Goal: Task Accomplishment & Management: Manage account settings

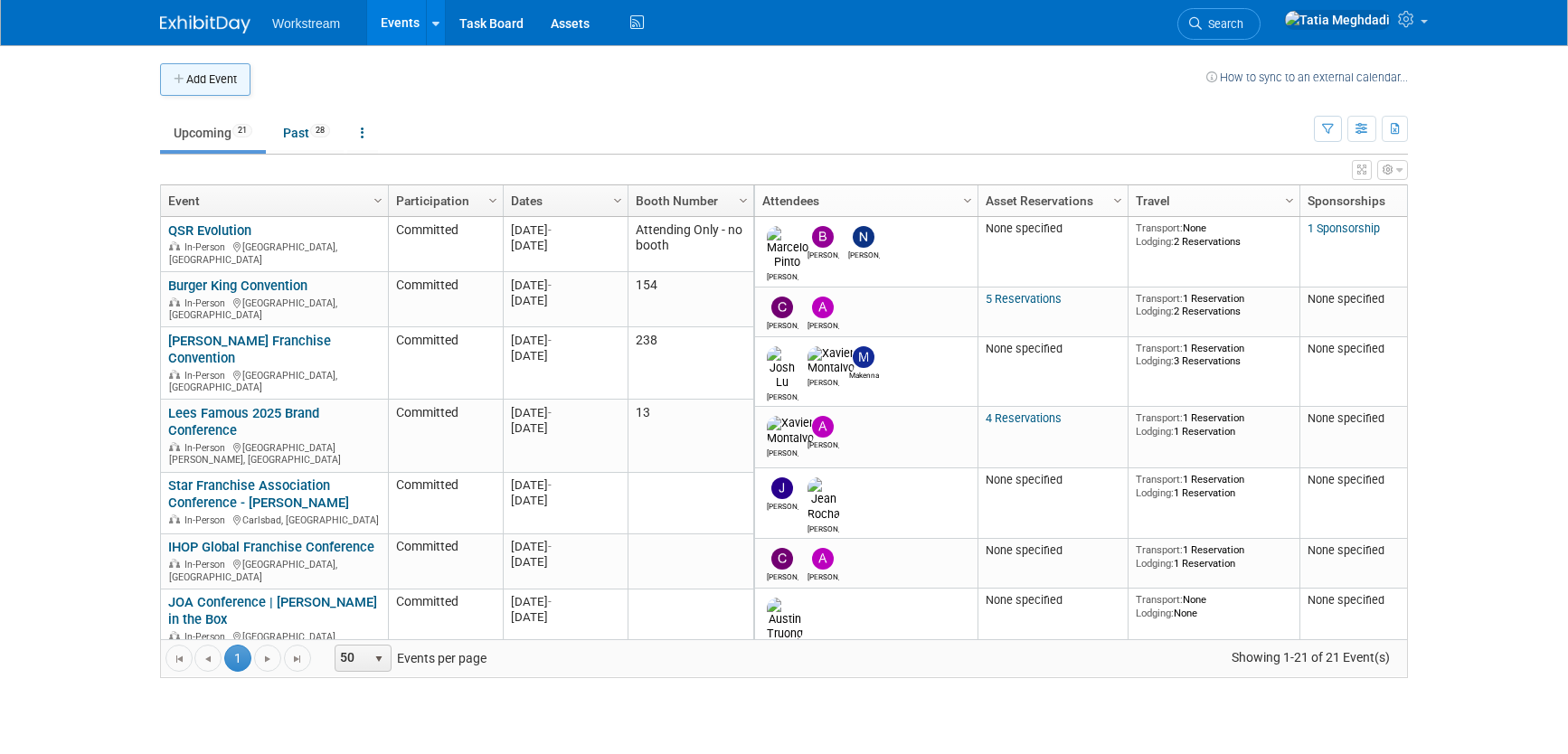
click at [196, 82] on button "Add Event" at bounding box center [205, 79] width 90 height 33
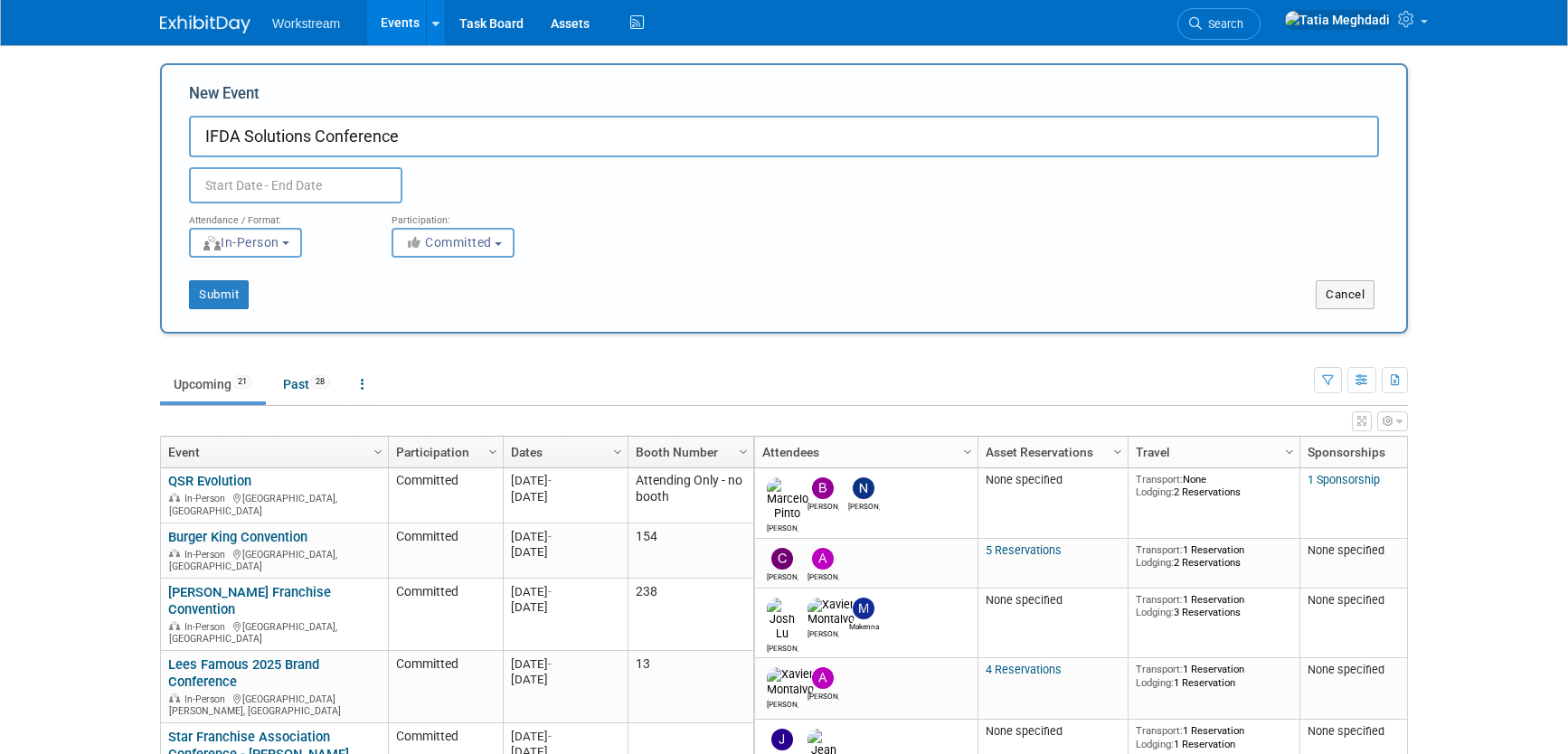
type input "IFDA Solutions Conference"
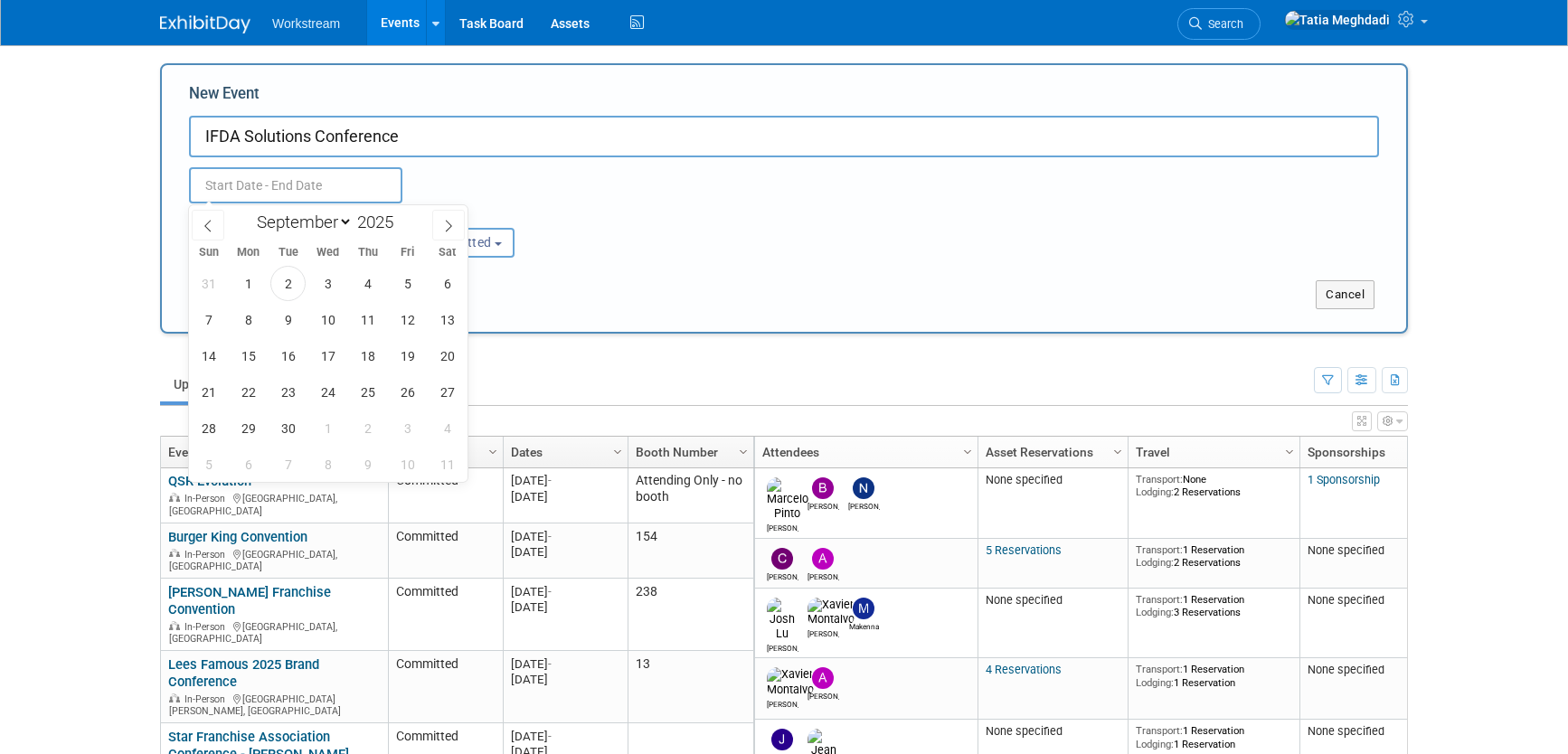
click at [251, 177] on input "text" at bounding box center [296, 185] width 213 height 36
click at [207, 426] on span "28" at bounding box center [209, 428] width 35 height 35
click at [328, 428] on span "1" at bounding box center [328, 428] width 35 height 35
type input "[DATE] to [DATE]"
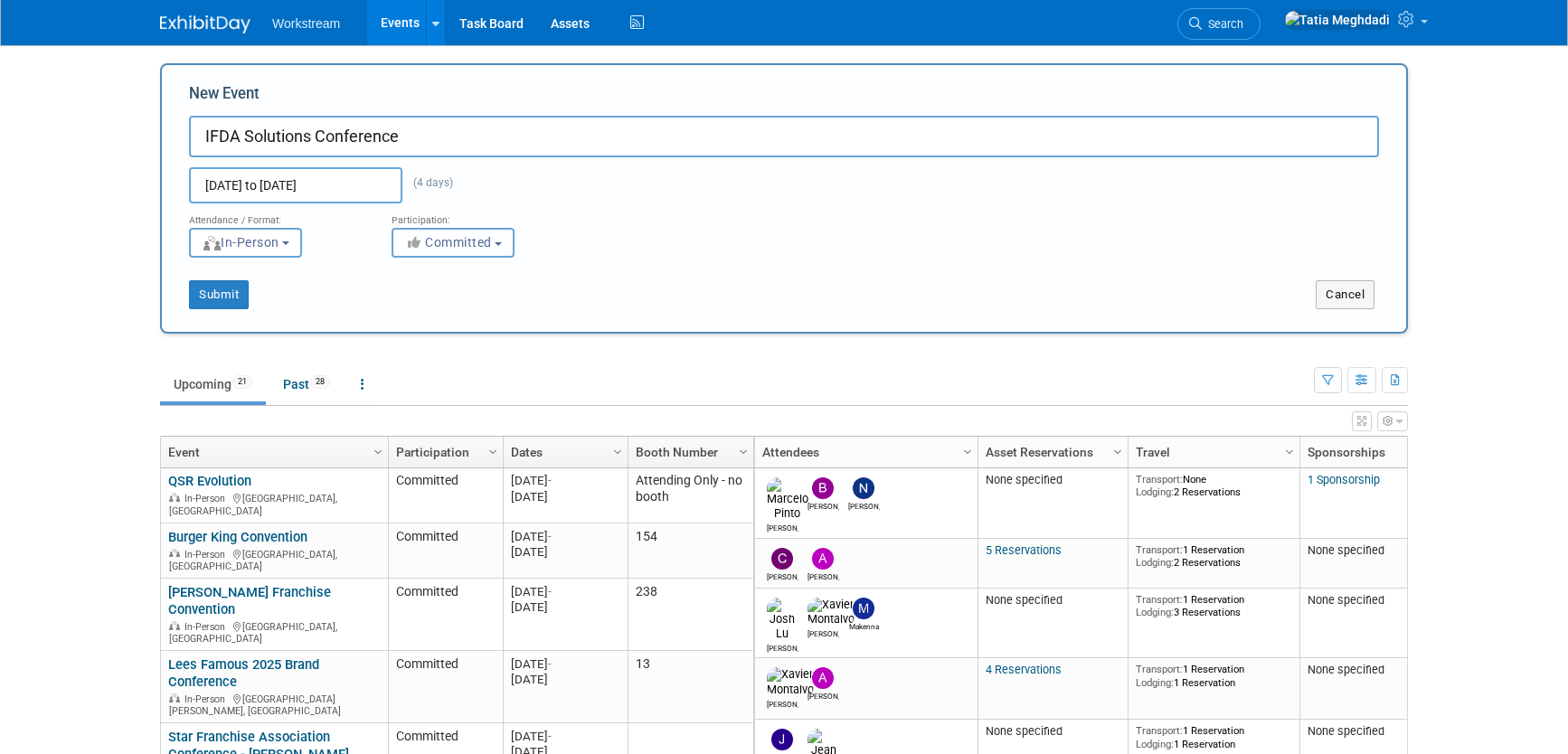
click at [449, 245] on span "Committed" at bounding box center [448, 242] width 88 height 15
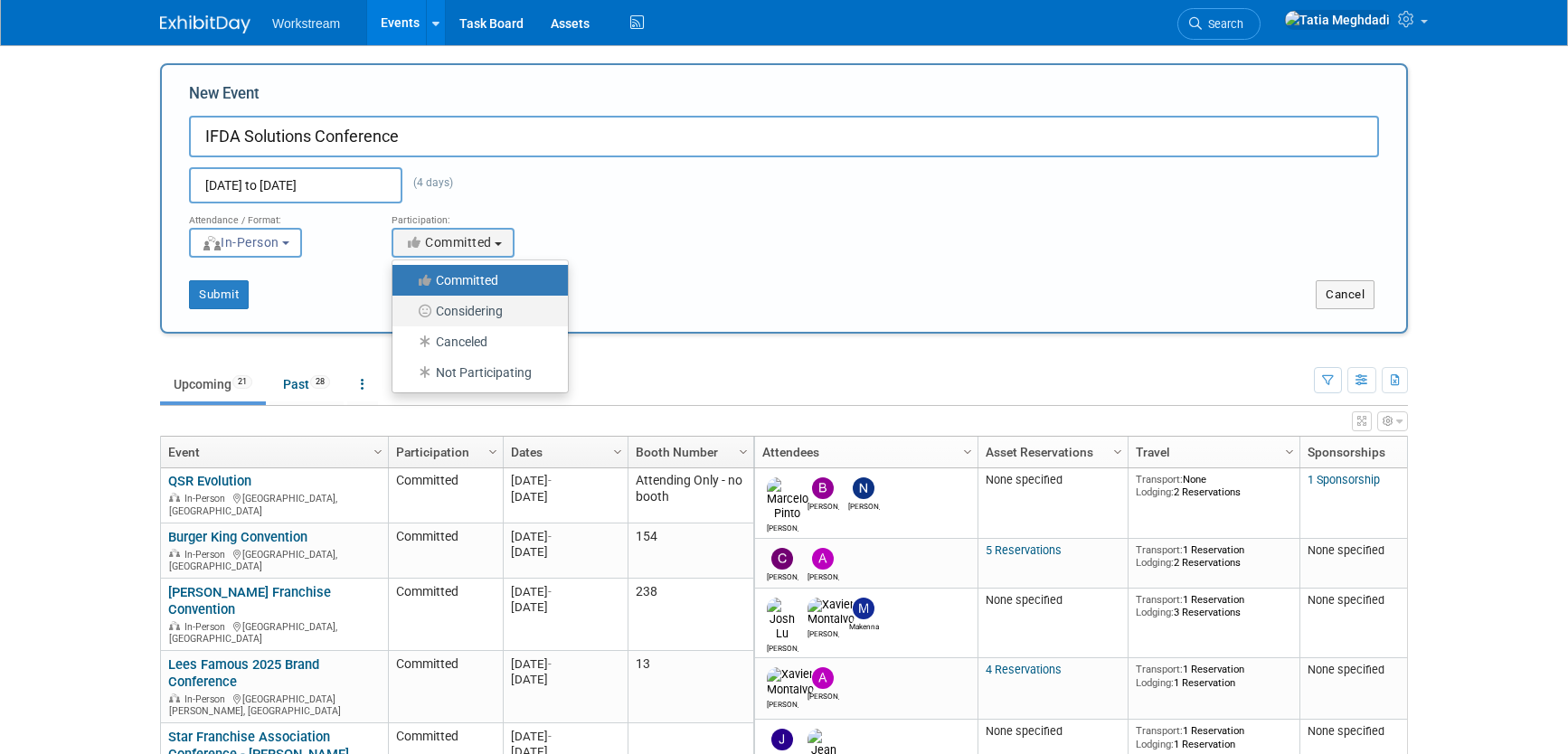
click at [465, 308] on label "Considering" at bounding box center [475, 310] width 148 height 23
click at [409, 308] on input "Considering" at bounding box center [403, 311] width 12 height 12
select select "2"
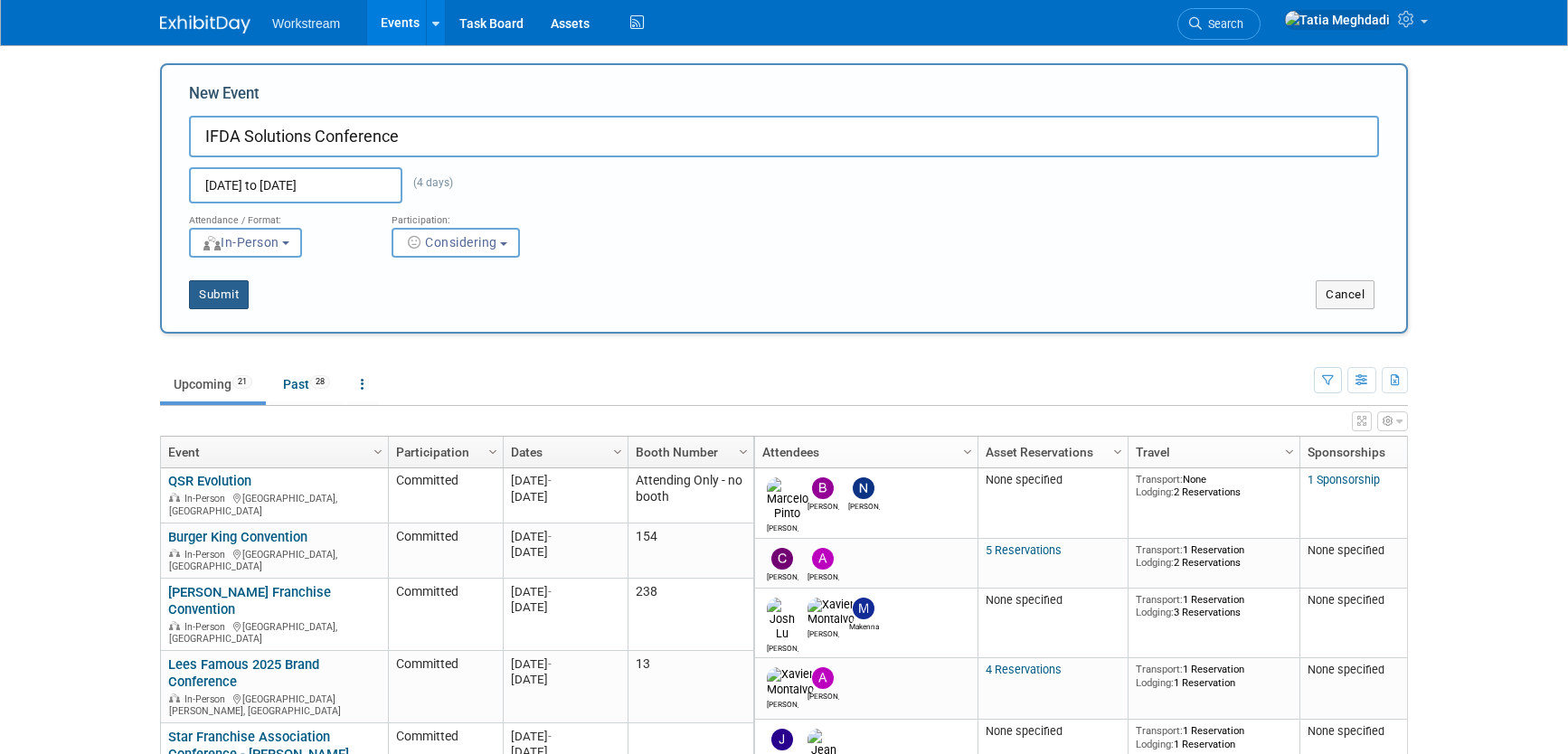
click at [238, 295] on button "Submit" at bounding box center [219, 295] width 60 height 29
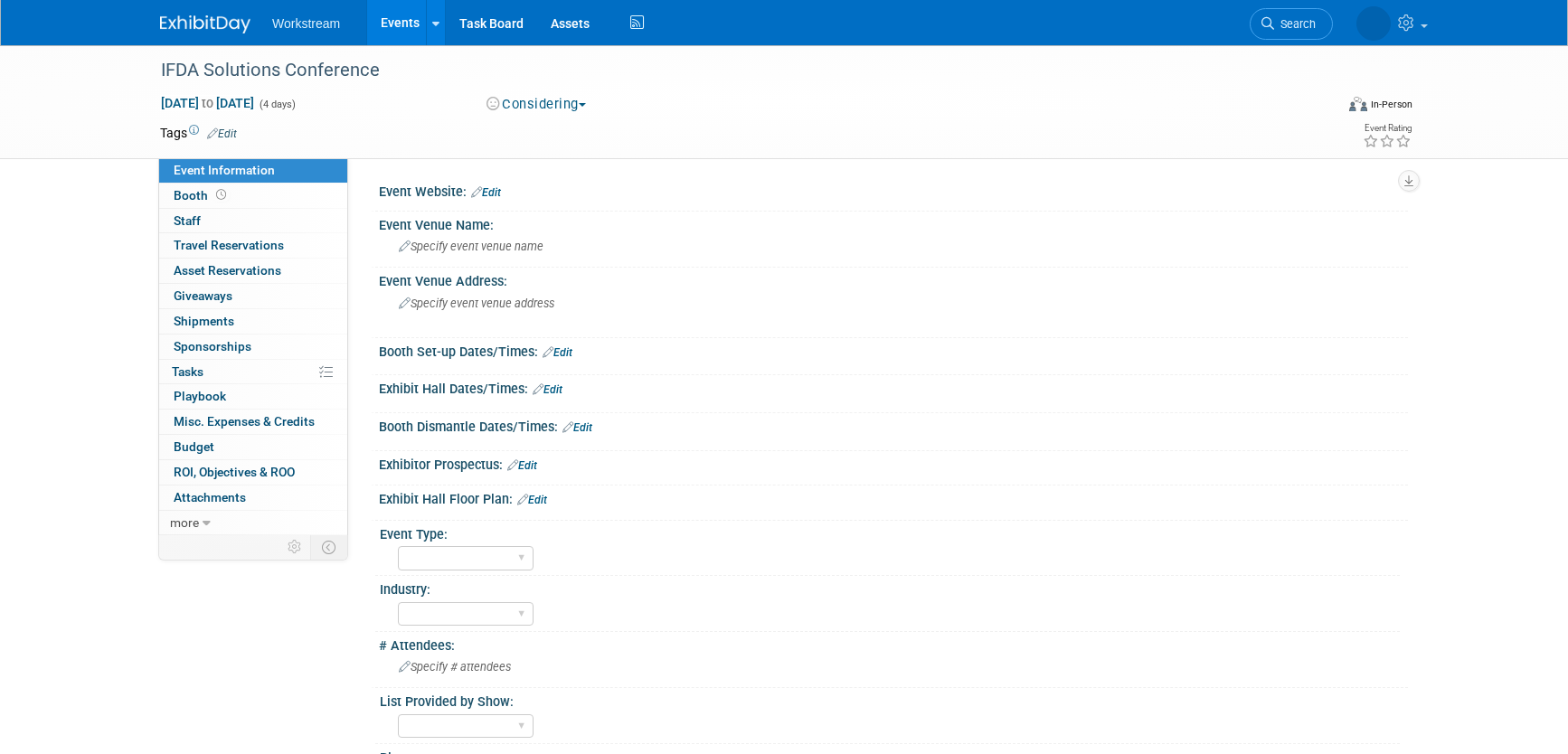
click at [499, 193] on link "Edit" at bounding box center [486, 193] width 30 height 13
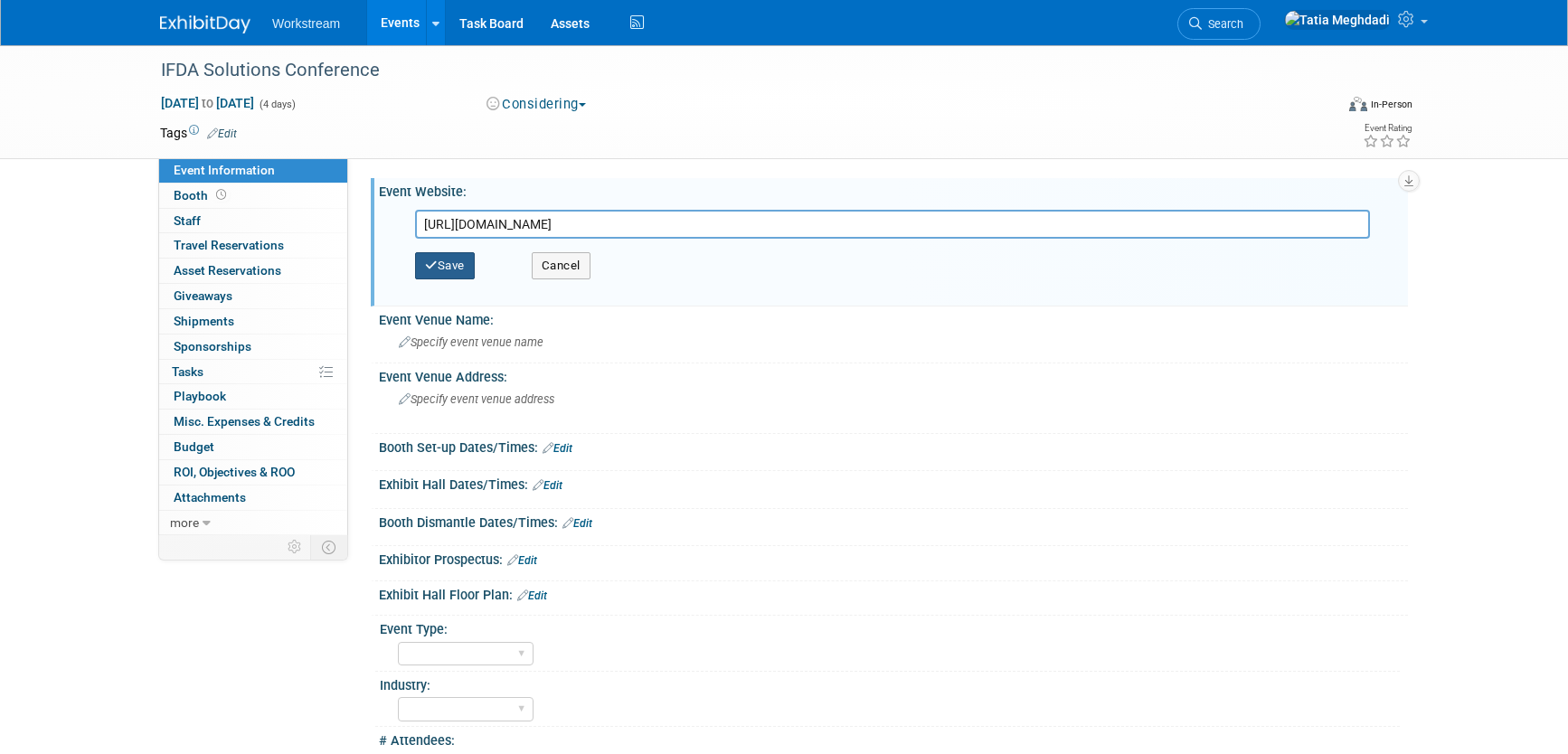
type input "https://ifdaonline.org/events/ifda-solutions-conference/about/"
drag, startPoint x: 458, startPoint y: 262, endPoint x: 548, endPoint y: 258, distance: 90.1
click at [461, 261] on button "Save" at bounding box center [445, 266] width 60 height 27
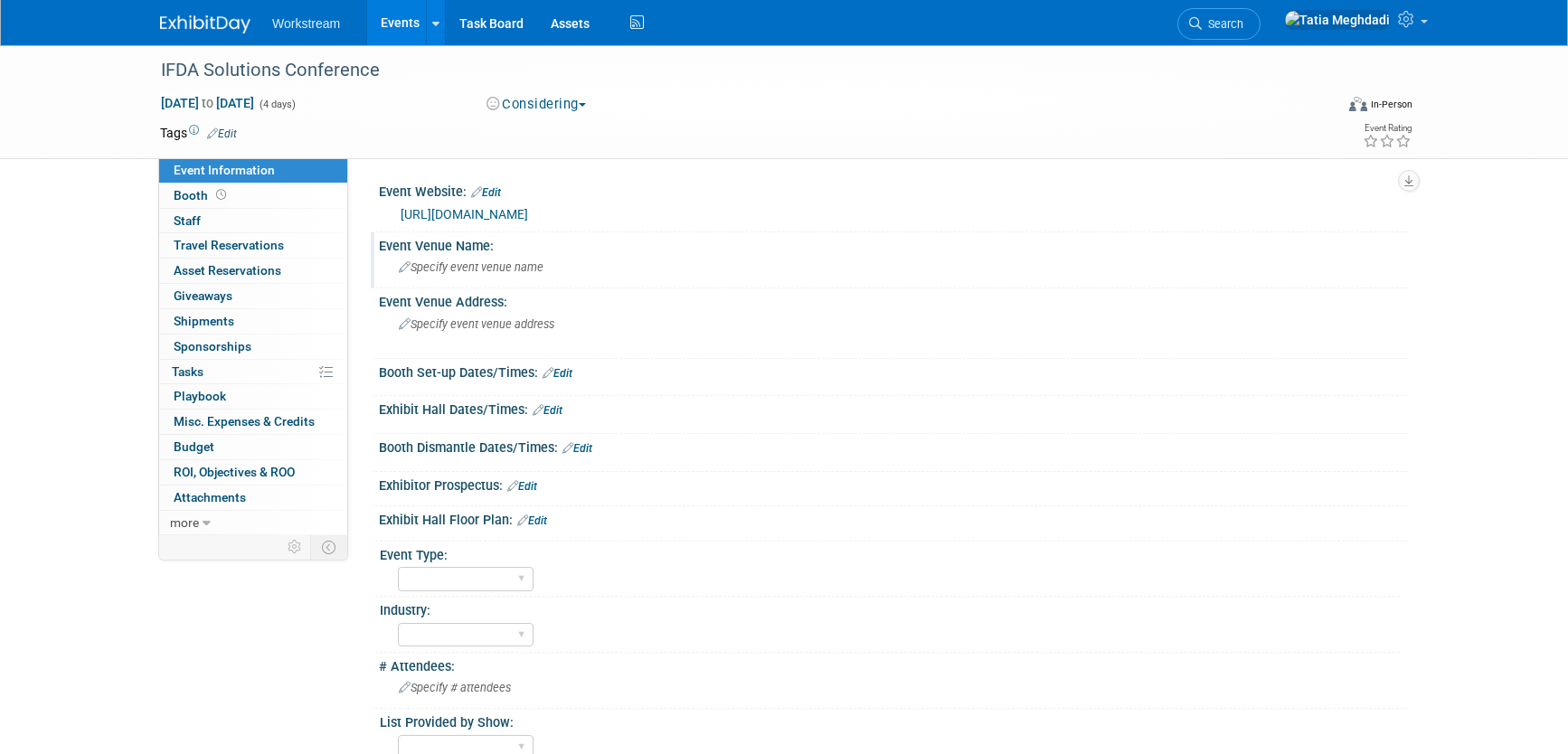
click at [461, 270] on span "Specify event venue name" at bounding box center [471, 267] width 144 height 14
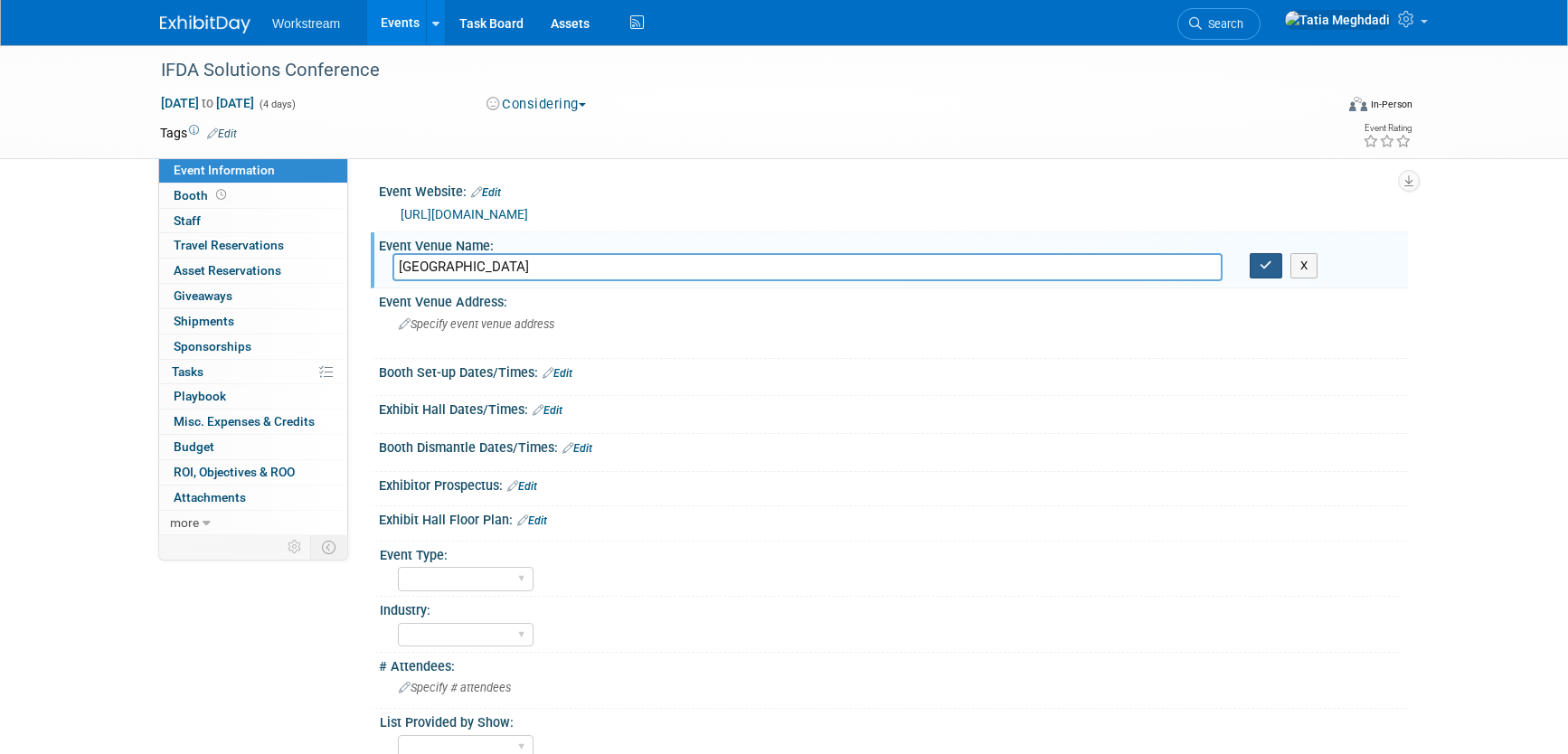
type input "Greater Columbus Convention Center"
click at [1260, 266] on icon "button" at bounding box center [1267, 265] width 13 height 12
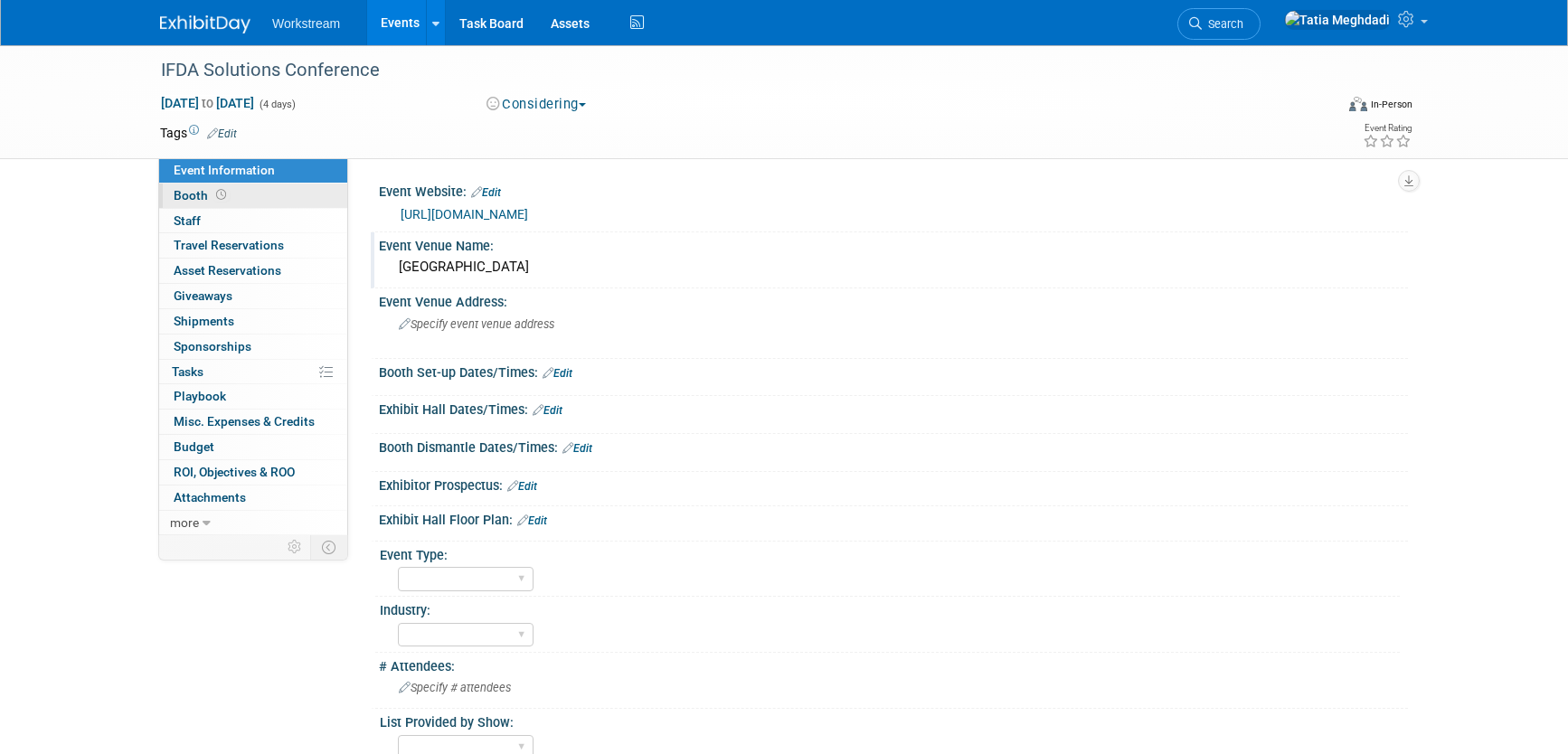
click at [186, 192] on span "Booth" at bounding box center [201, 196] width 56 height 15
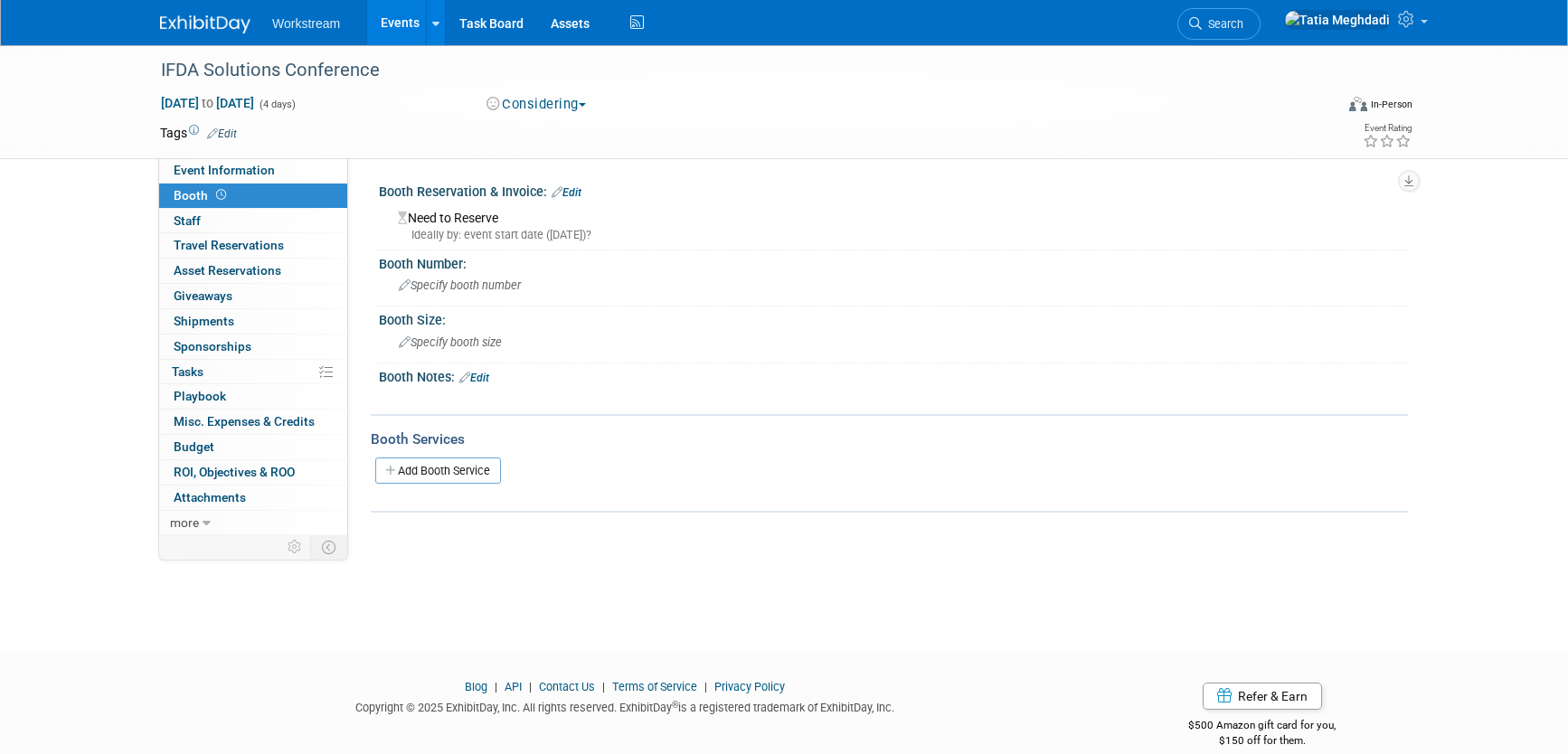
click at [563, 187] on link "Edit" at bounding box center [567, 193] width 30 height 13
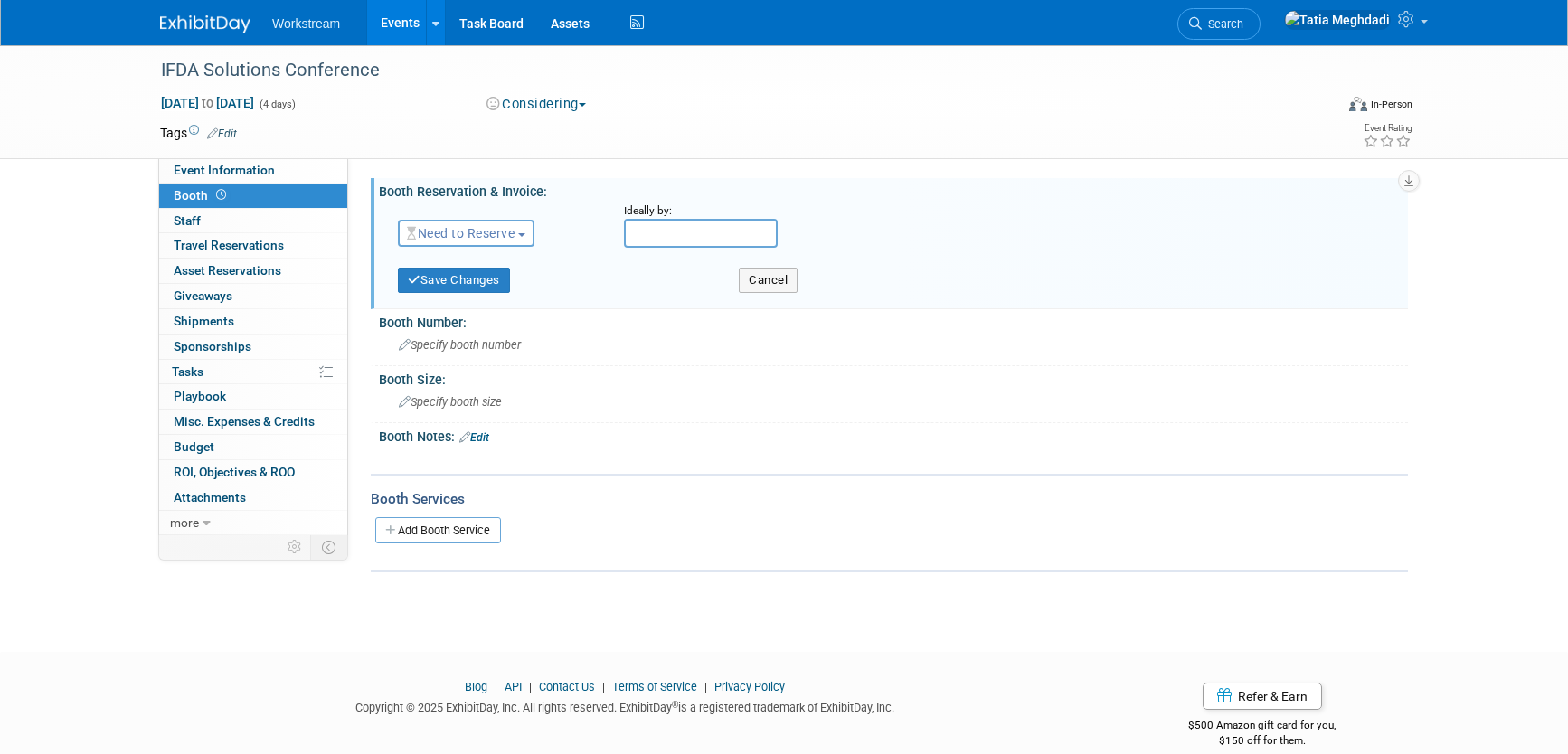
click at [458, 234] on span "Need to Reserve" at bounding box center [461, 234] width 107 height 15
click at [455, 286] on link "Reserved" at bounding box center [496, 289] width 194 height 25
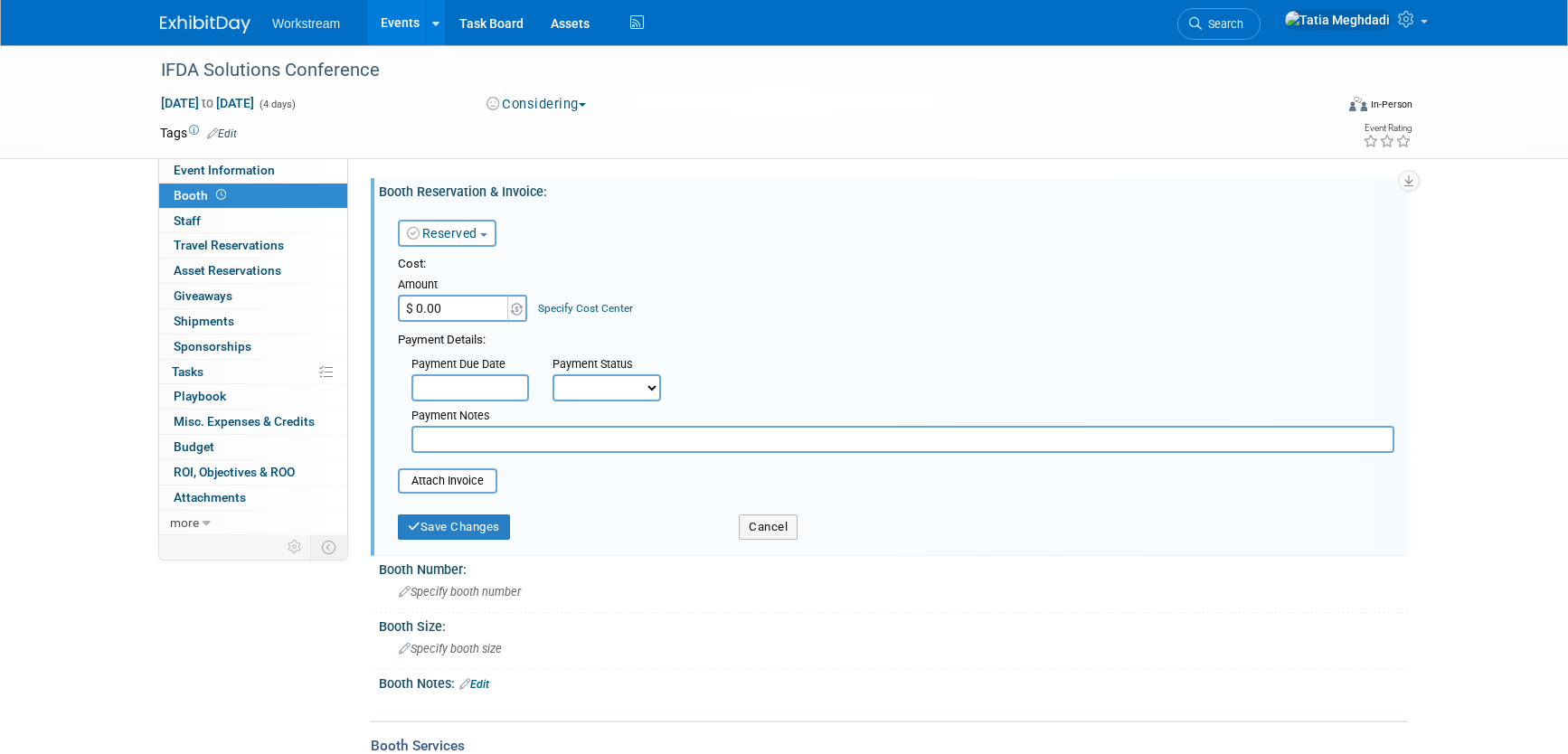
click at [452, 310] on input "$ 0.00" at bounding box center [454, 308] width 113 height 27
type input "$ 2,500.00"
drag, startPoint x: 667, startPoint y: 265, endPoint x: 567, endPoint y: 351, distance: 131.9
click at [667, 265] on div "Cost:" at bounding box center [896, 265] width 997 height 17
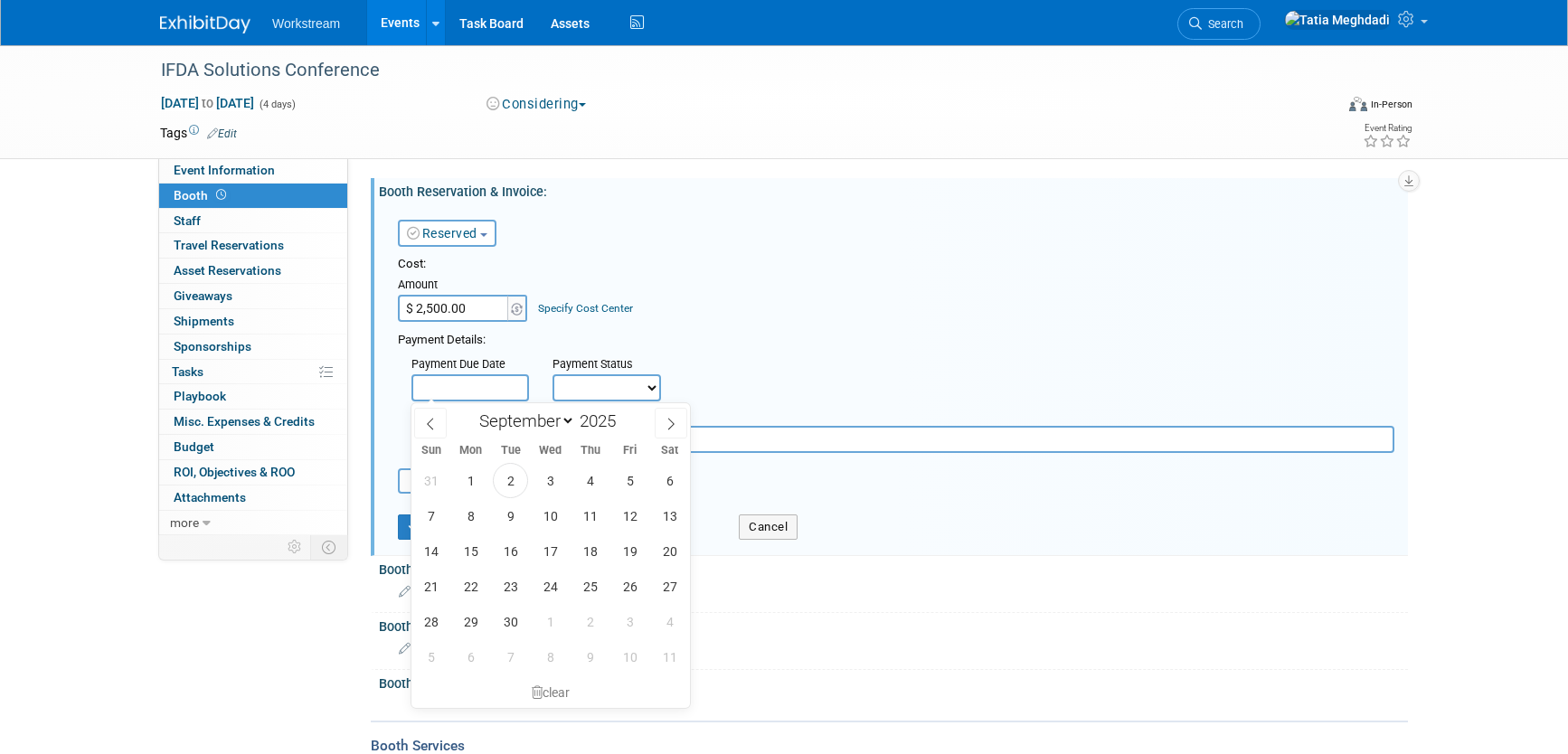
click at [474, 391] on input "text" at bounding box center [470, 388] width 117 height 27
click at [505, 477] on span "2" at bounding box center [511, 481] width 35 height 35
type input "[DATE]"
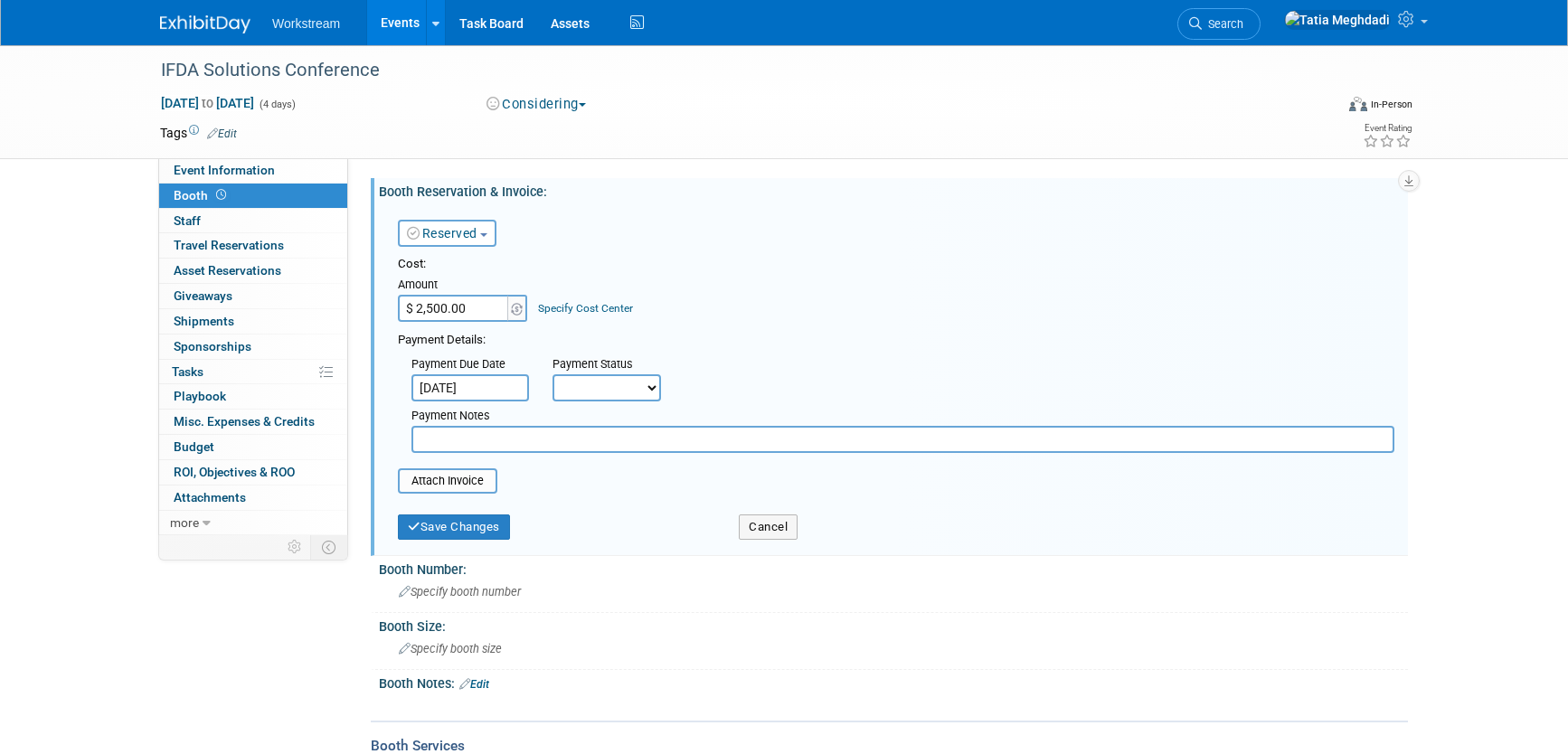
click at [585, 384] on select "Not Paid Yet Partially Paid Paid in Full" at bounding box center [607, 388] width 108 height 27
select select "3"
click at [553, 375] on select "Not Paid Yet Partially Paid Paid in Full" at bounding box center [607, 388] width 108 height 27
click at [468, 440] on input "text" at bounding box center [902, 439] width 983 height 27
type input "Waiting on confirmation of booth space."
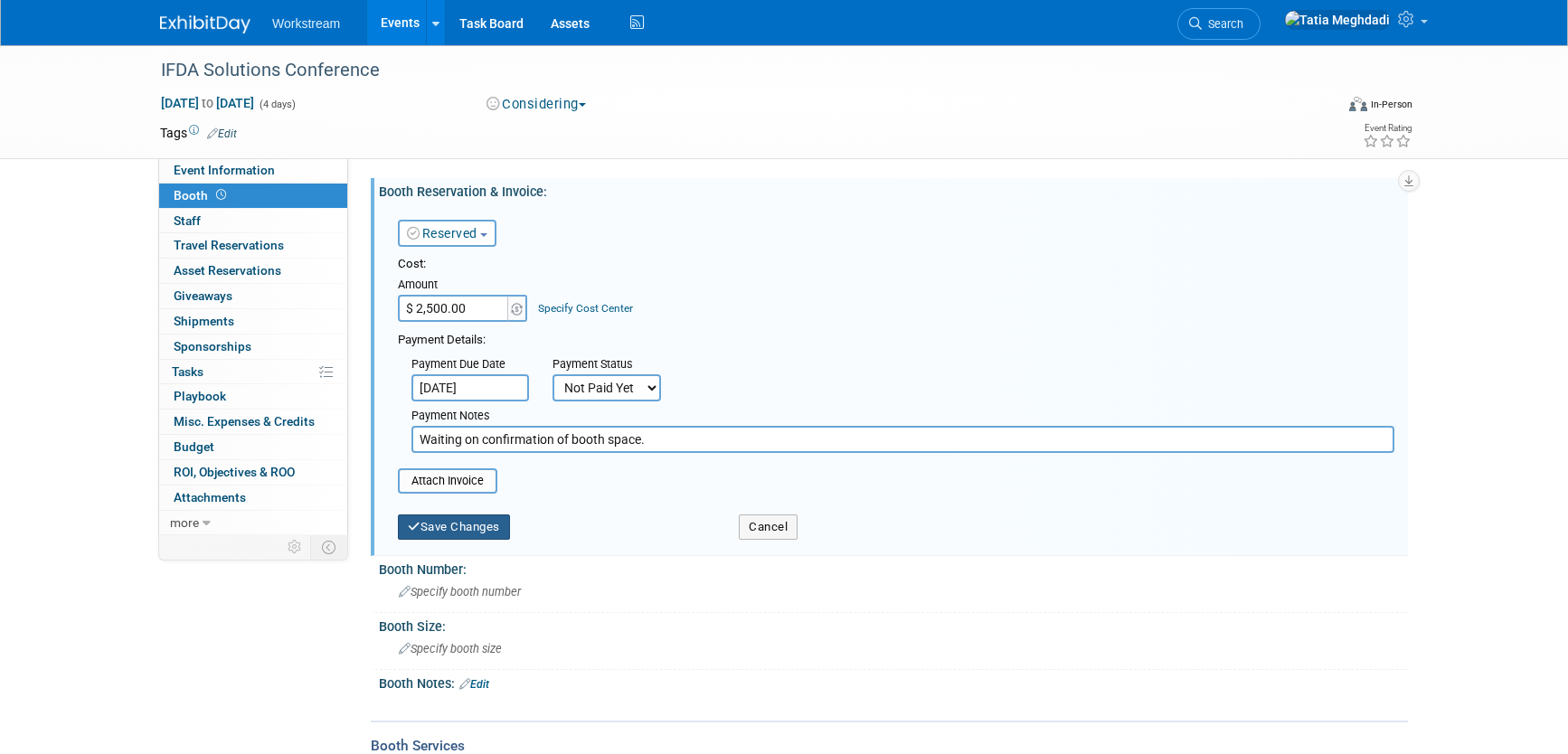
click at [451, 522] on button "Save Changes" at bounding box center [454, 527] width 112 height 25
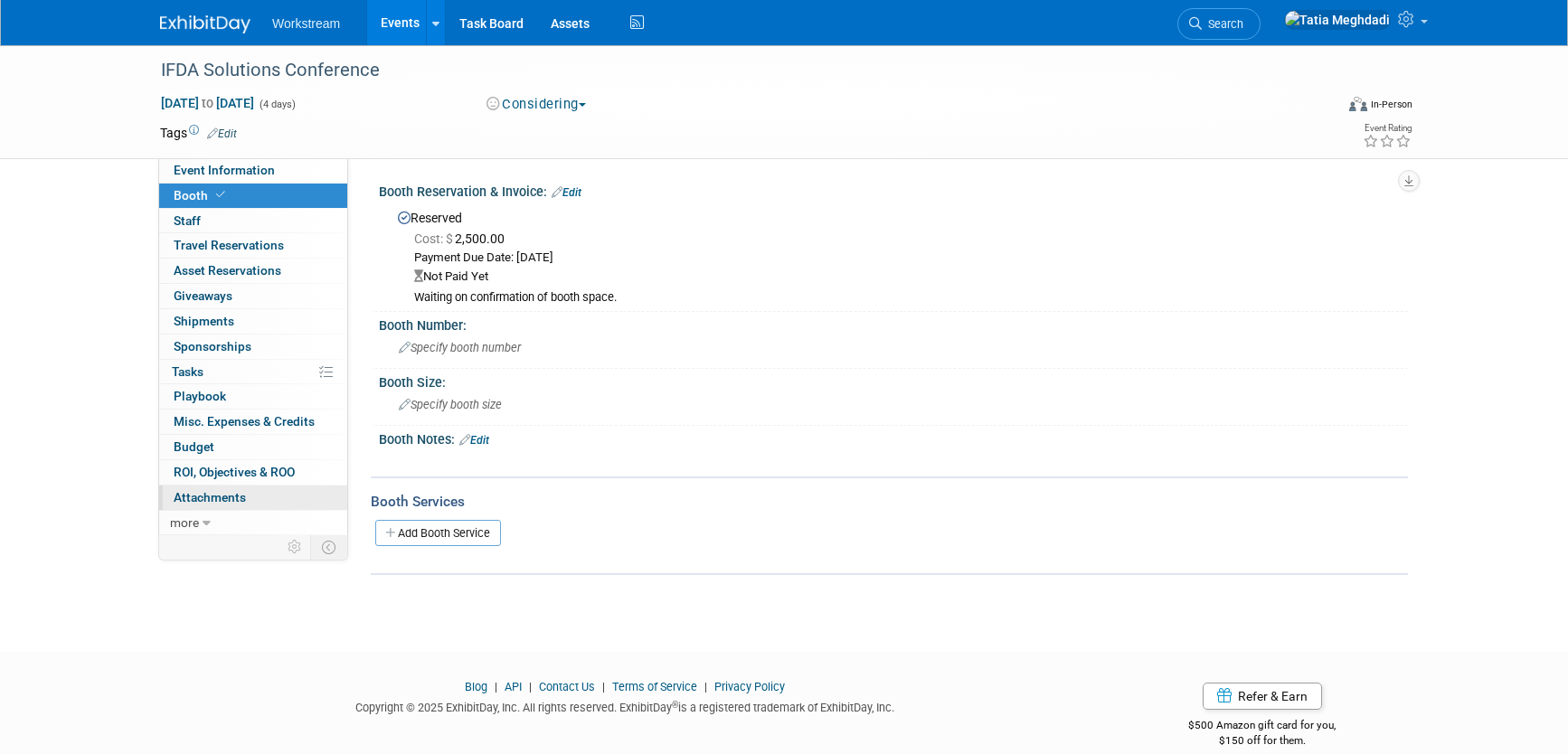
click at [218, 499] on span "Attachments 0" at bounding box center [210, 498] width 73 height 15
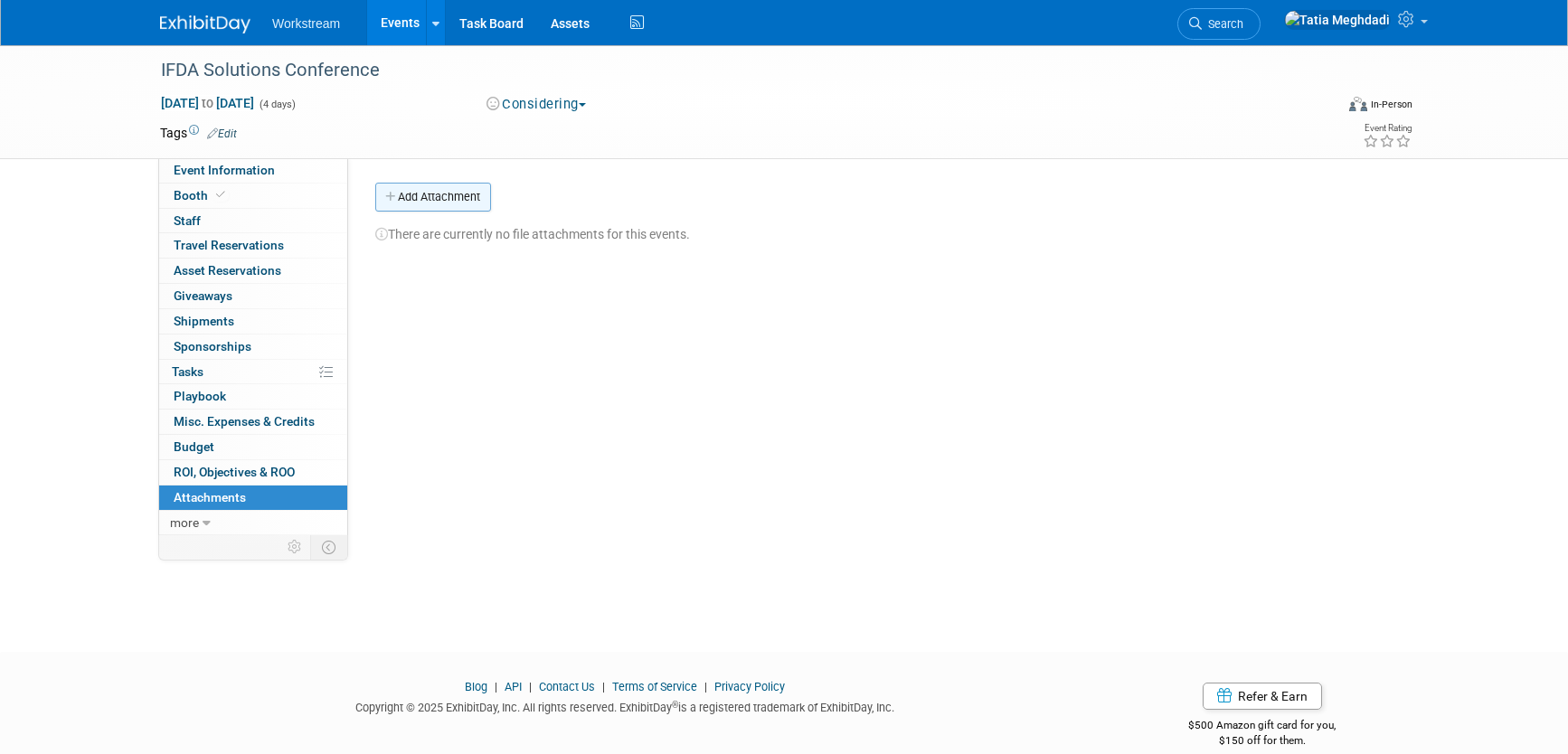
click at [451, 195] on button "Add Attachment" at bounding box center [433, 197] width 116 height 29
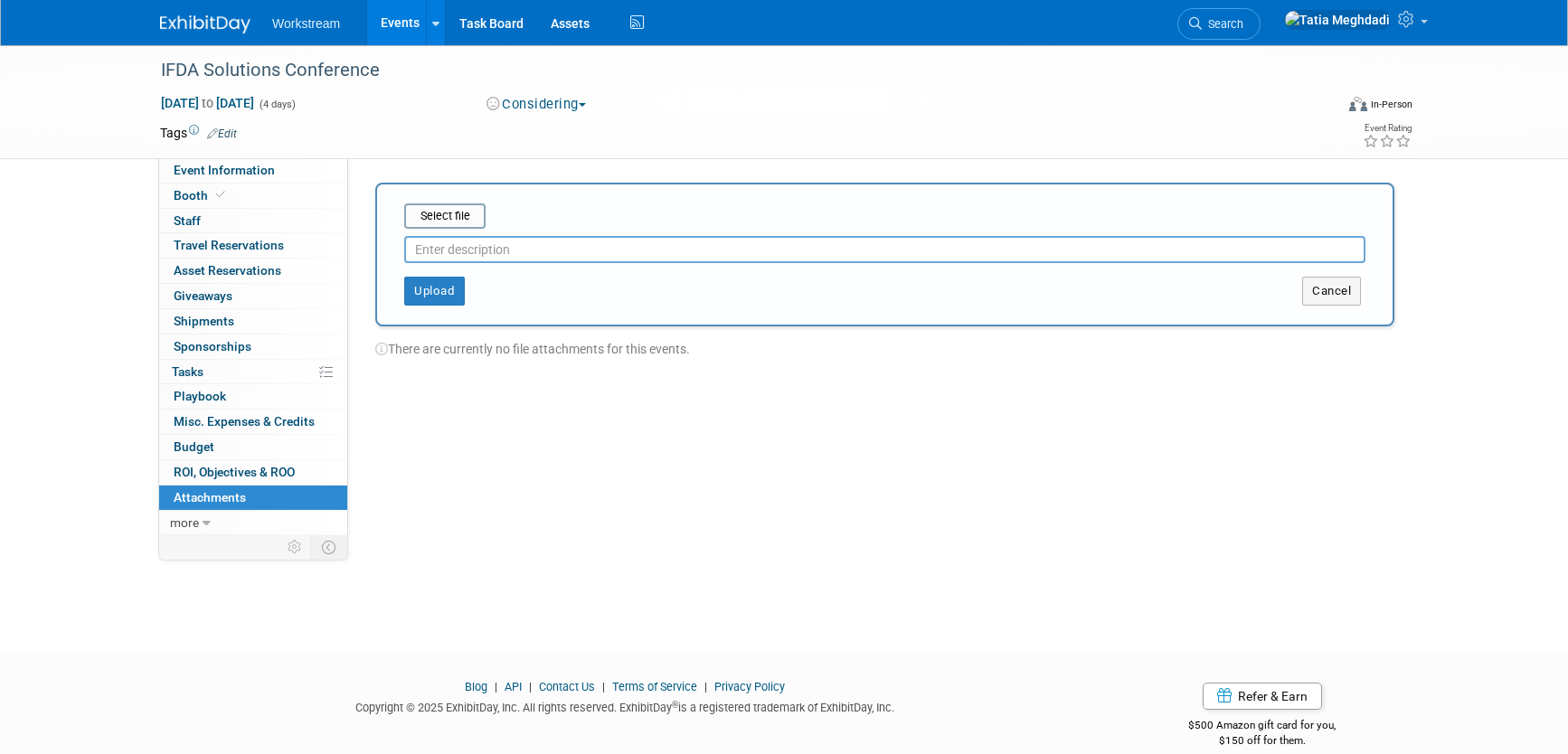
click at [479, 247] on input "text" at bounding box center [885, 249] width 961 height 27
click at [461, 222] on input "file" at bounding box center [376, 215] width 215 height 21
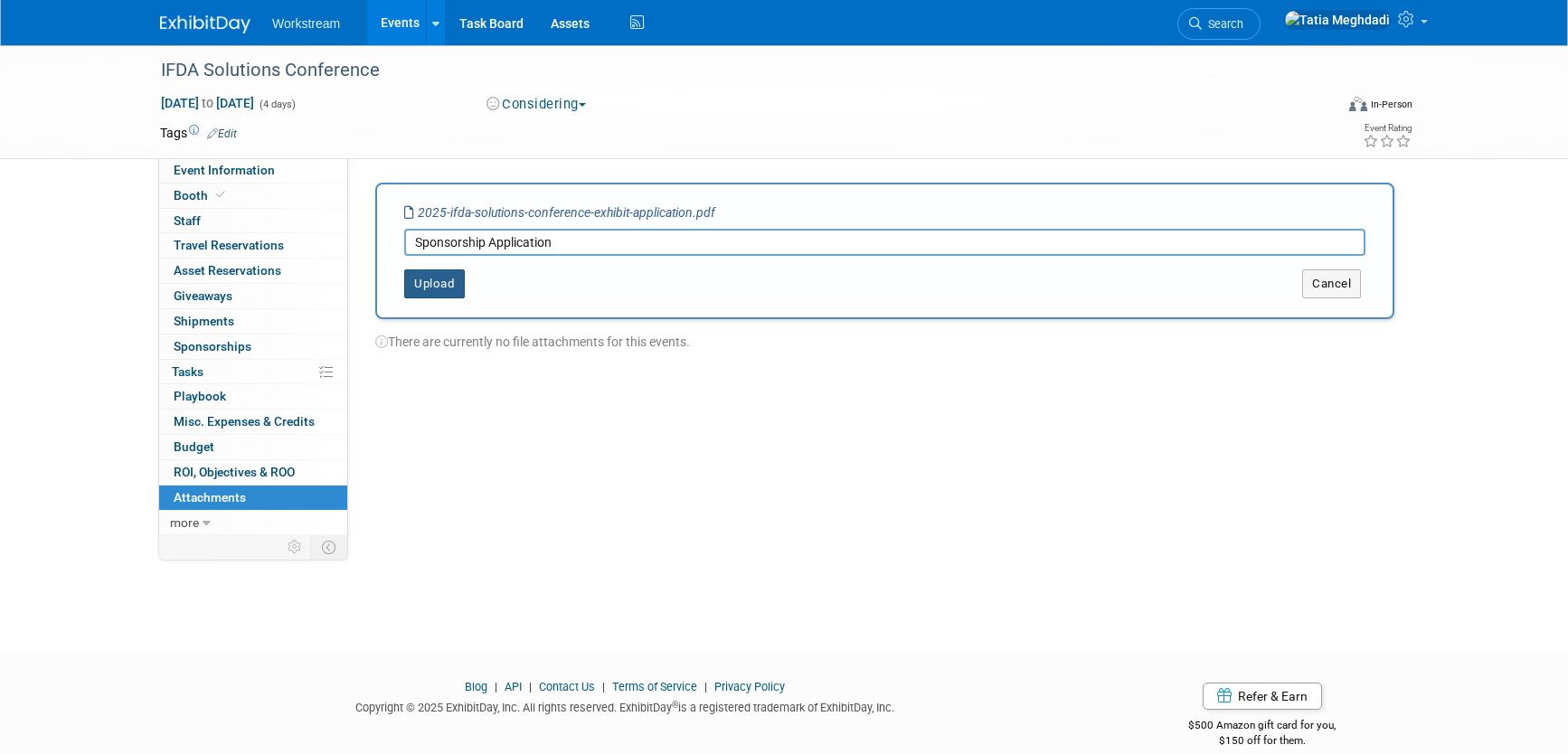
click at [432, 284] on button "Upload" at bounding box center [434, 283] width 61 height 29
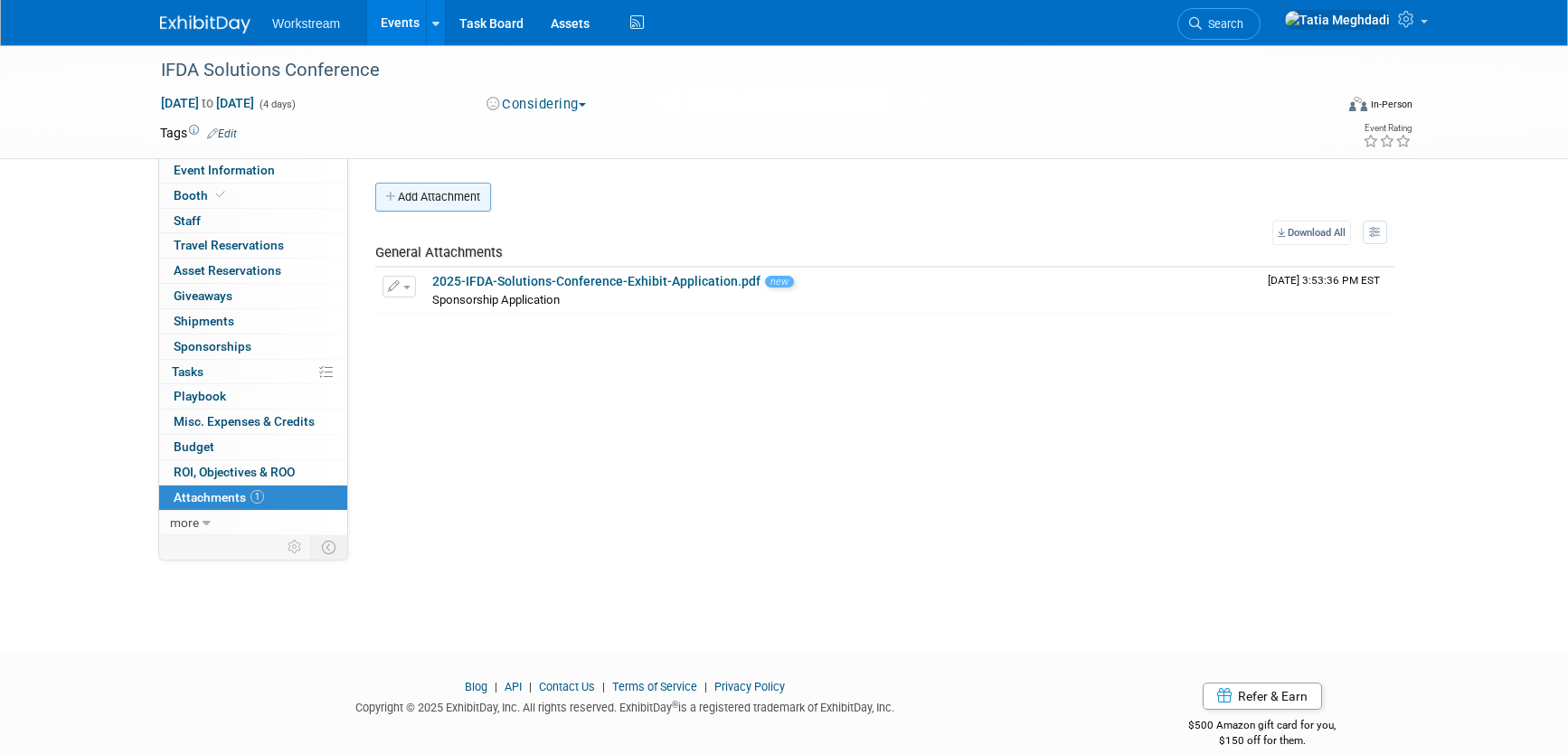
click at [433, 197] on button "Add Attachment" at bounding box center [433, 197] width 116 height 29
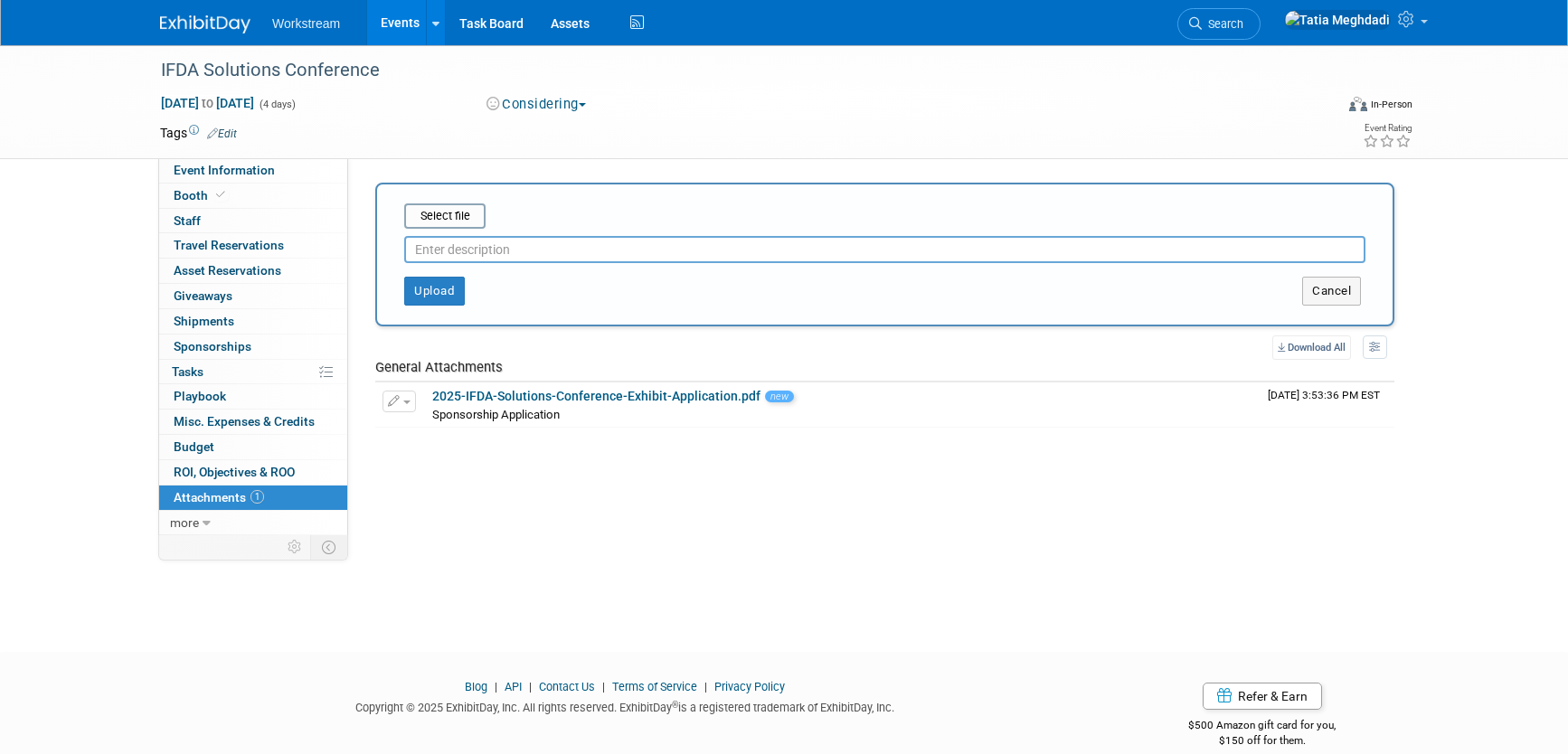
click at [475, 246] on input "text" at bounding box center [885, 249] width 961 height 27
type input "Sponsorship Options"
click at [436, 211] on input "file" at bounding box center [376, 215] width 215 height 21
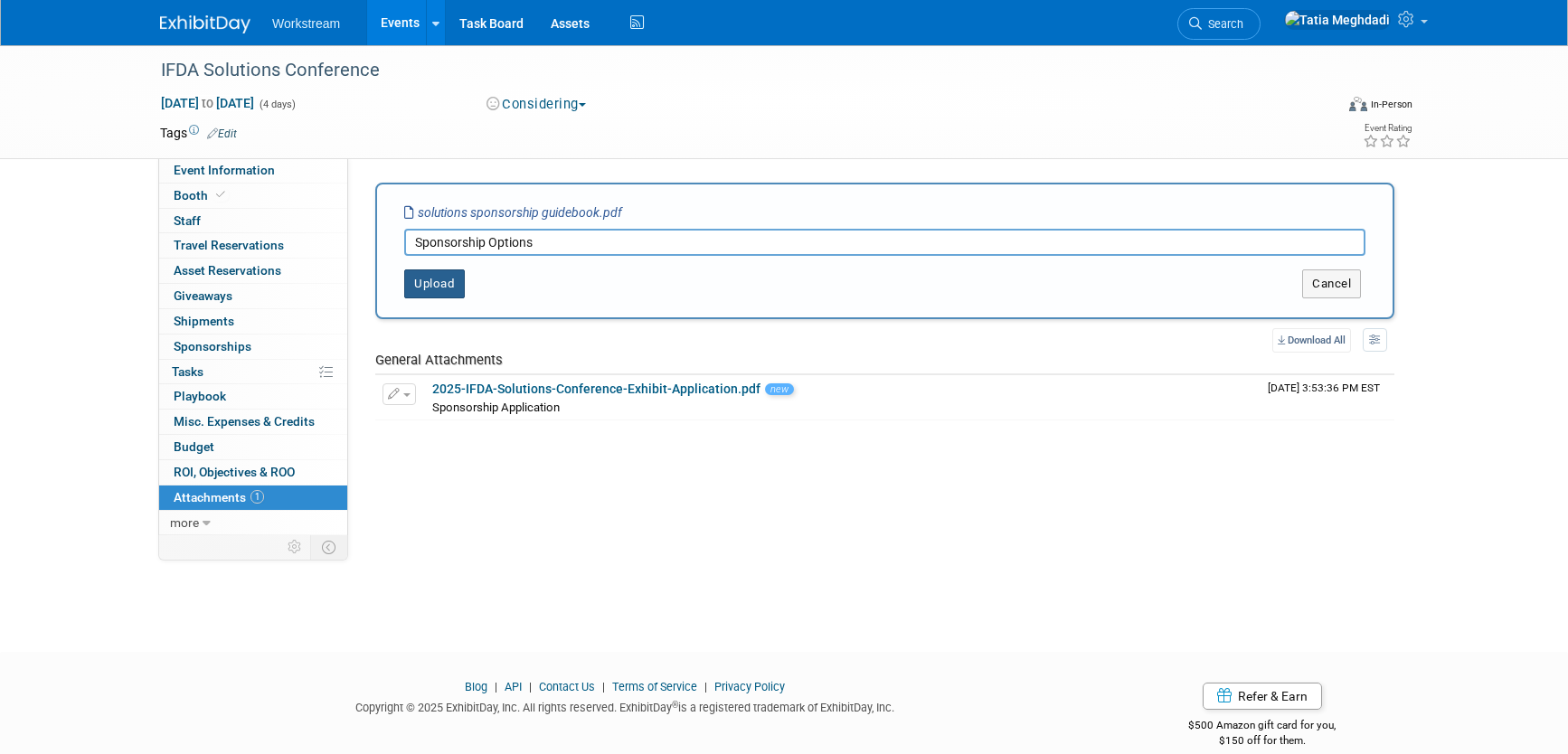
click at [446, 284] on button "Upload" at bounding box center [434, 283] width 61 height 29
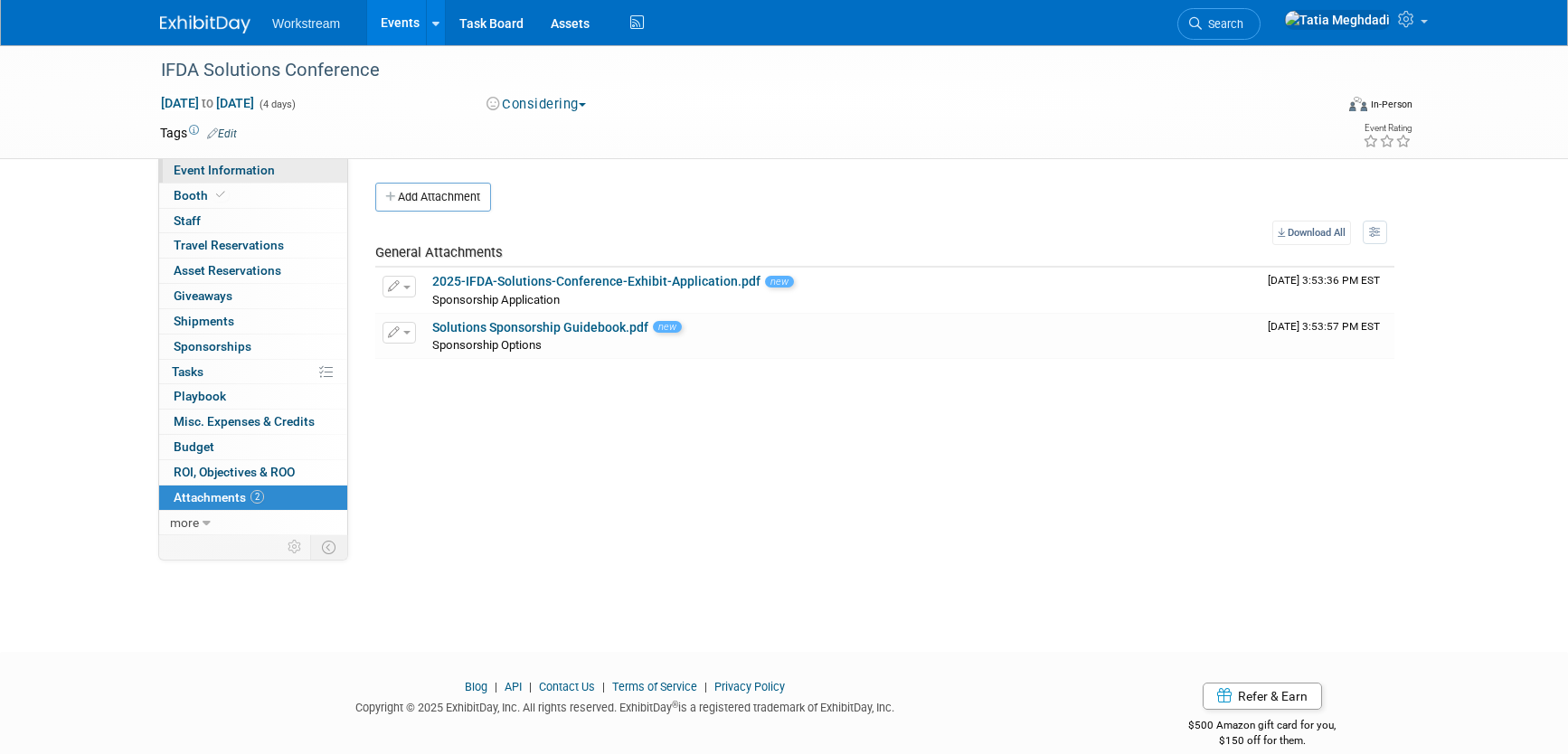
click at [227, 170] on span "Event Information" at bounding box center [224, 171] width 102 height 15
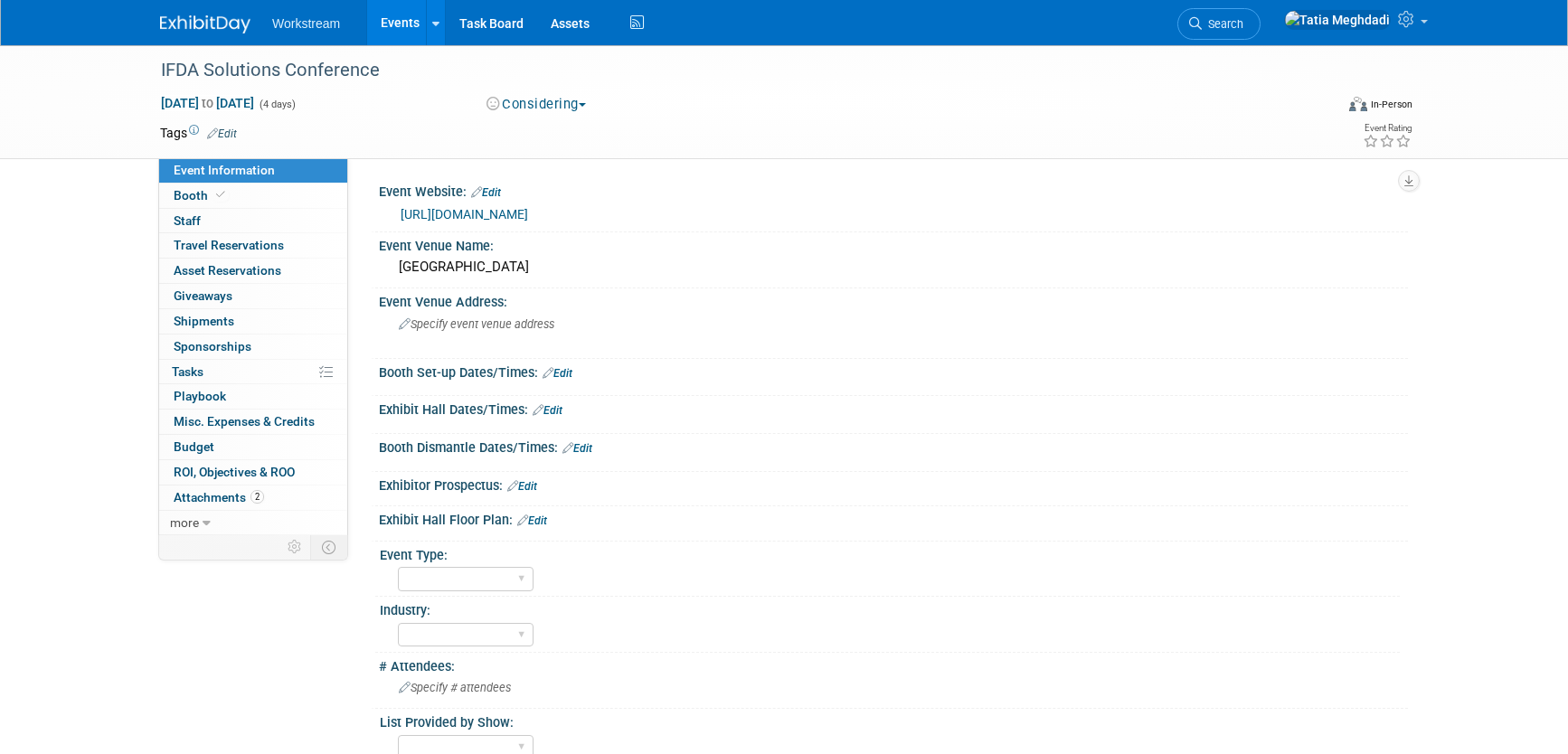
click at [249, 165] on span "Event Information" at bounding box center [224, 171] width 102 height 15
click at [433, 329] on span "Specify event venue address" at bounding box center [476, 324] width 156 height 14
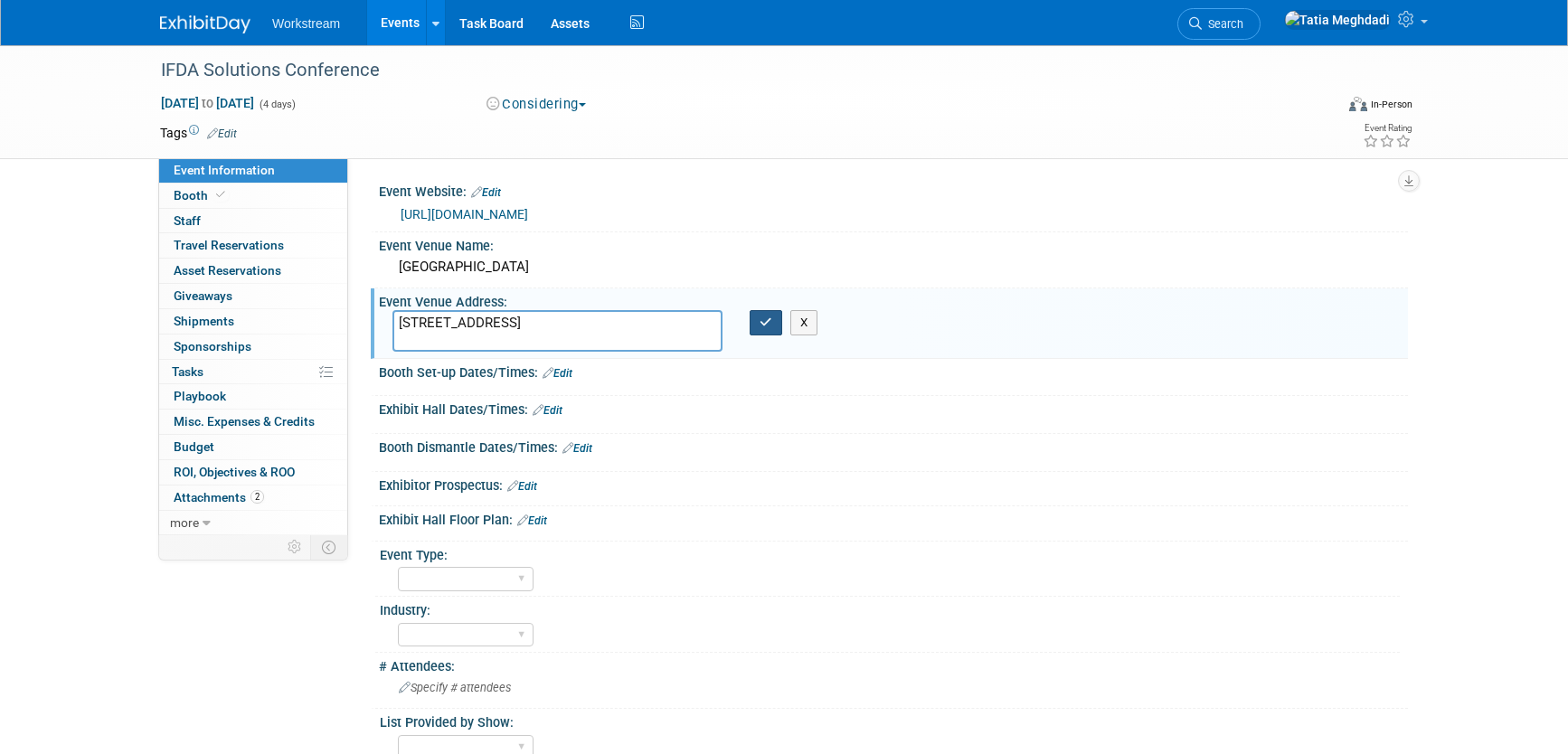
type textarea "[STREET_ADDRESS]"
drag, startPoint x: 771, startPoint y: 327, endPoint x: 786, endPoint y: 335, distance: 17.0
click at [775, 329] on button "button" at bounding box center [765, 322] width 33 height 25
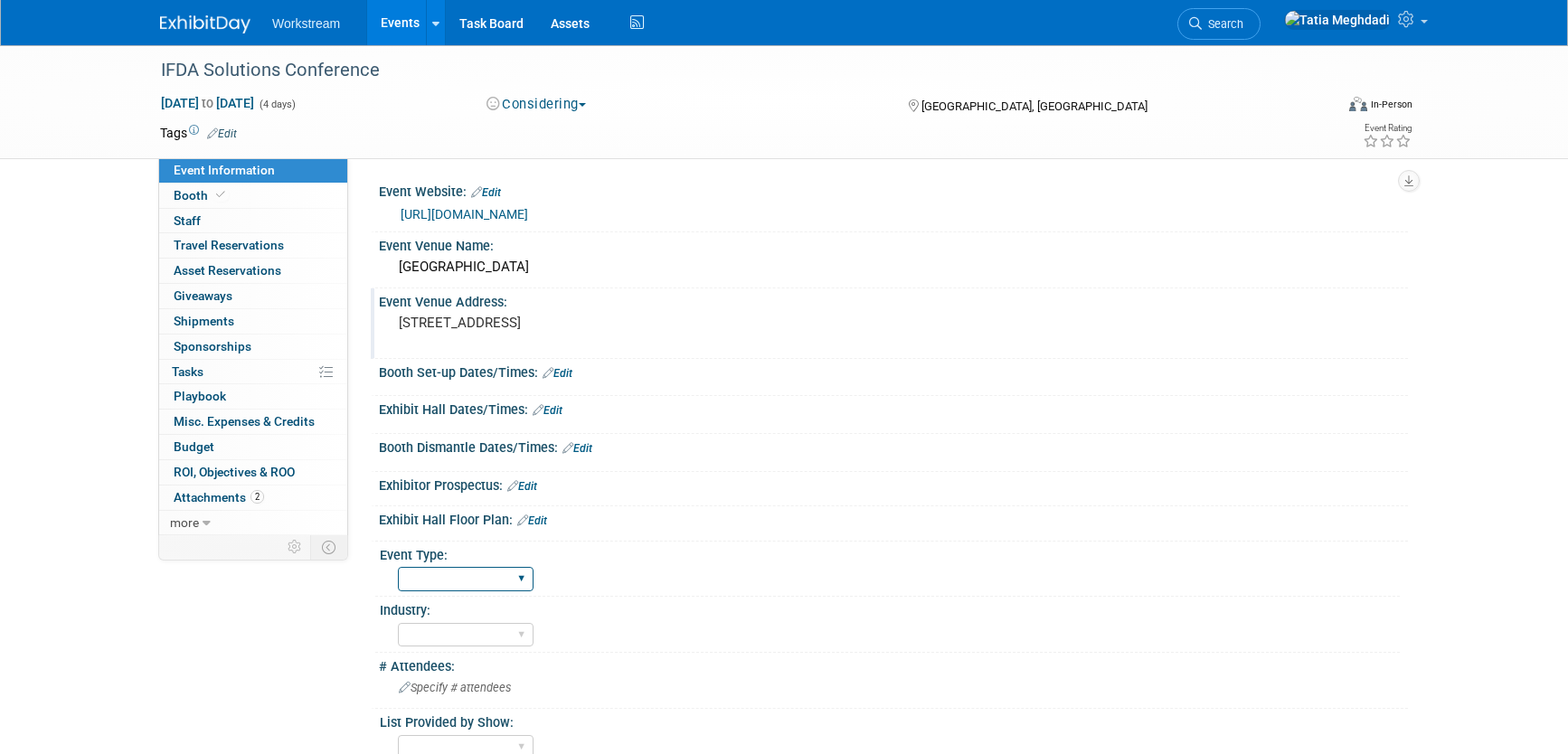
click at [462, 580] on select "Field Test Franchisor Brand MSA Brand NON MSA Internal Industry Customer" at bounding box center [466, 579] width 136 height 24
select select "Industry"
click at [398, 567] on select "Field Test Franchisor Brand MSA Brand NON MSA Internal Industry Customer" at bounding box center [466, 579] width 136 height 24
click at [441, 637] on select "Accounting Broker/Benefits Restaurant Healthcare Hospitality Misc/Other" at bounding box center [466, 635] width 136 height 24
select select "Restaurant"
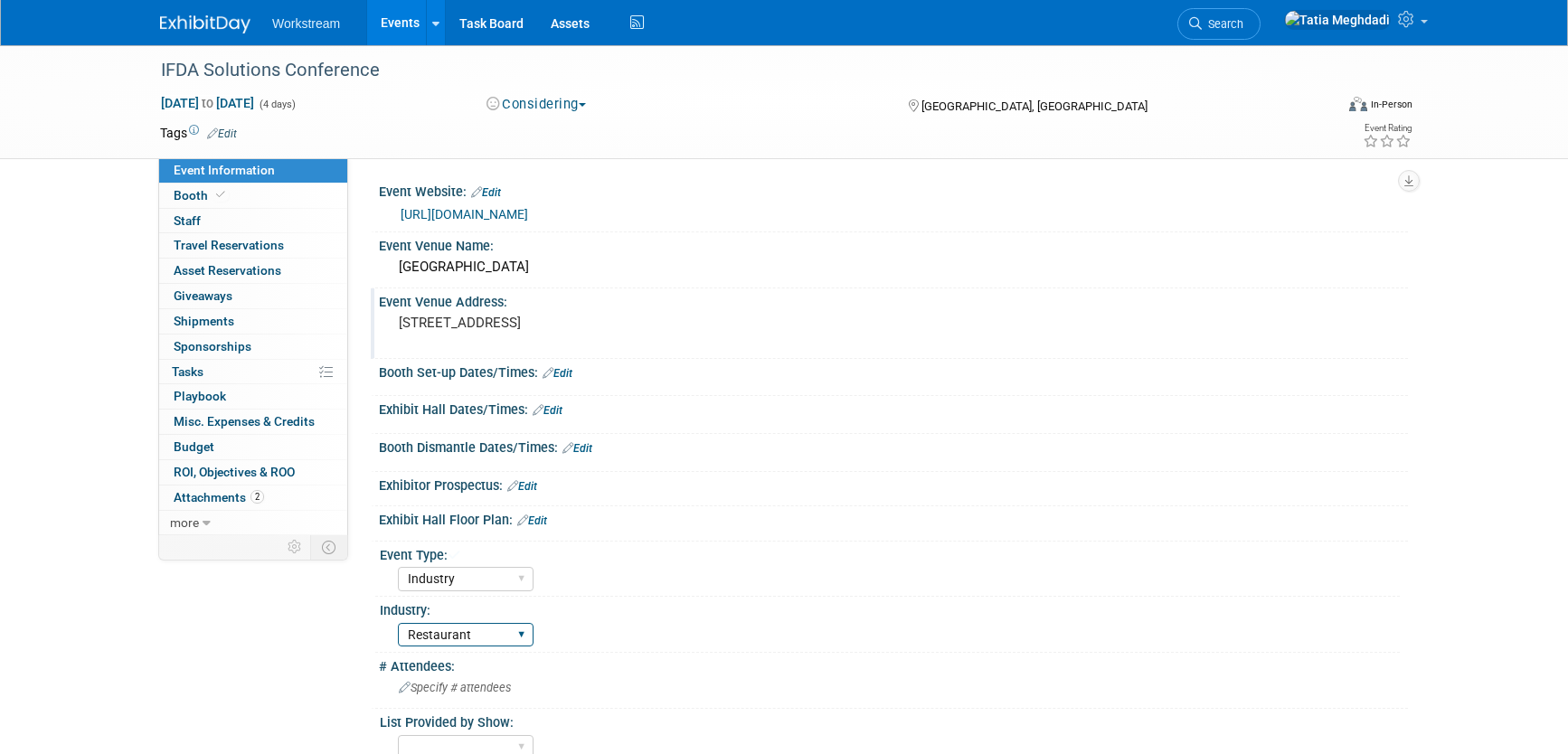
click at [398, 623] on select "Accounting Broker/Benefits Restaurant Healthcare Hospitality Misc/Other" at bounding box center [466, 635] width 136 height 24
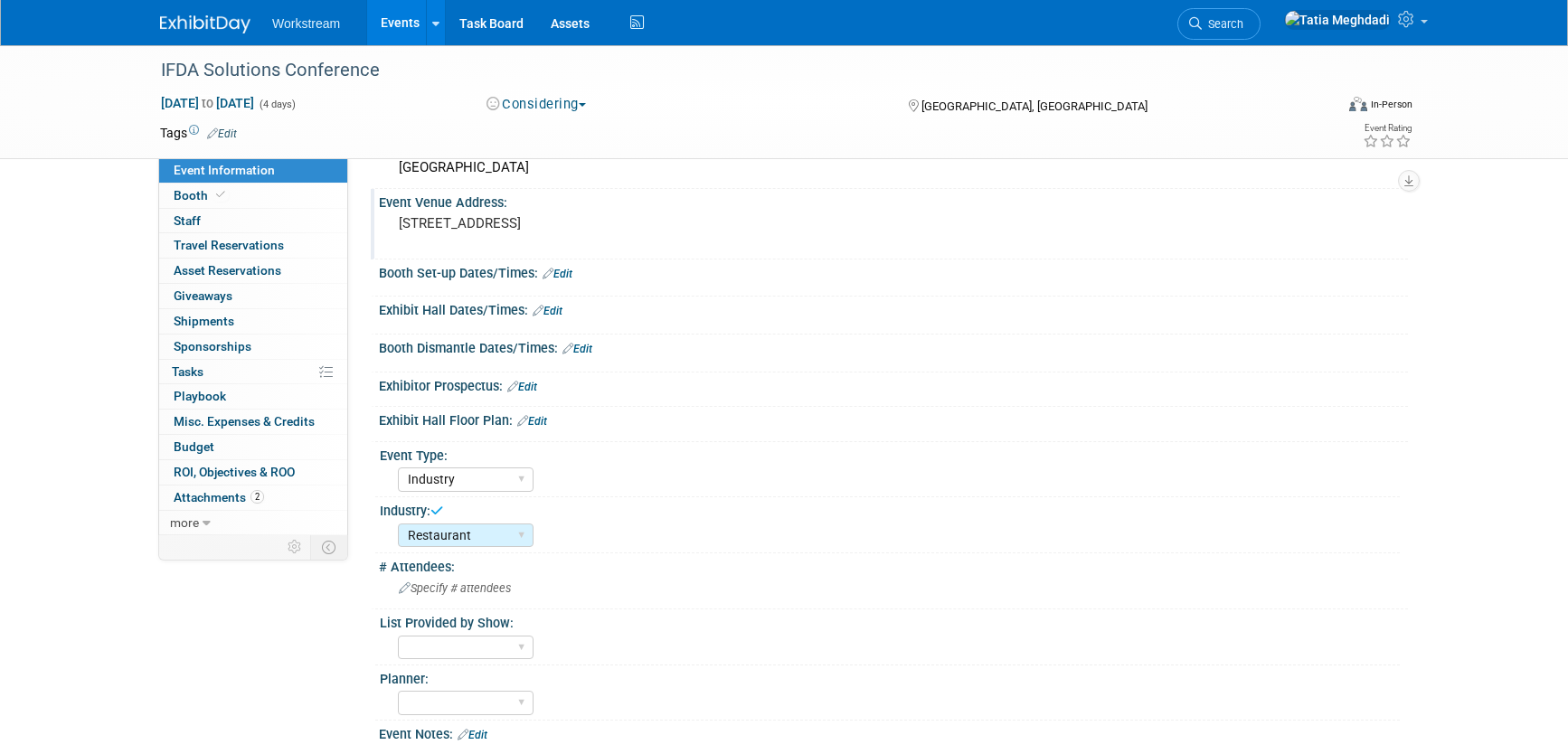
scroll to position [175, 0]
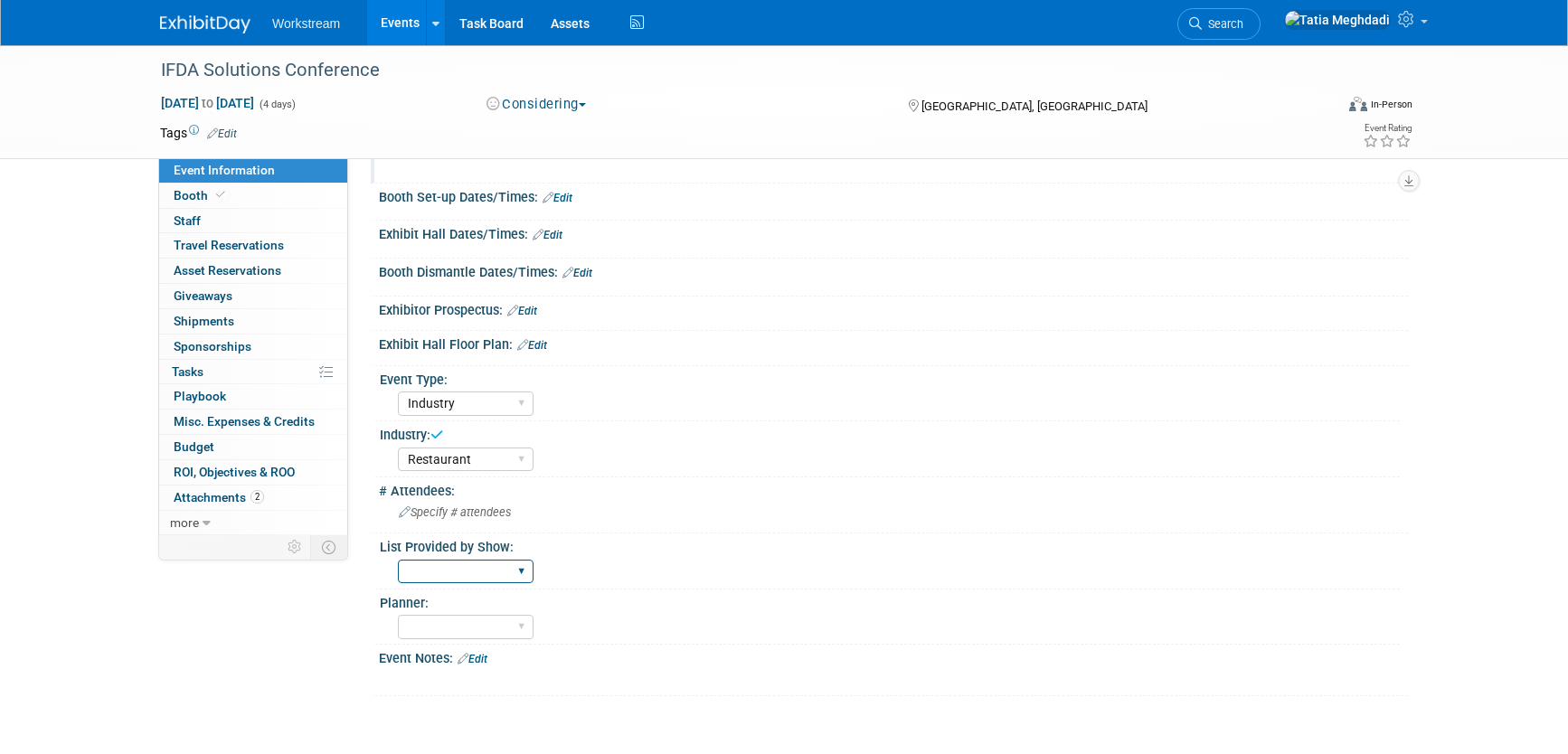
click at [463, 575] on select "Yes No TBD" at bounding box center [466, 572] width 136 height 24
select select "TBD"
click at [398, 560] on select "Yes No TBD" at bounding box center [466, 572] width 136 height 24
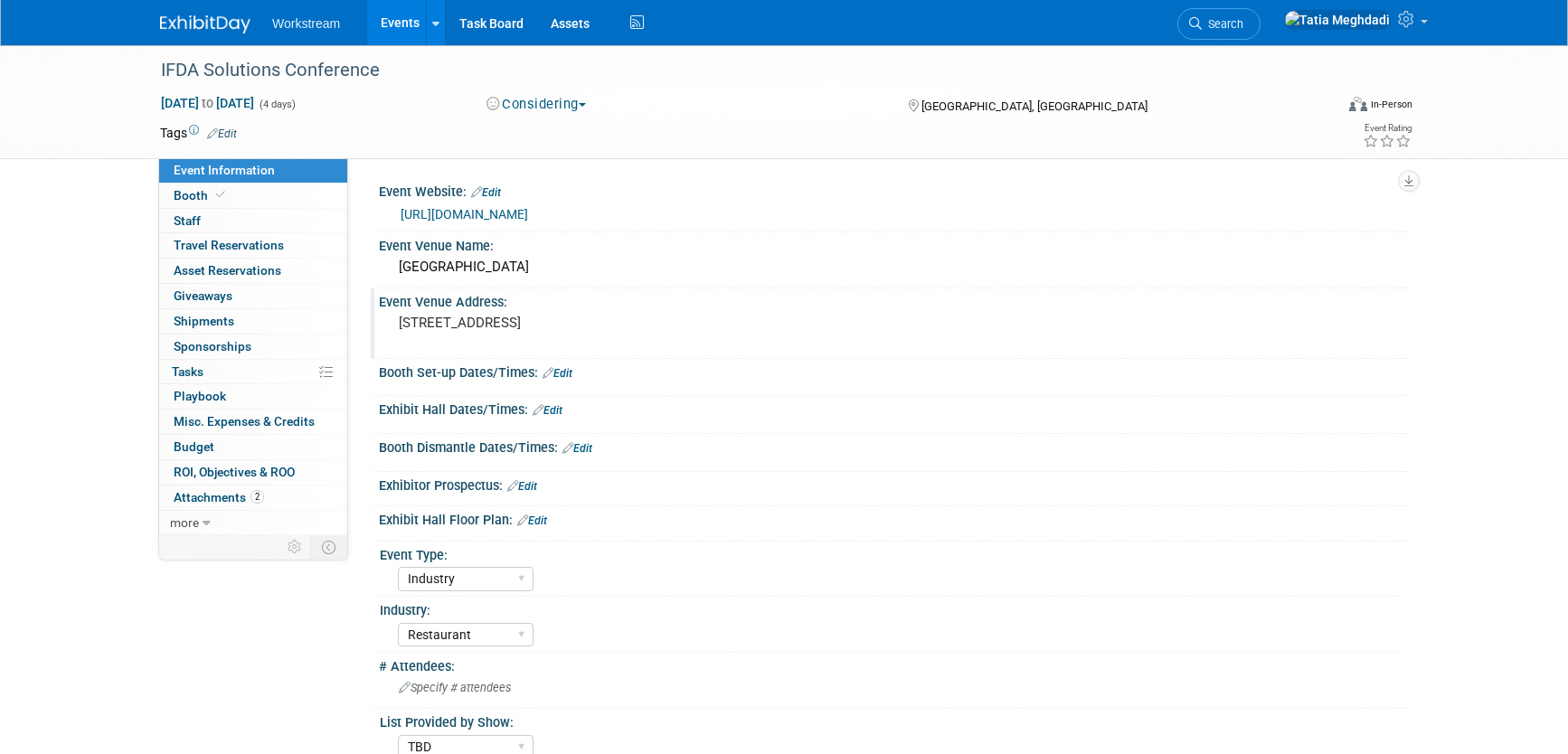
click at [529, 207] on link "[URL][DOMAIN_NAME]" at bounding box center [464, 214] width 128 height 15
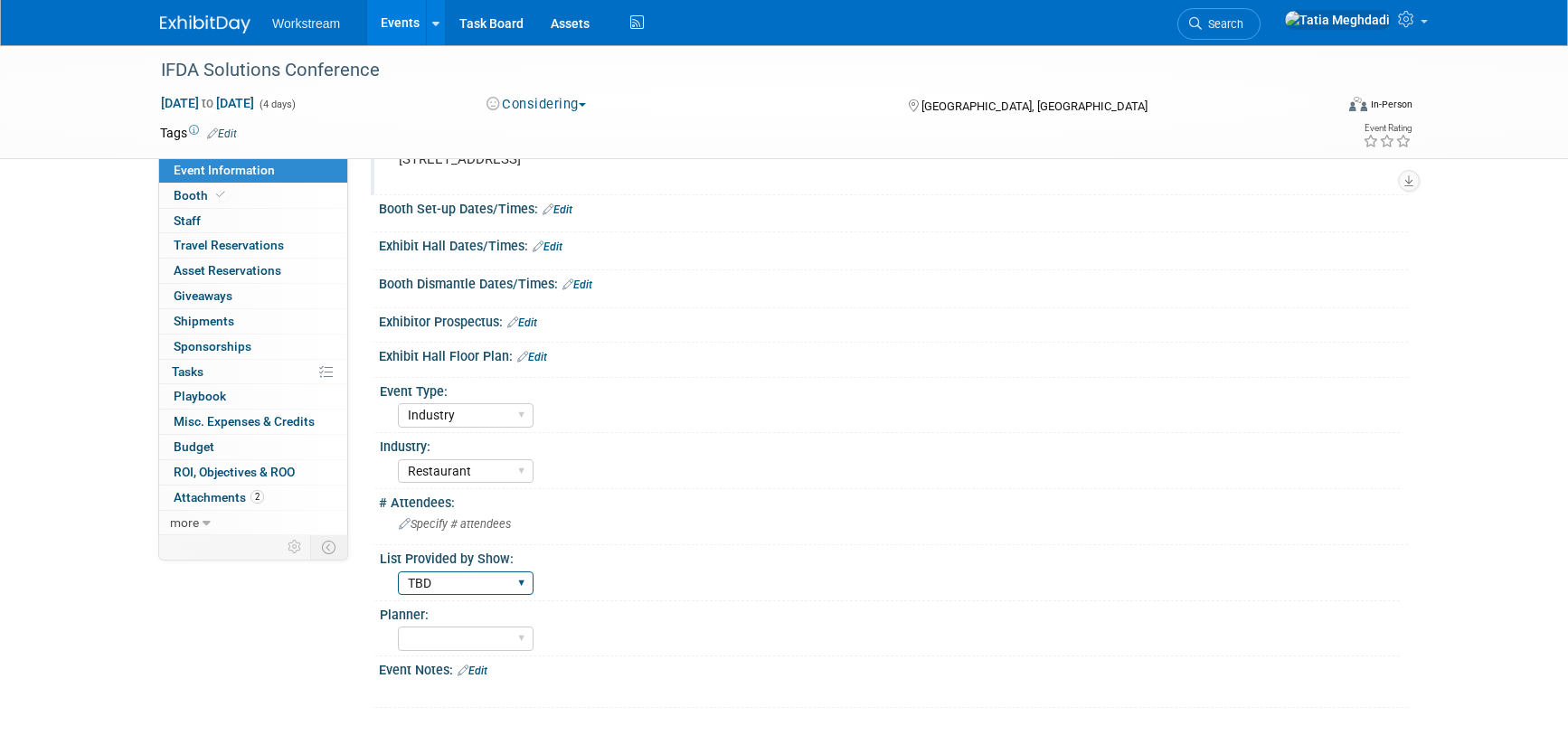
scroll to position [186, 0]
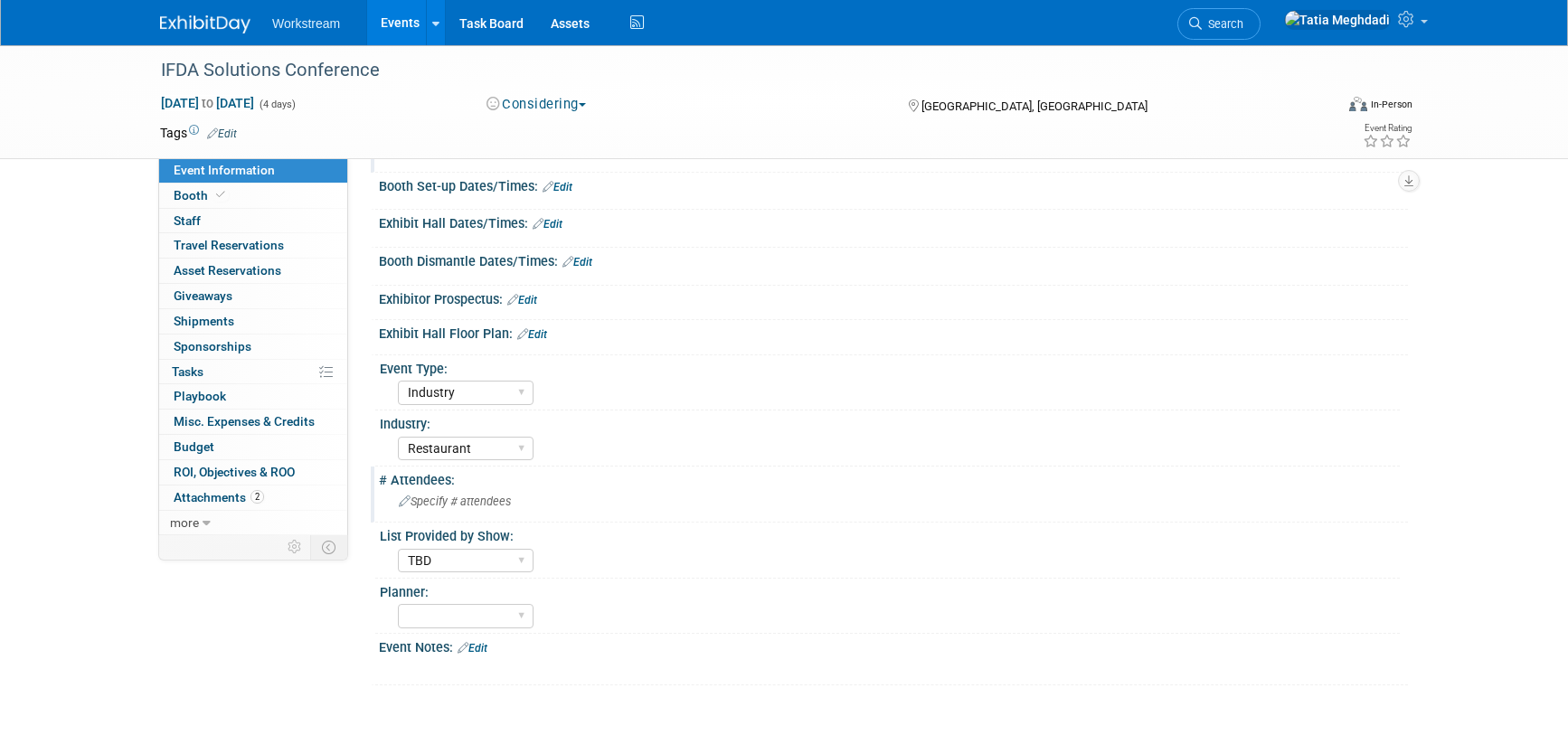
click at [436, 500] on span "Specify # attendees" at bounding box center [455, 501] width 112 height 14
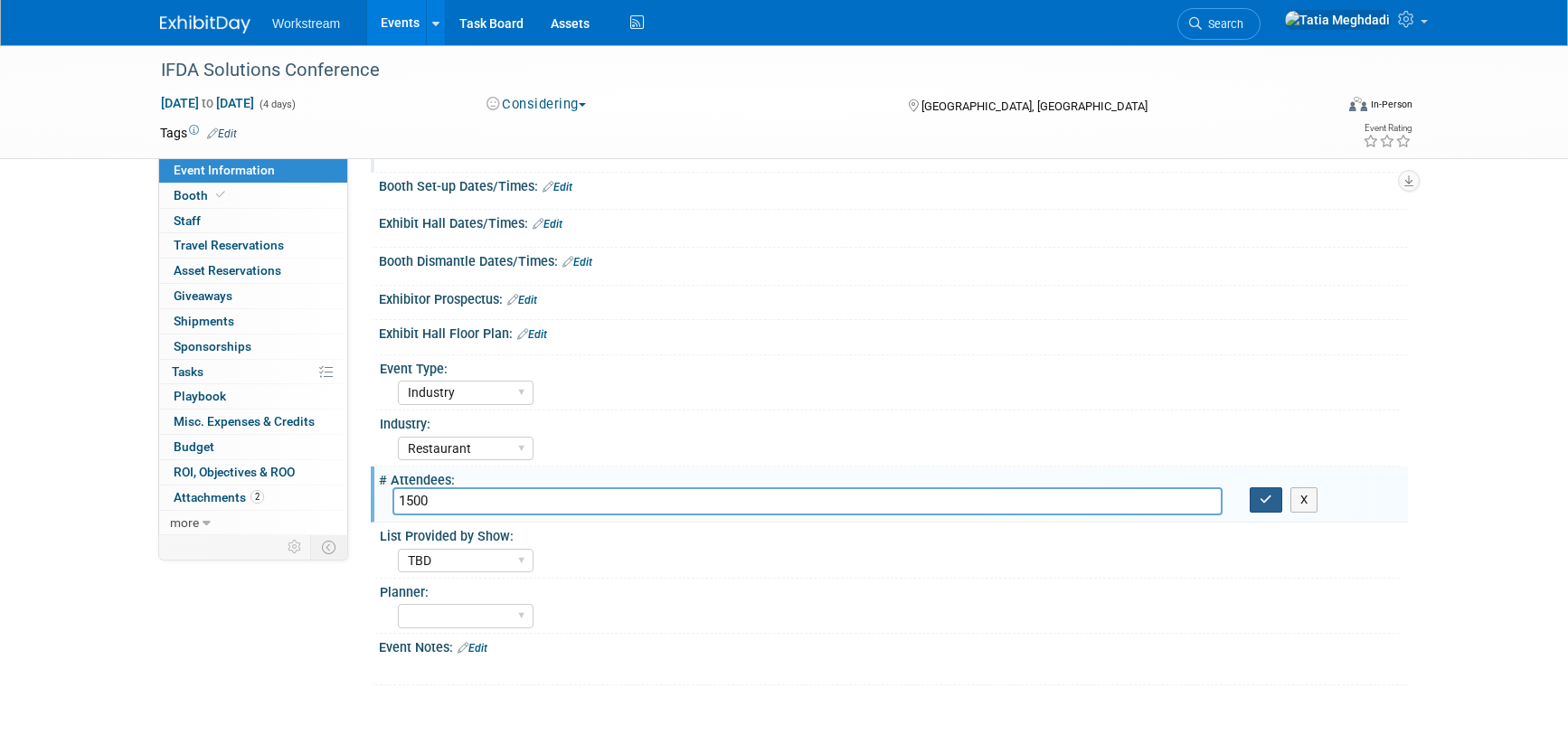
type input "1500"
drag, startPoint x: 1264, startPoint y: 505, endPoint x: 1256, endPoint y: 499, distance: 10.0
click at [1264, 505] on button "button" at bounding box center [1266, 500] width 33 height 25
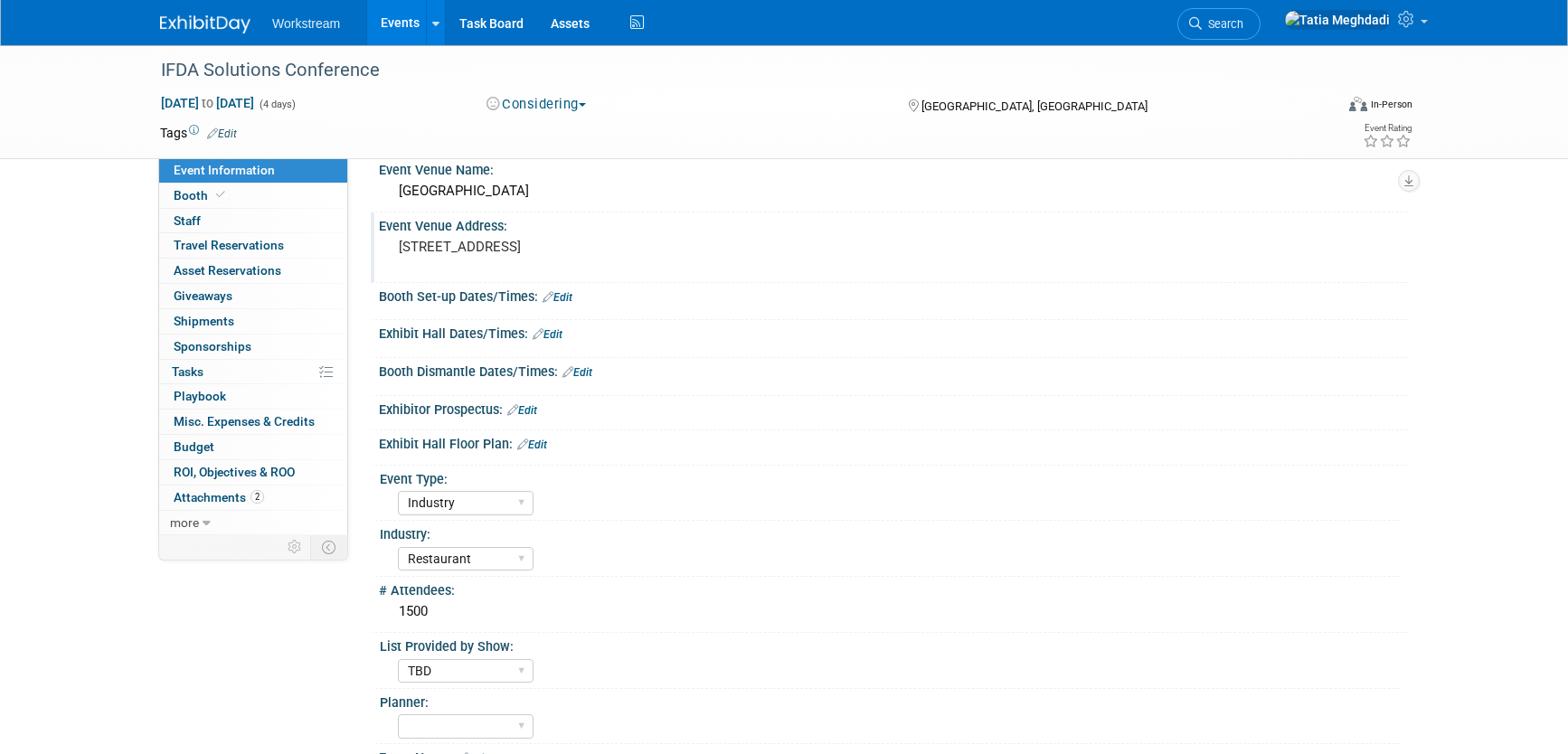
scroll to position [0, 0]
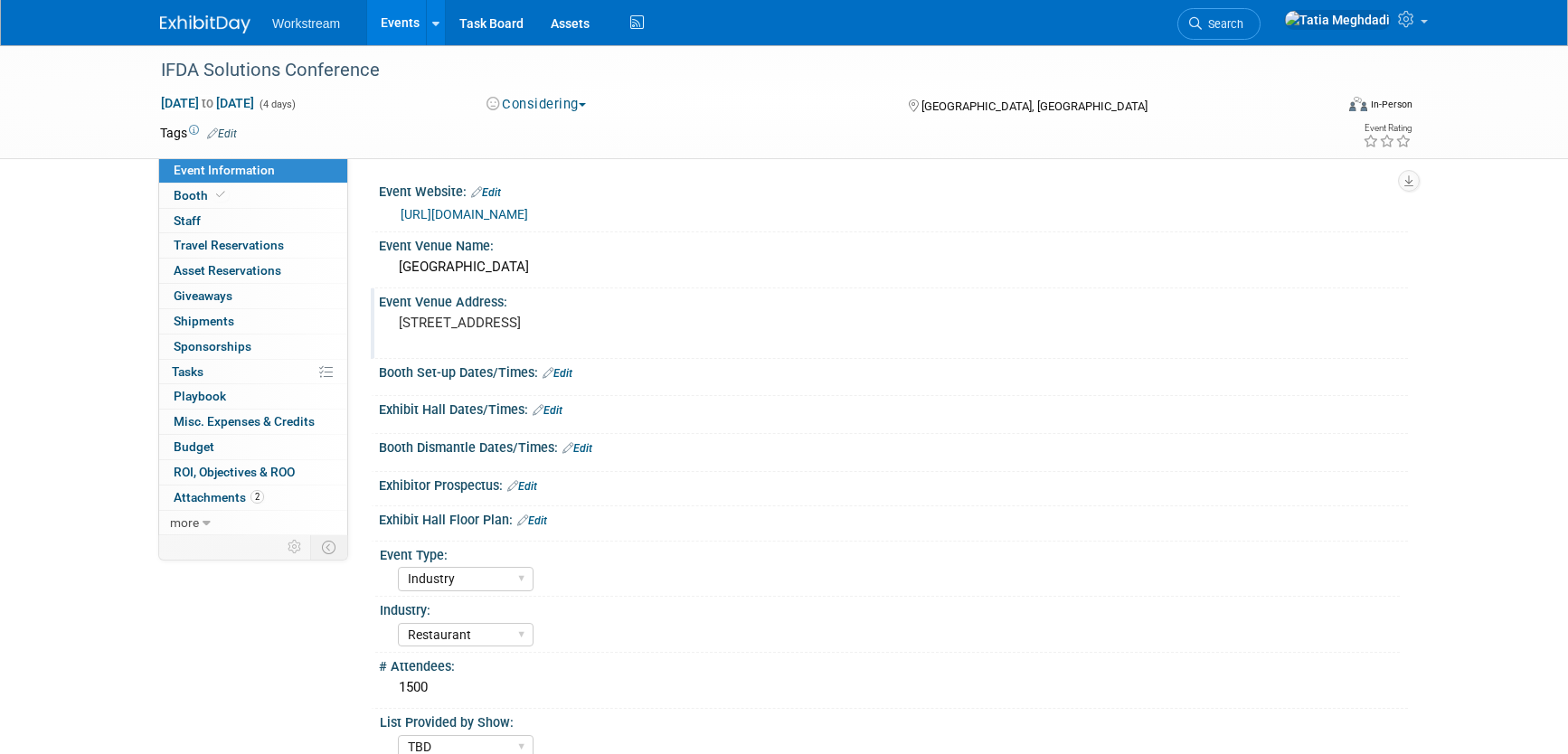
click at [562, 406] on link "Edit" at bounding box center [547, 411] width 30 height 13
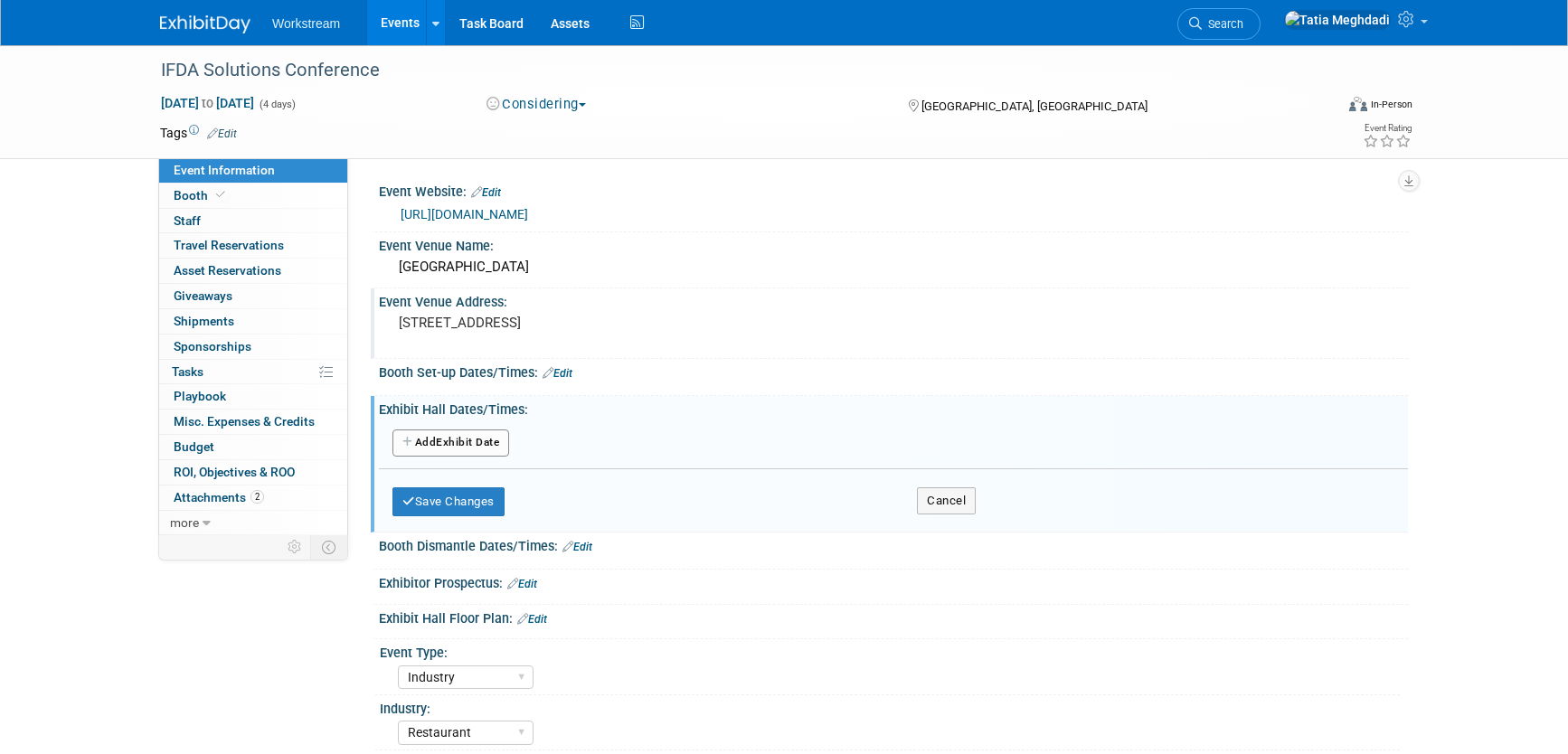
click at [429, 440] on button "Add Another Exhibit Date" at bounding box center [450, 443] width 117 height 27
select select "8"
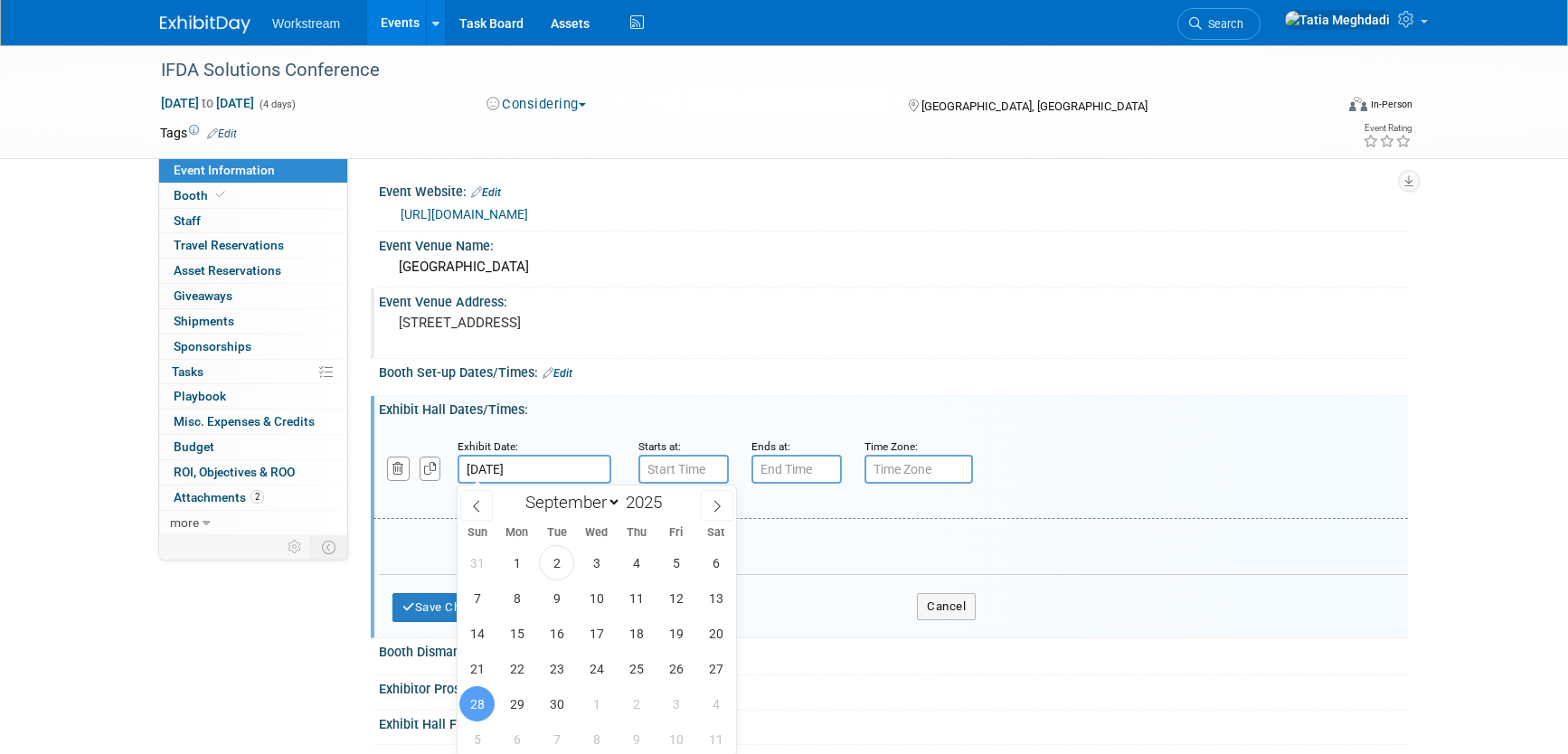
click at [501, 467] on input "[DATE]" at bounding box center [534, 469] width 154 height 29
click at [514, 698] on span "29" at bounding box center [517, 704] width 35 height 35
type input "Sep 29, 2025"
click at [791, 353] on div "Event Venue Address: 400 N. High Street Columbus, OH 43215" at bounding box center [889, 322] width 1038 height 70
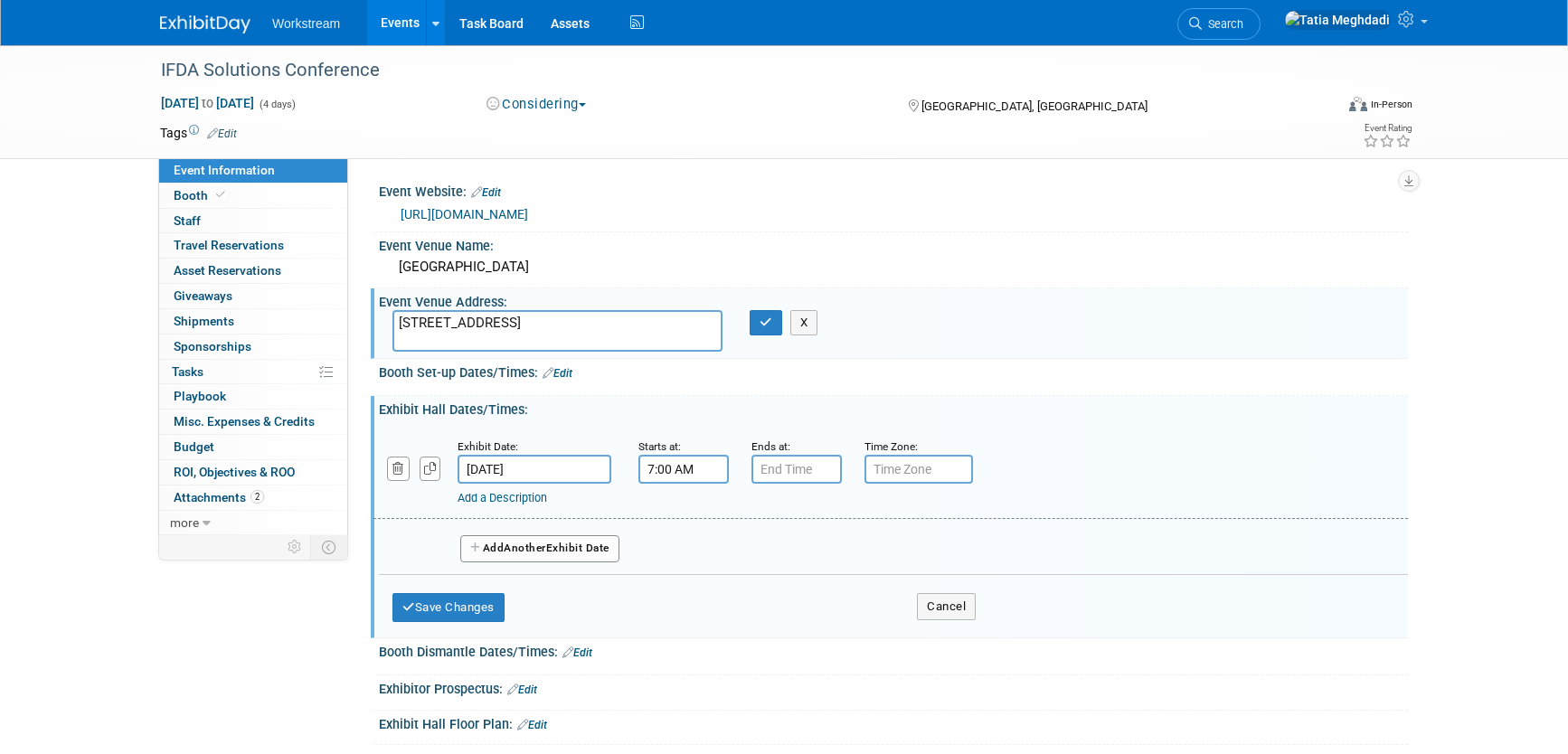
click at [659, 470] on input "7:00 AM" at bounding box center [683, 469] width 90 height 29
drag, startPoint x: 672, startPoint y: 469, endPoint x: 638, endPoint y: 469, distance: 34.0
click at [640, 469] on input "7:00 AM" at bounding box center [683, 469] width 90 height 29
type input "11:30 AM"
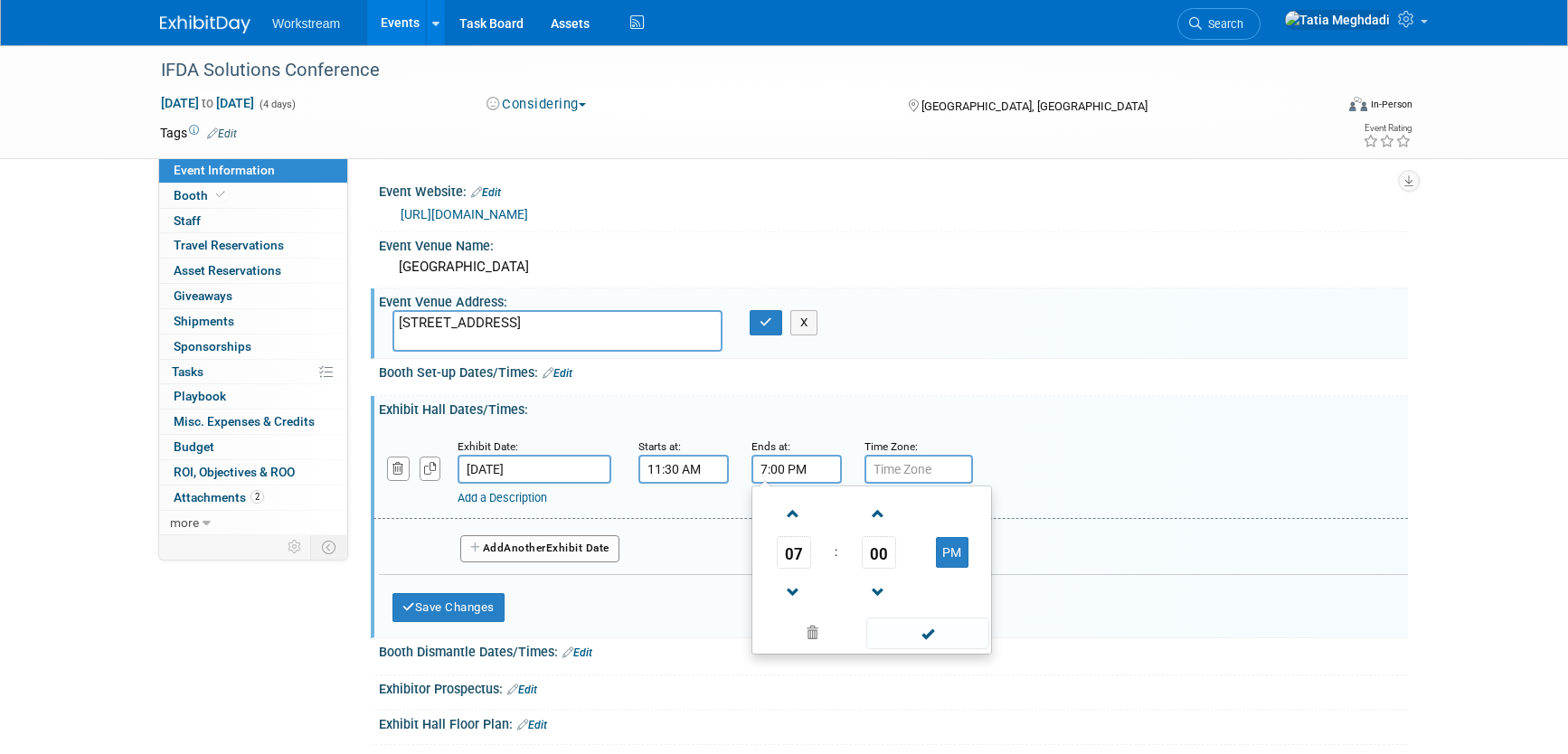
scroll to position [95, 0]
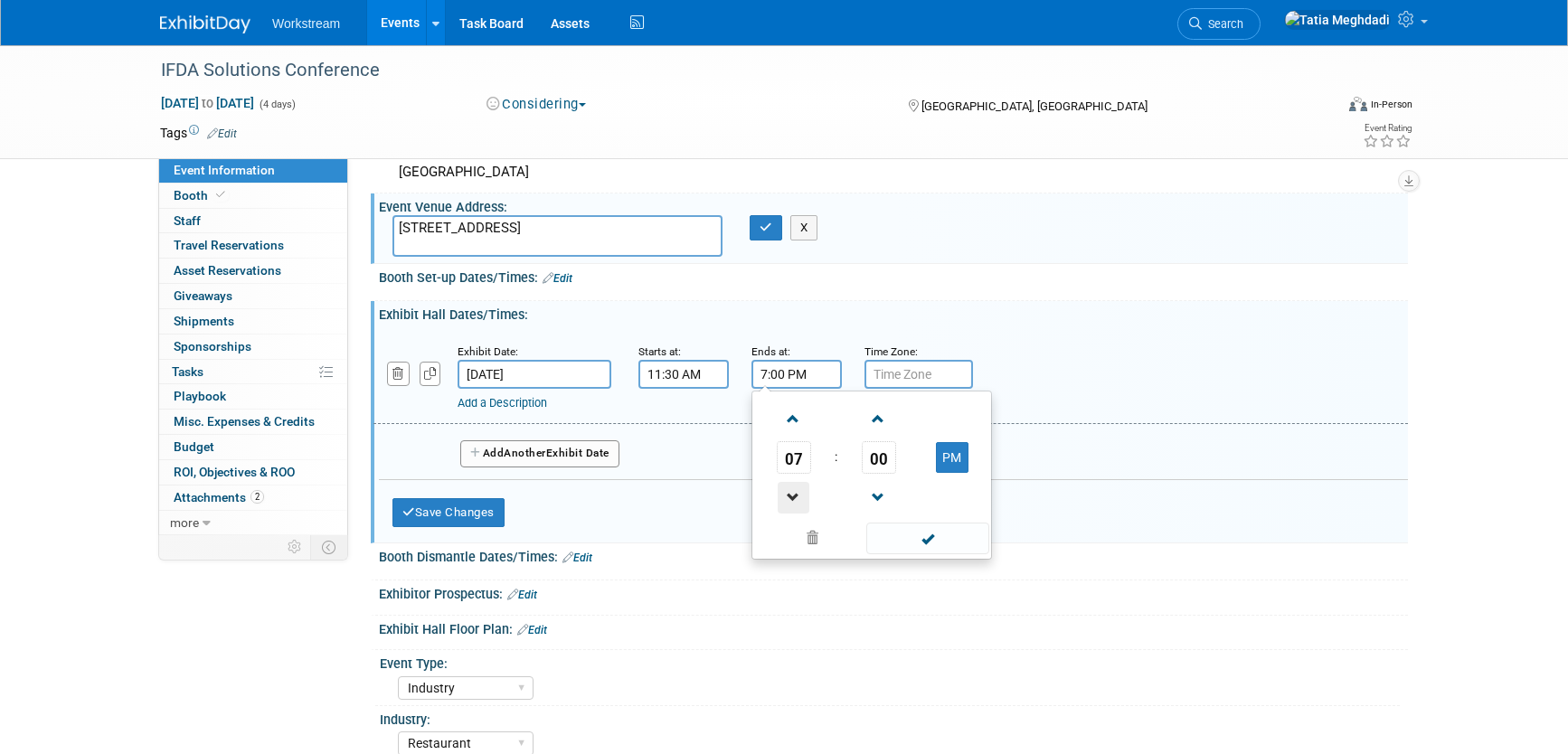
click at [791, 498] on span at bounding box center [793, 498] width 32 height 32
click at [793, 496] on span at bounding box center [793, 498] width 32 height 32
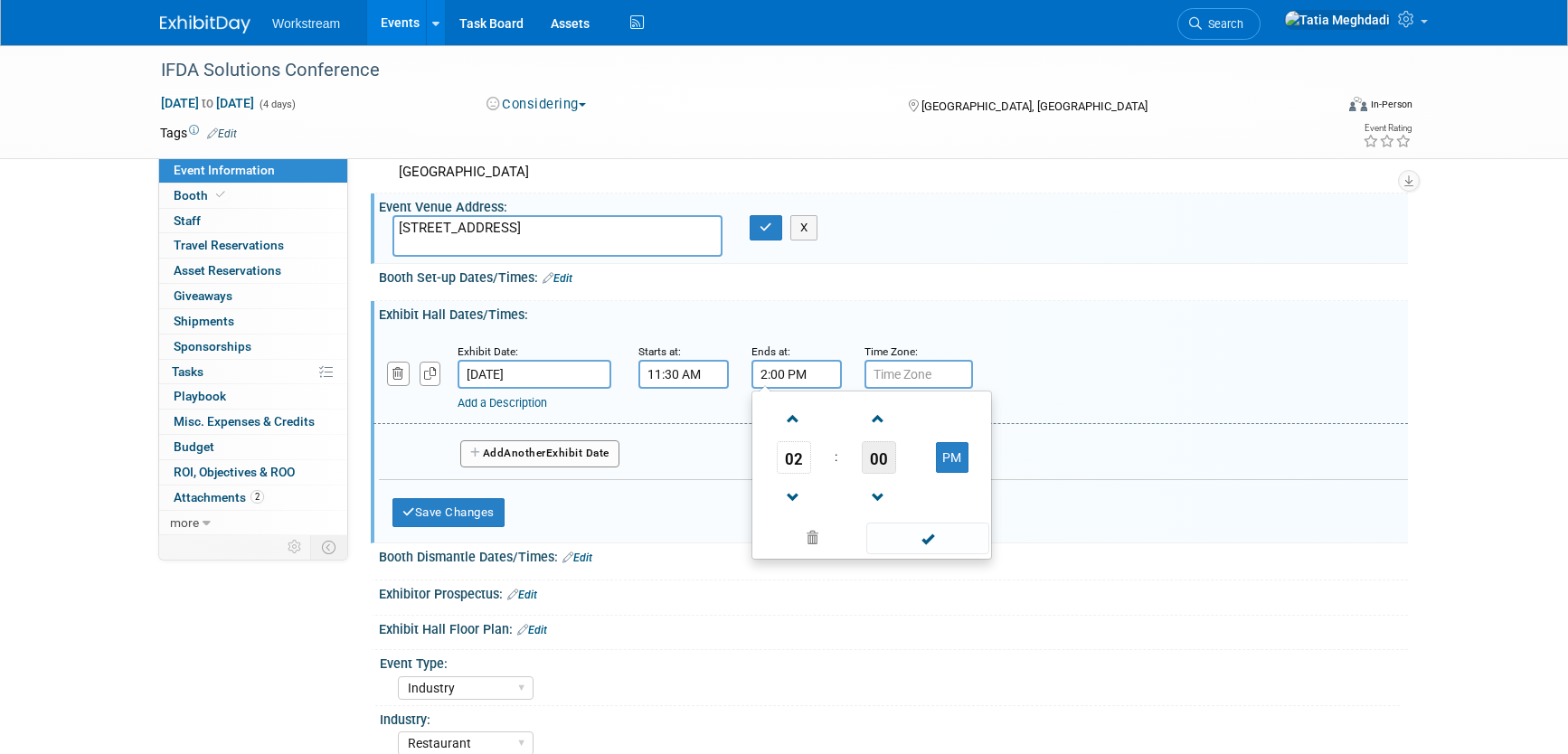
click at [882, 459] on span "00" at bounding box center [879, 457] width 34 height 33
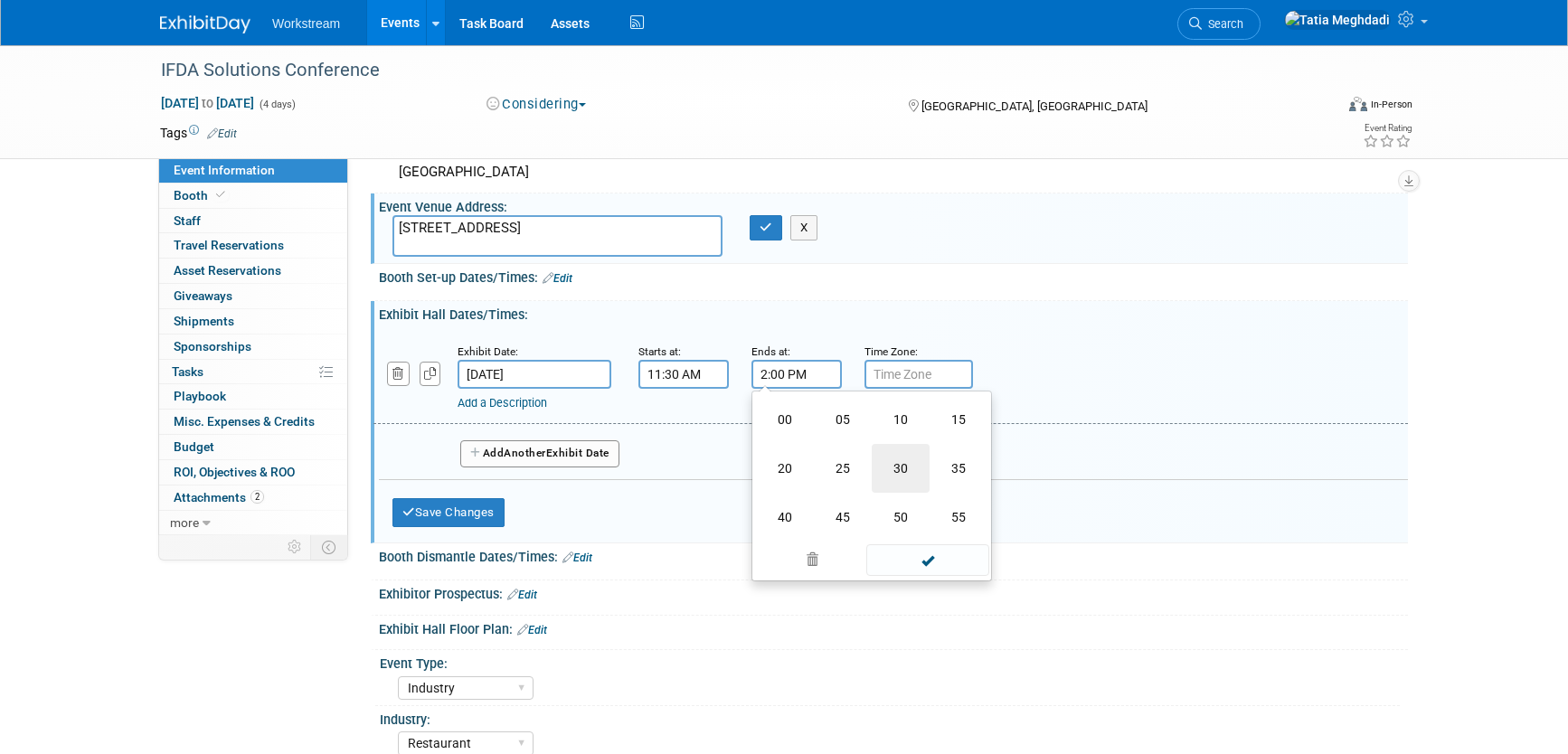
click at [900, 463] on td "30" at bounding box center [901, 468] width 58 height 48
type input "2:30 PM"
click at [945, 381] on input "text" at bounding box center [919, 374] width 108 height 29
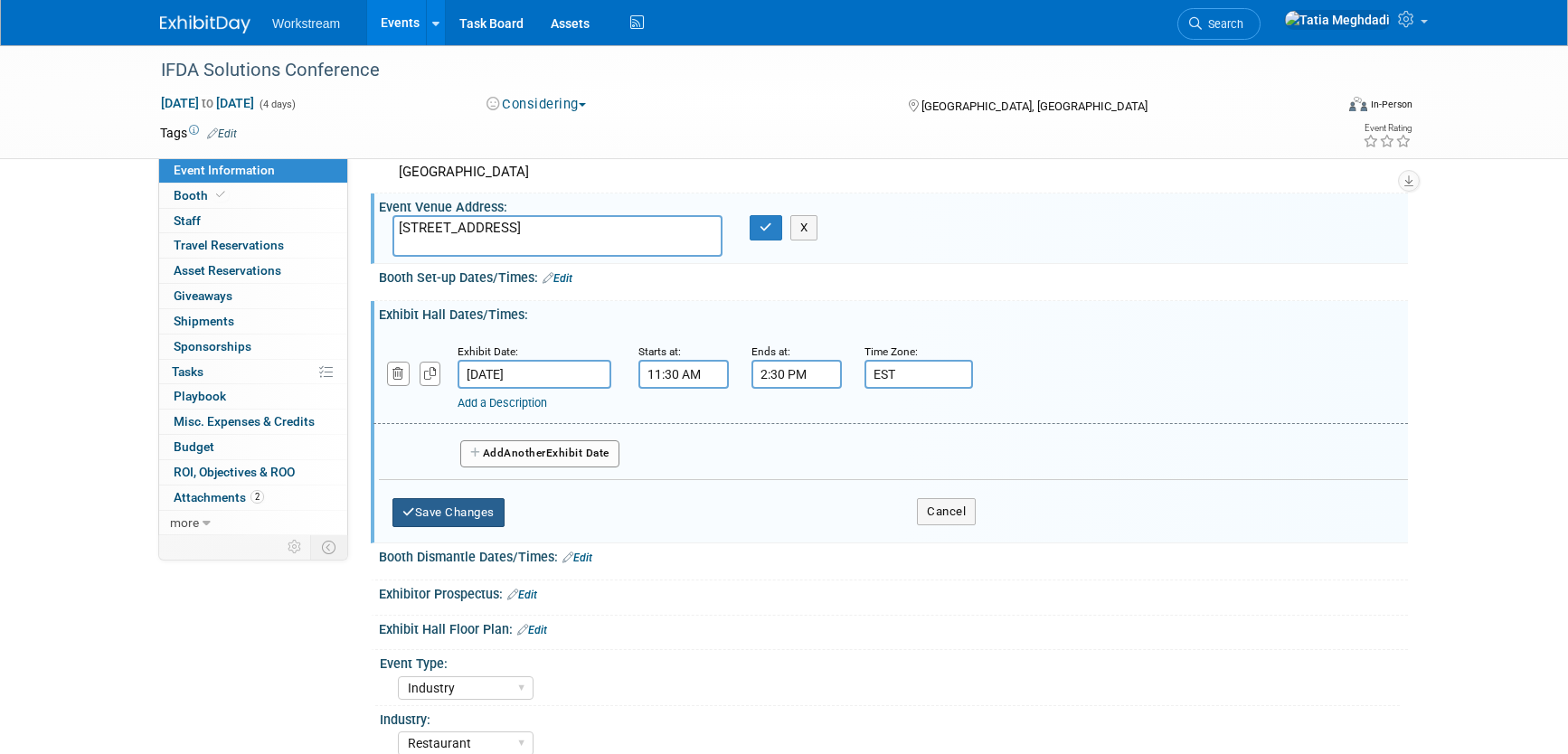
type input "EST"
click at [440, 508] on button "Save Changes" at bounding box center [448, 513] width 112 height 29
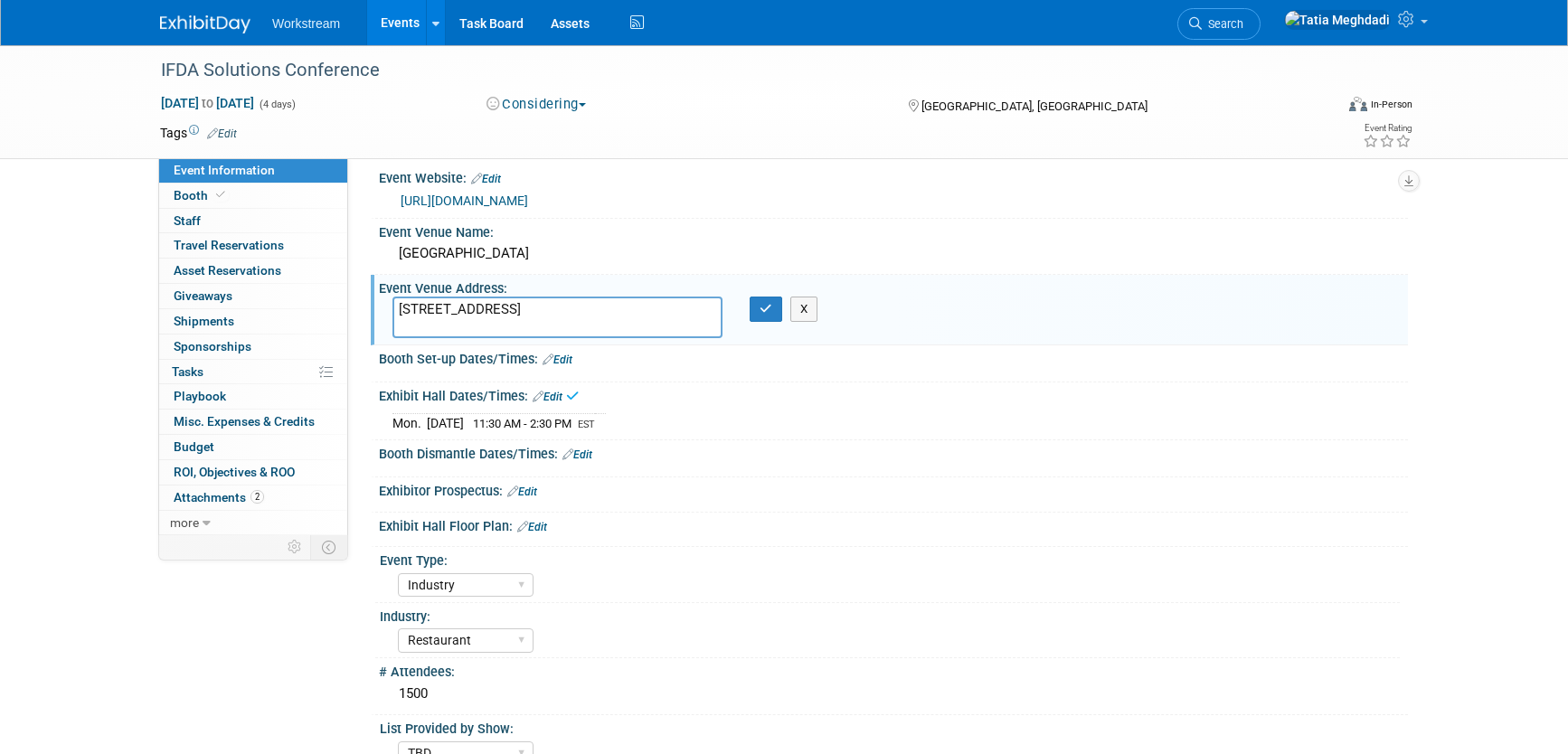
scroll to position [0, 0]
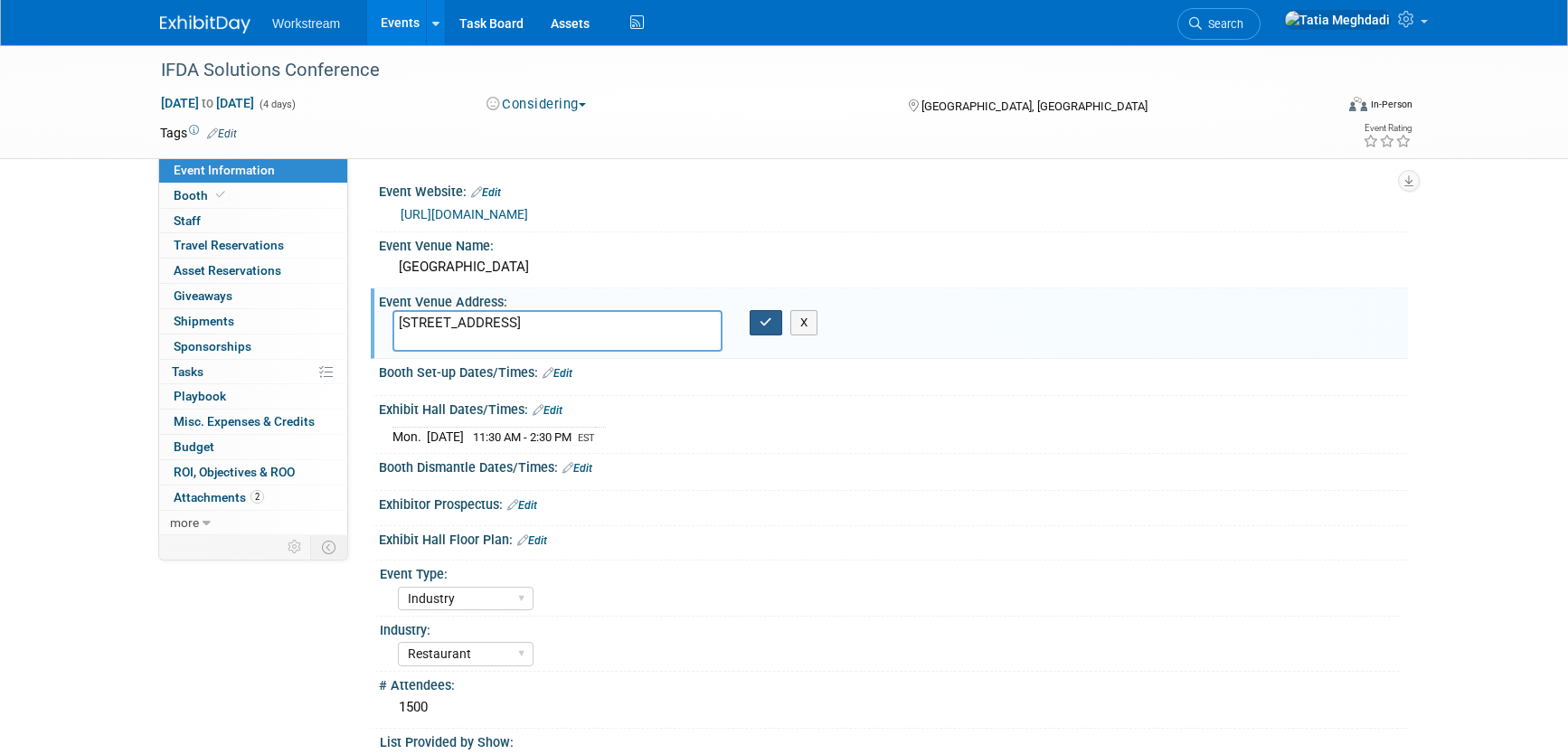
drag, startPoint x: 770, startPoint y: 319, endPoint x: 794, endPoint y: 330, distance: 26.4
click at [771, 319] on icon "button" at bounding box center [766, 322] width 13 height 12
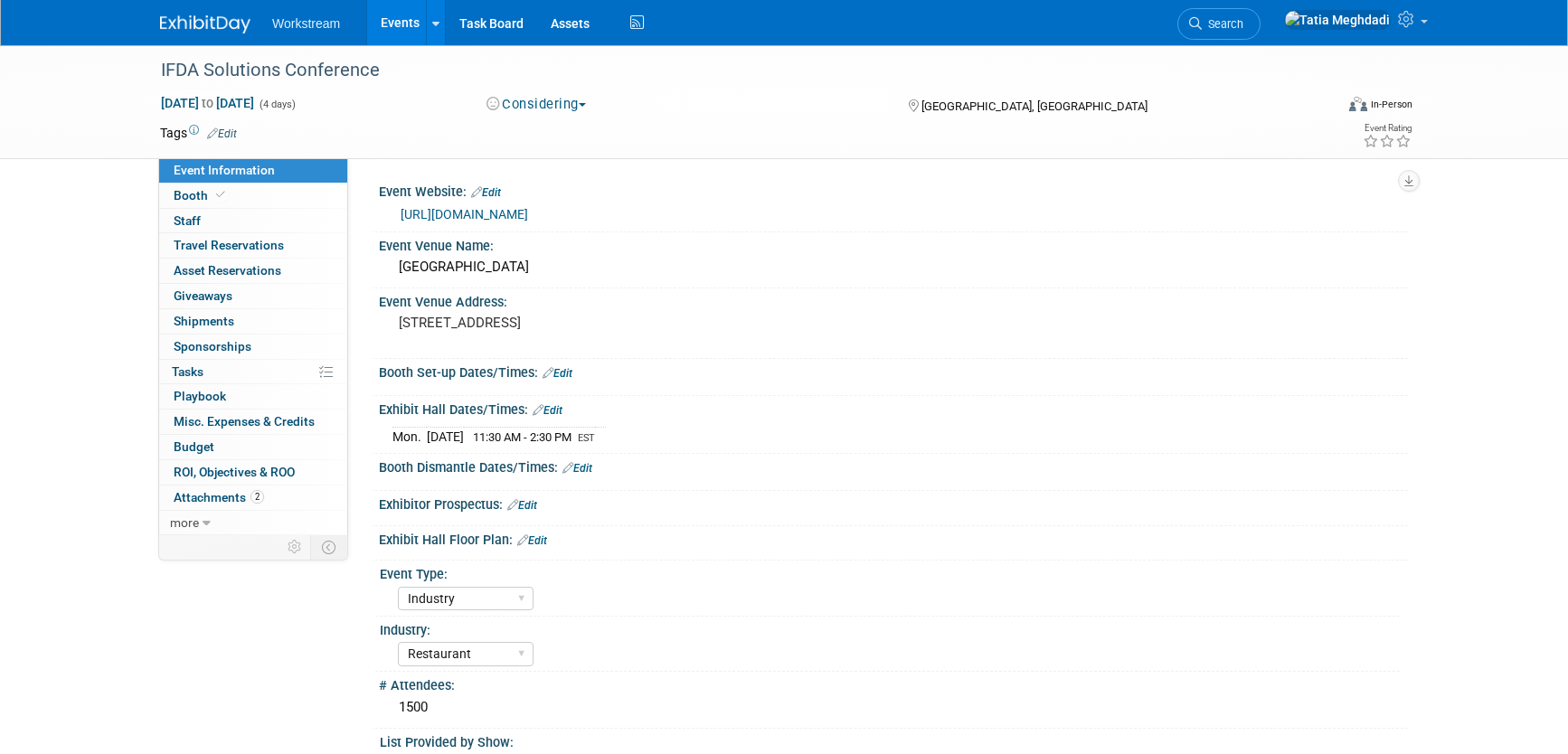
click at [554, 408] on link "Edit" at bounding box center [547, 411] width 30 height 13
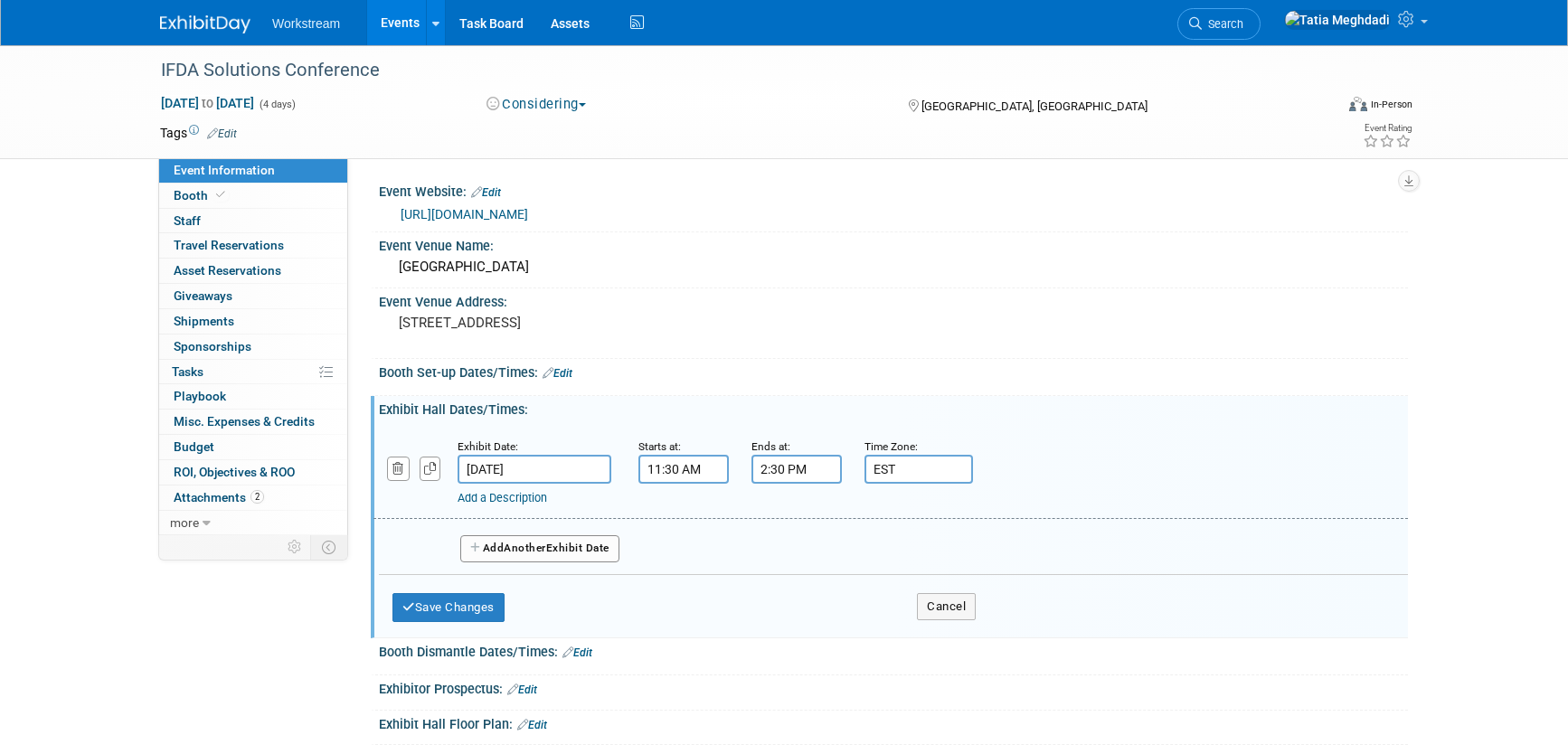
click at [514, 553] on span "Another" at bounding box center [525, 548] width 43 height 13
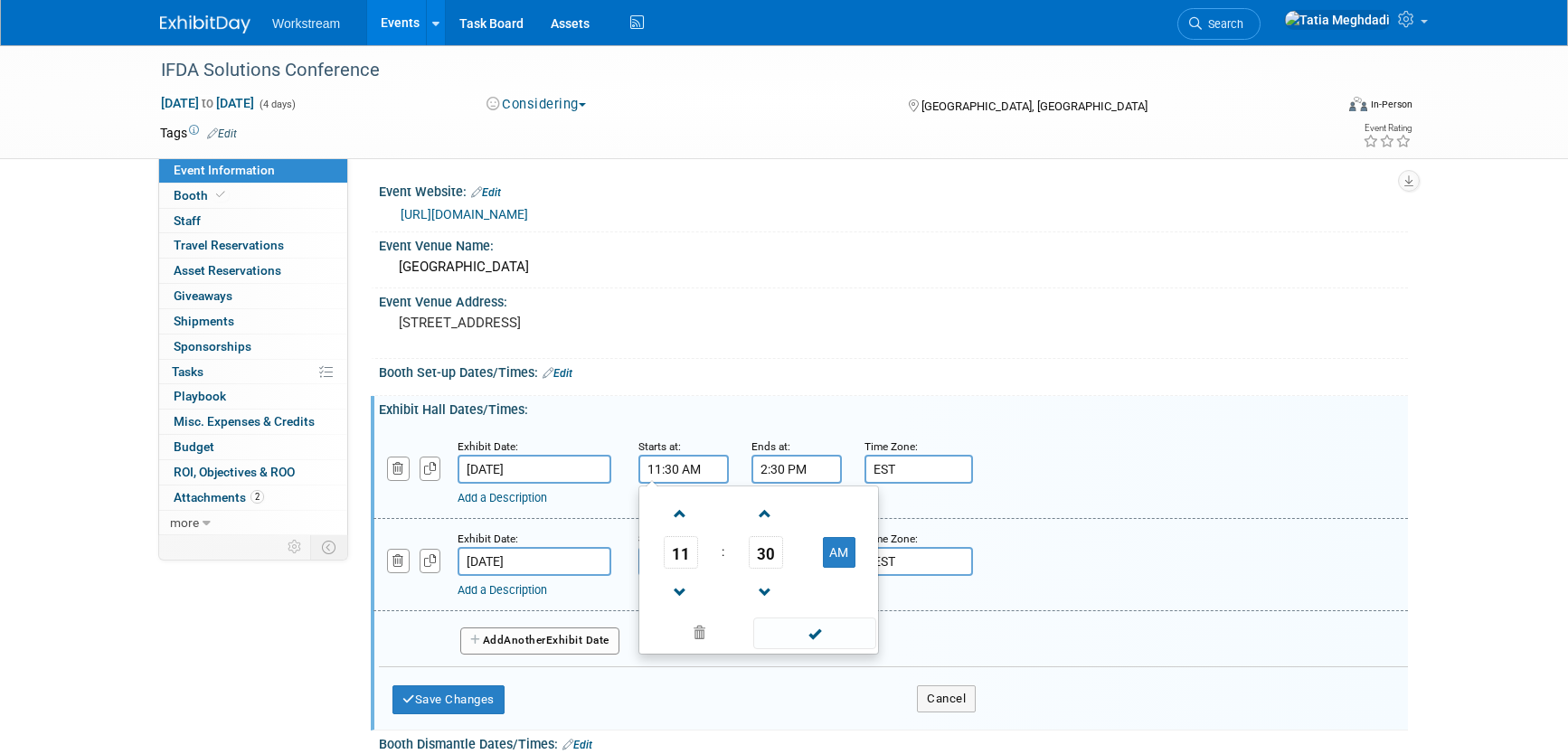
drag, startPoint x: 712, startPoint y: 473, endPoint x: 612, endPoint y: 467, distance: 100.2
click at [612, 467] on div "Exhibit Date: Sep 29, 2025 Starts at: 11:30 AM 11 : 30 AM 12 01 02 03 04 05 06 …" at bounding box center [891, 473] width 1035 height 92
click at [769, 373] on div "Booth Set-up Dates/Times: Edit" at bounding box center [894, 370] width 1029 height 23
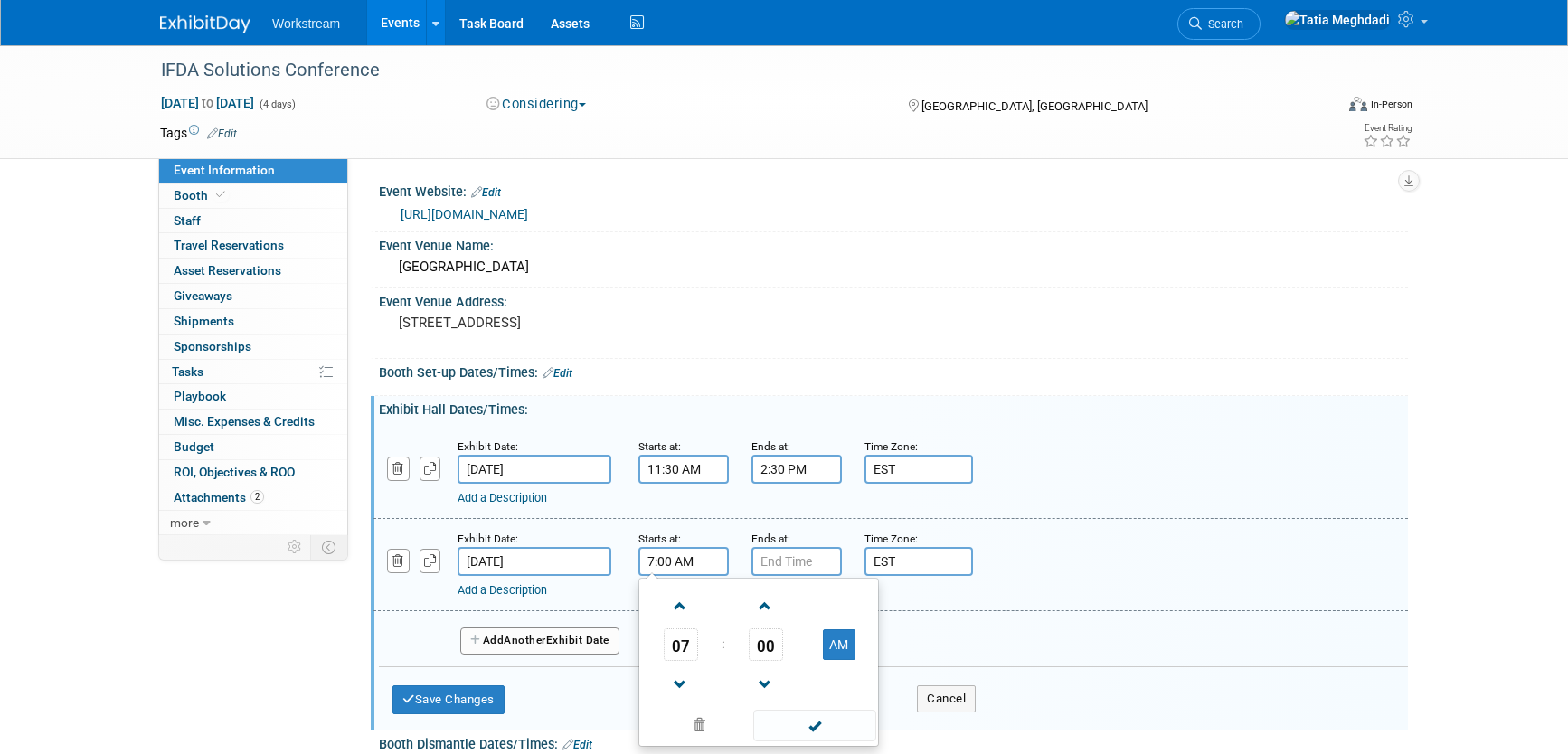
click at [696, 558] on input "7:00 AM" at bounding box center [683, 561] width 90 height 29
type input "7"
paste input "11:30 AM"
type input "11:30 AM"
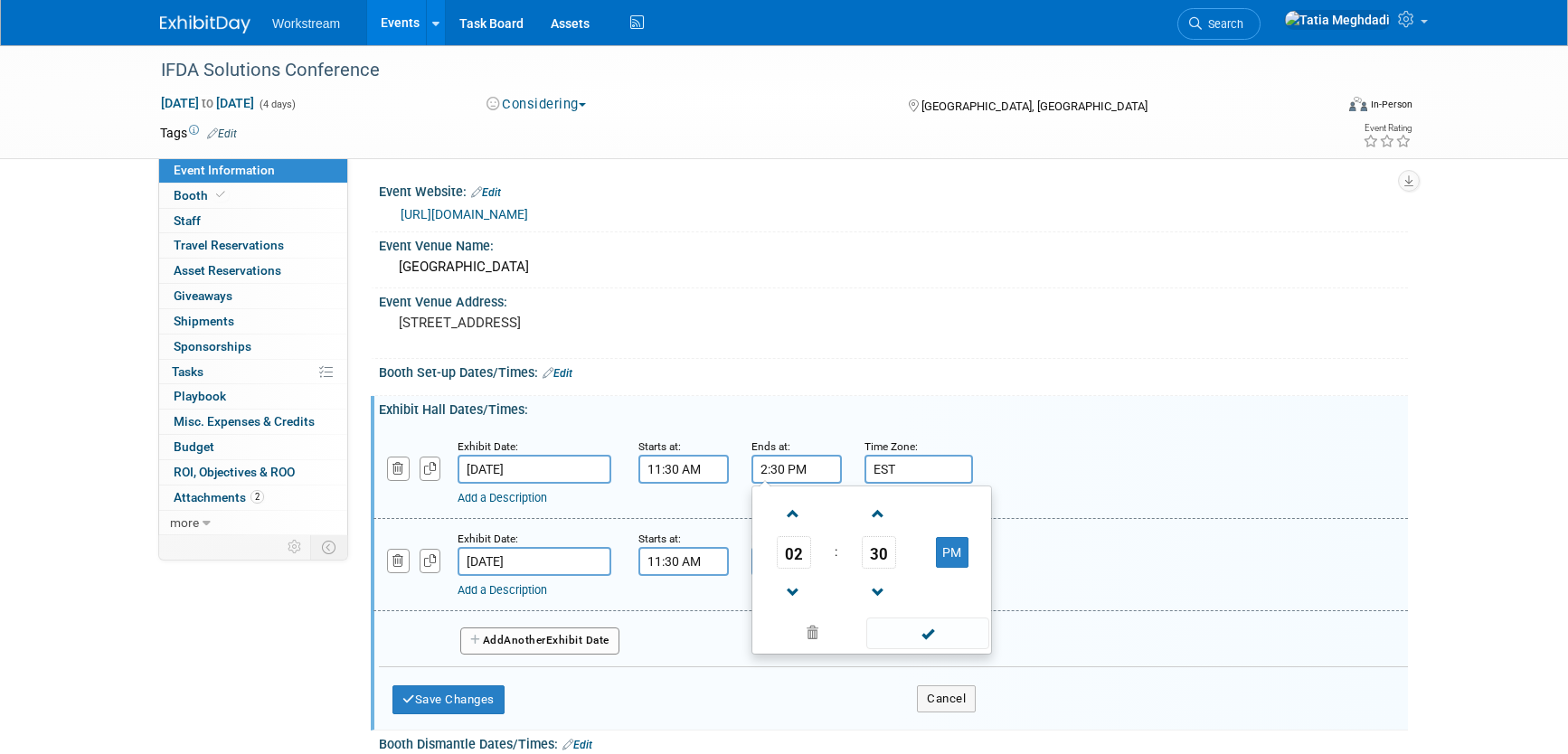
click at [820, 471] on input "2:30 PM" at bounding box center [796, 469] width 90 height 29
drag, startPoint x: 812, startPoint y: 471, endPoint x: 726, endPoint y: 467, distance: 86.1
click at [727, 467] on div "Exhibit Date: Sep 29, 2025 Starts at: 11:30 AM Ends at: 2:30 PM 02 : 30 PM 12 0…" at bounding box center [891, 473] width 1035 height 92
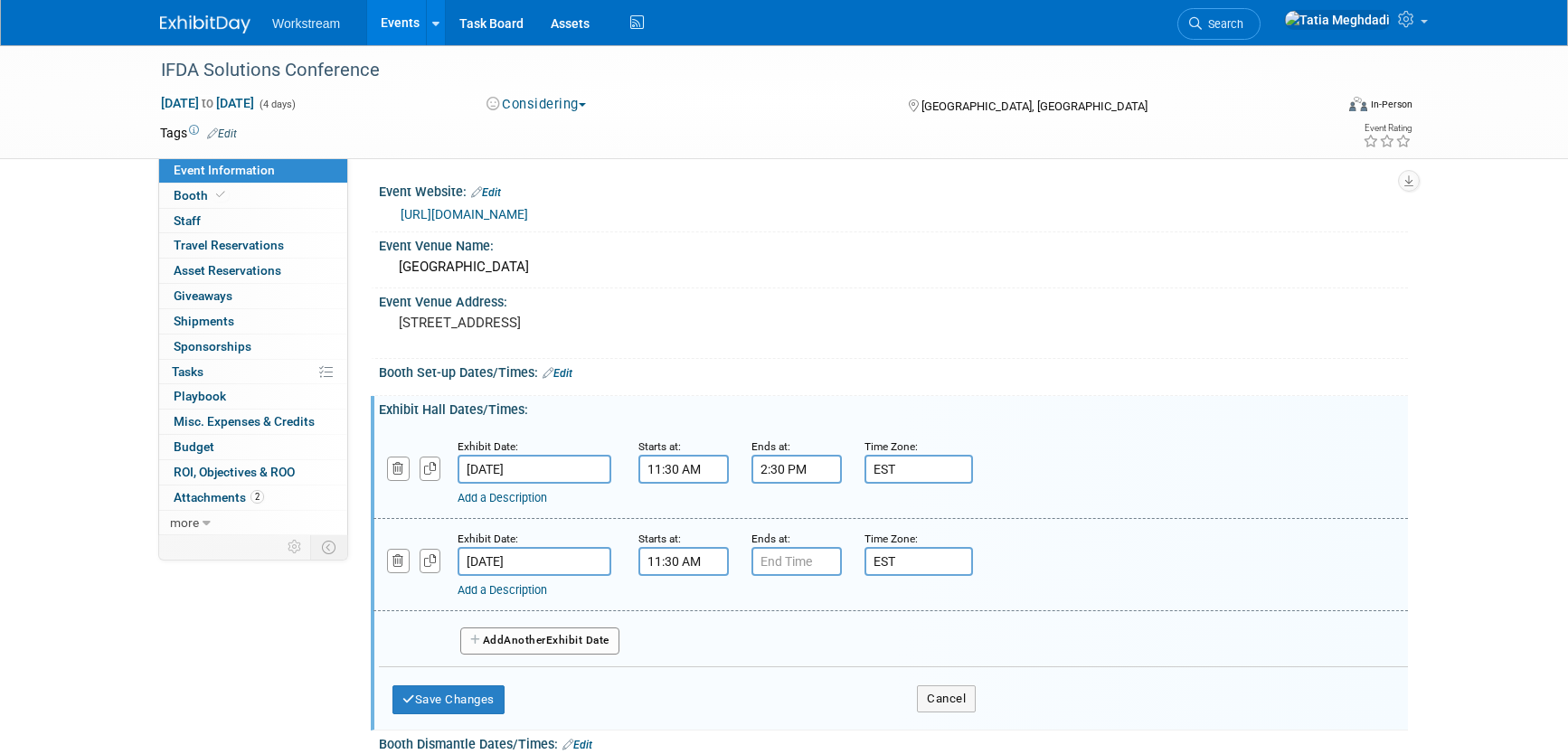
click at [828, 405] on div "Exhibit Hall Dates/Times: Edit" at bounding box center [894, 407] width 1029 height 22
click at [781, 565] on input "7:00 PM" at bounding box center [796, 561] width 90 height 29
paste input "2:30 PM"
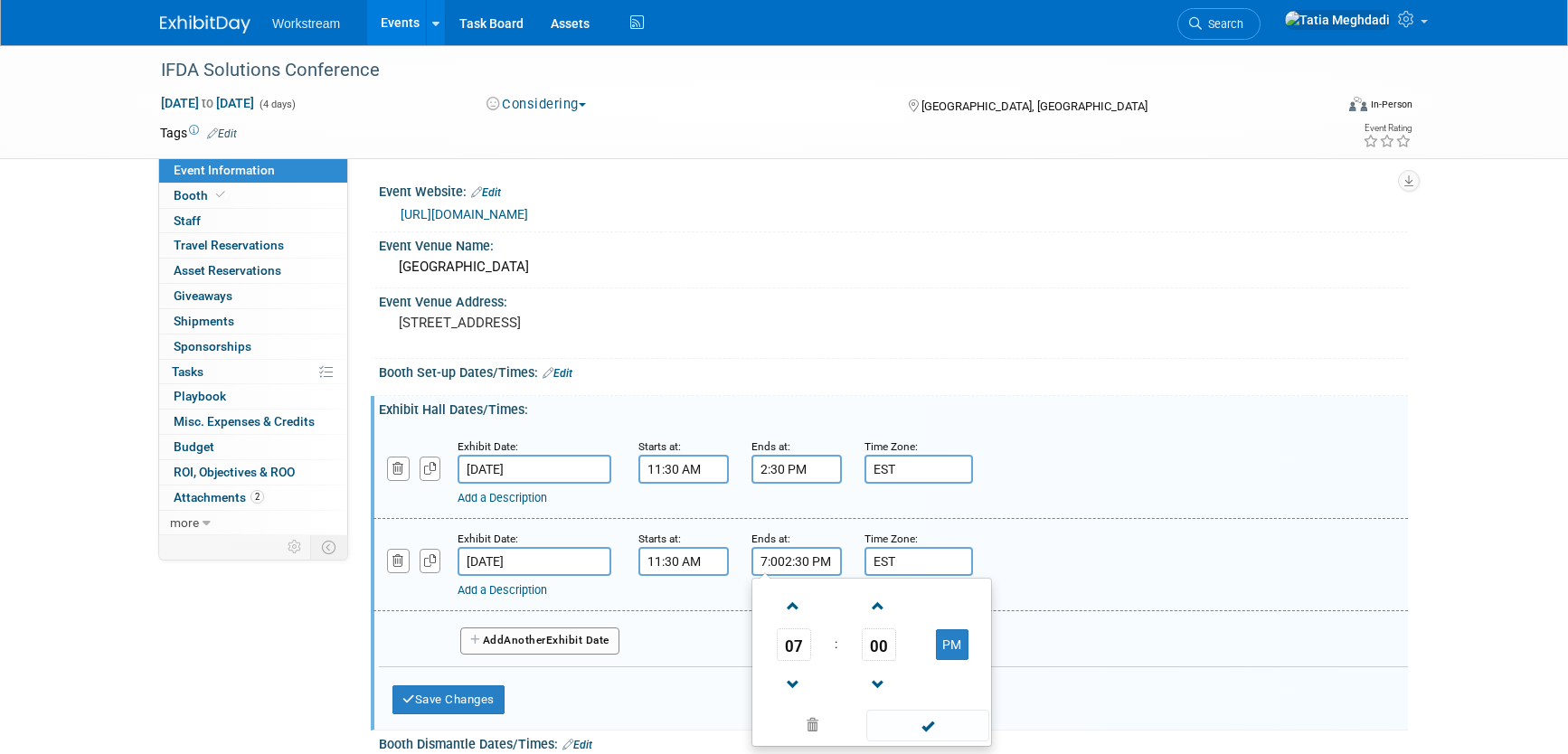
drag, startPoint x: 784, startPoint y: 560, endPoint x: 756, endPoint y: 558, distance: 28.1
click at [756, 558] on input "7:002:30 PM PM" at bounding box center [796, 561] width 90 height 29
click at [923, 729] on span at bounding box center [927, 726] width 122 height 32
type input "2:30 PM"
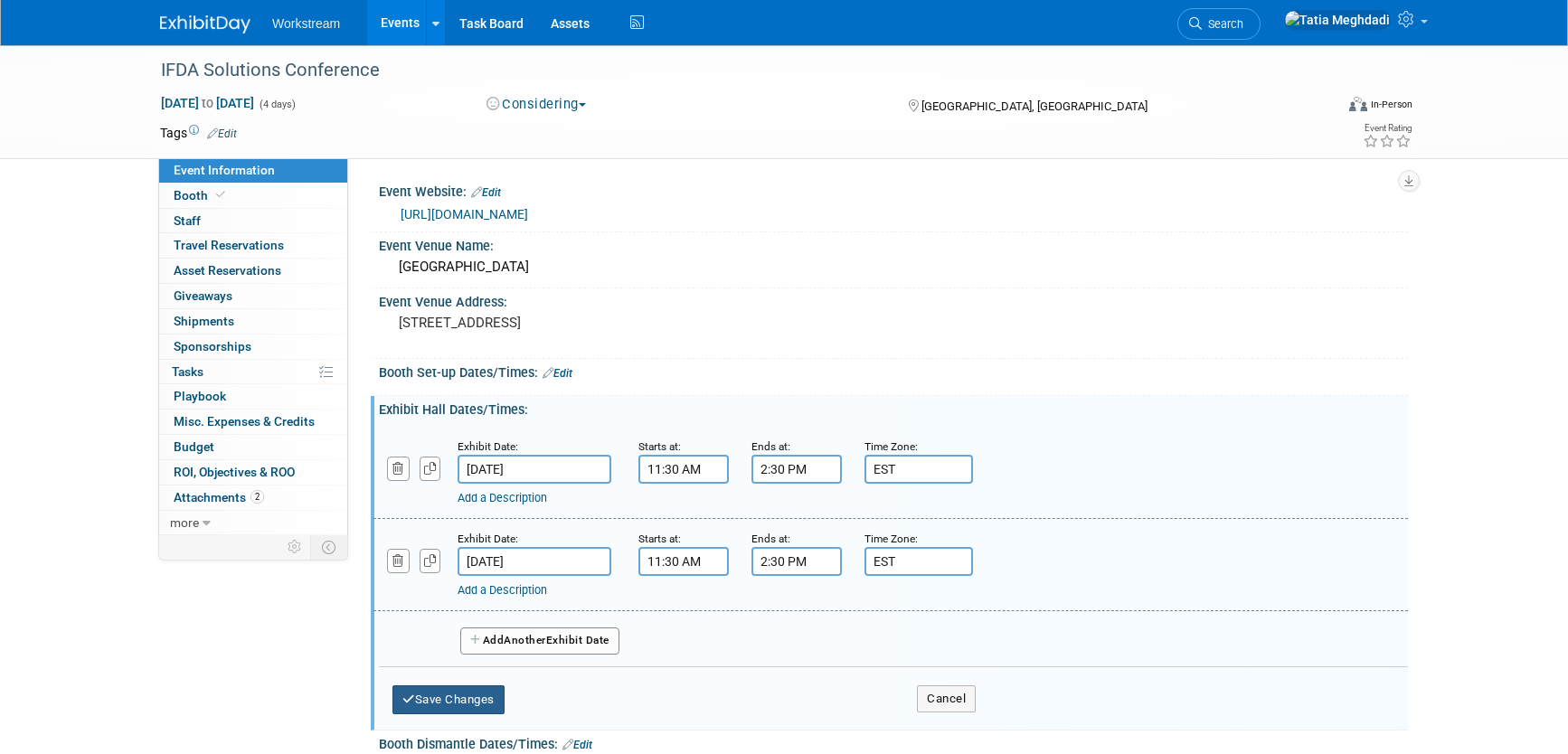
click at [433, 701] on button "Save Changes" at bounding box center [448, 699] width 112 height 29
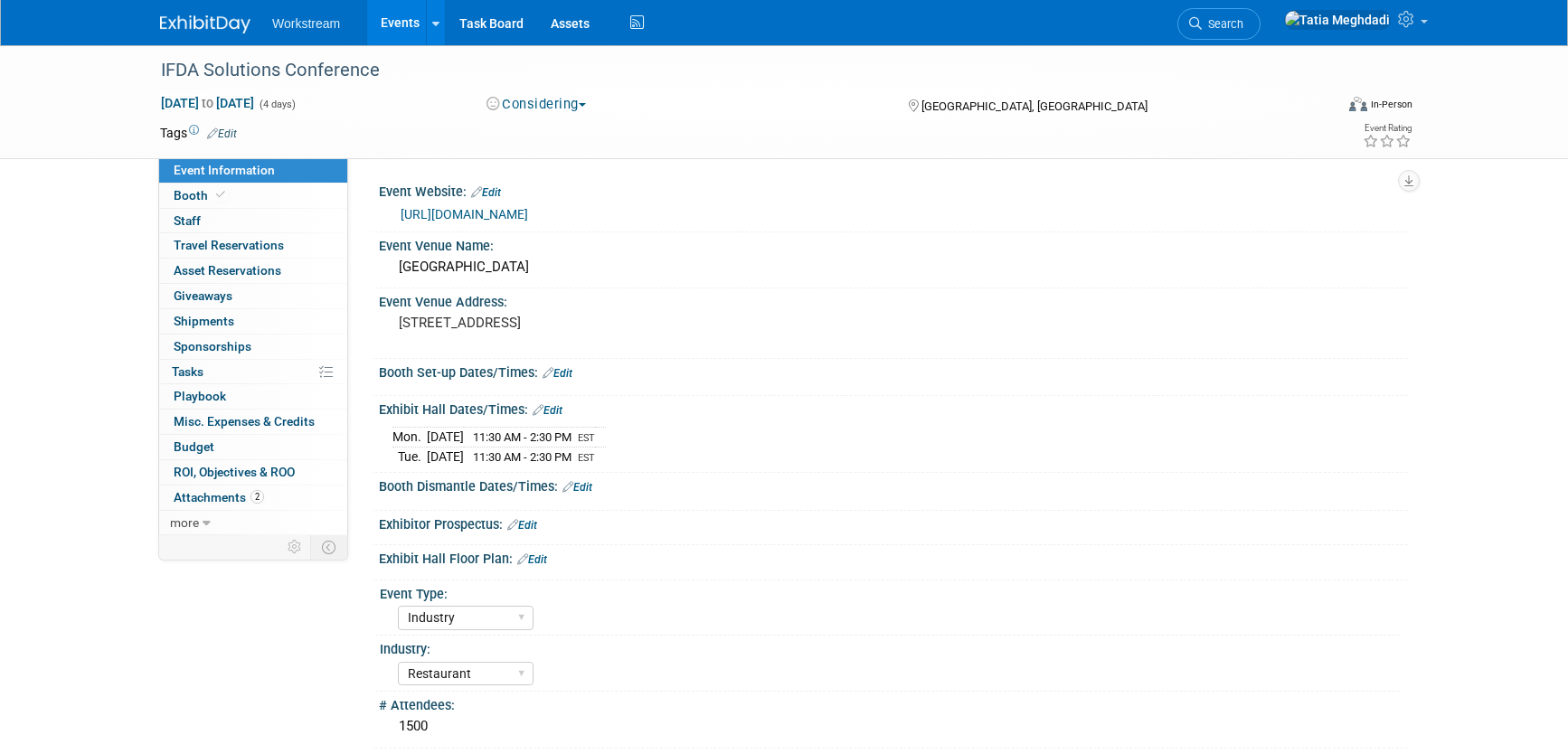
click at [569, 377] on link "Edit" at bounding box center [557, 374] width 30 height 13
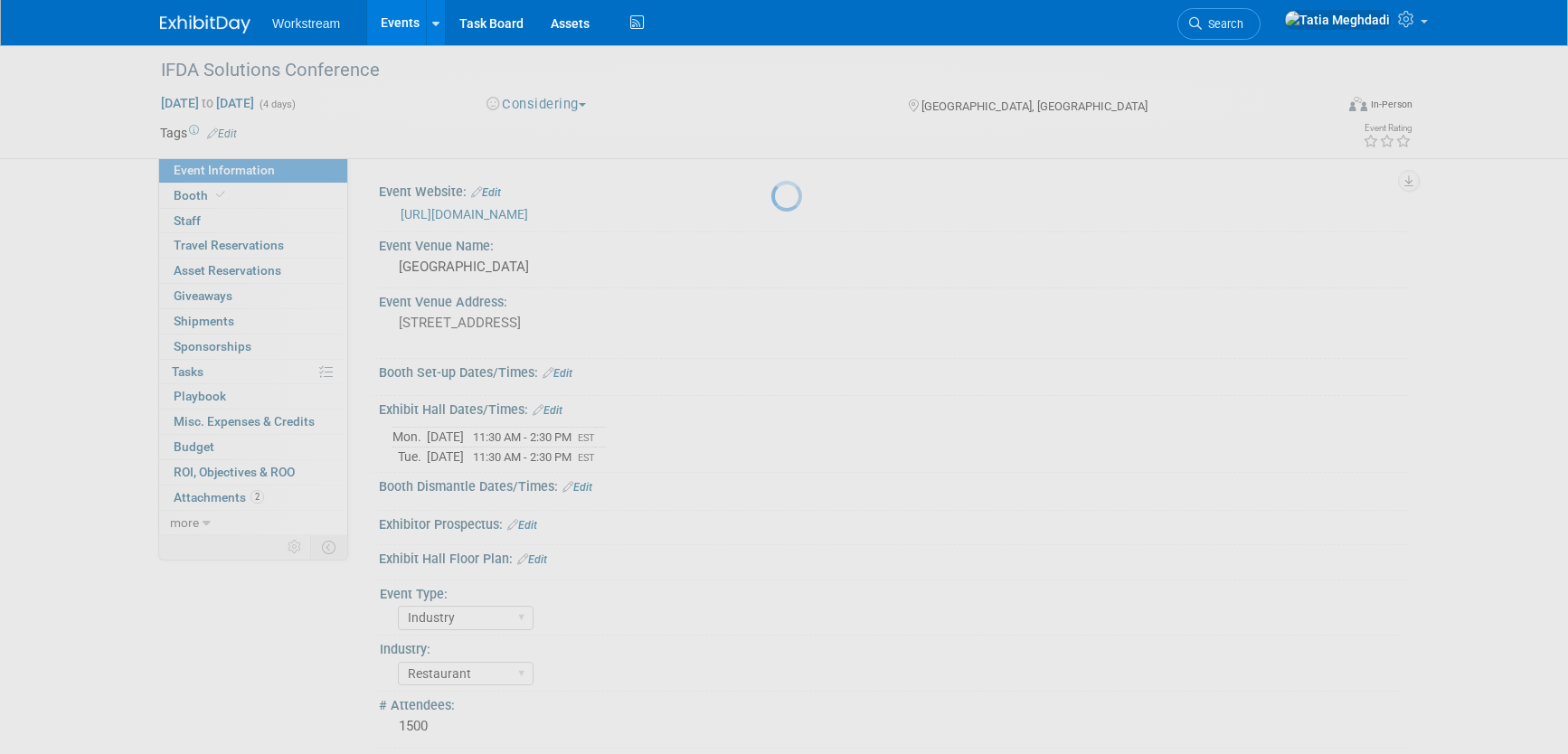
click at [772, 375] on div at bounding box center [784, 377] width 25 height 754
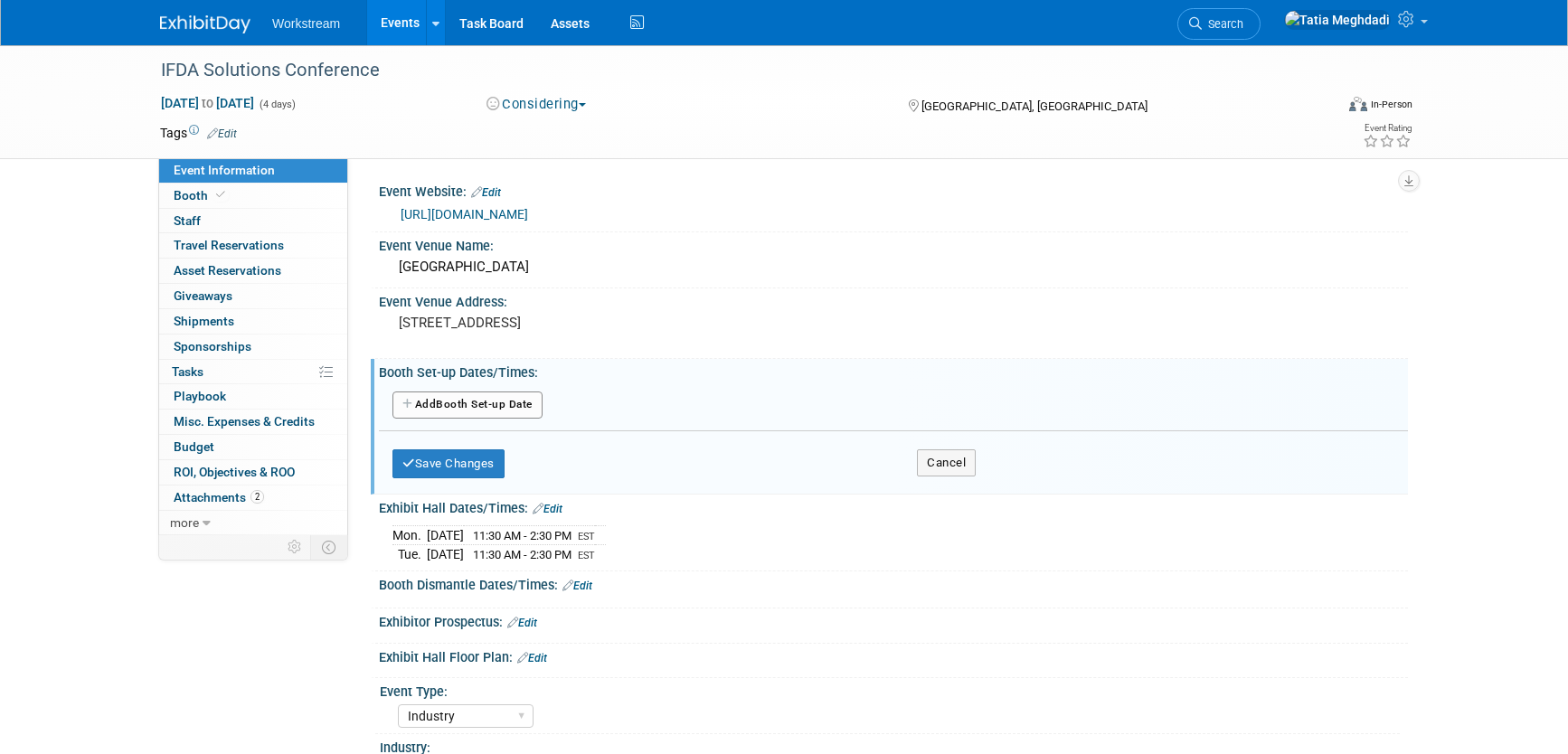
click at [489, 406] on button "Add Another Booth Set-up Date" at bounding box center [467, 404] width 150 height 27
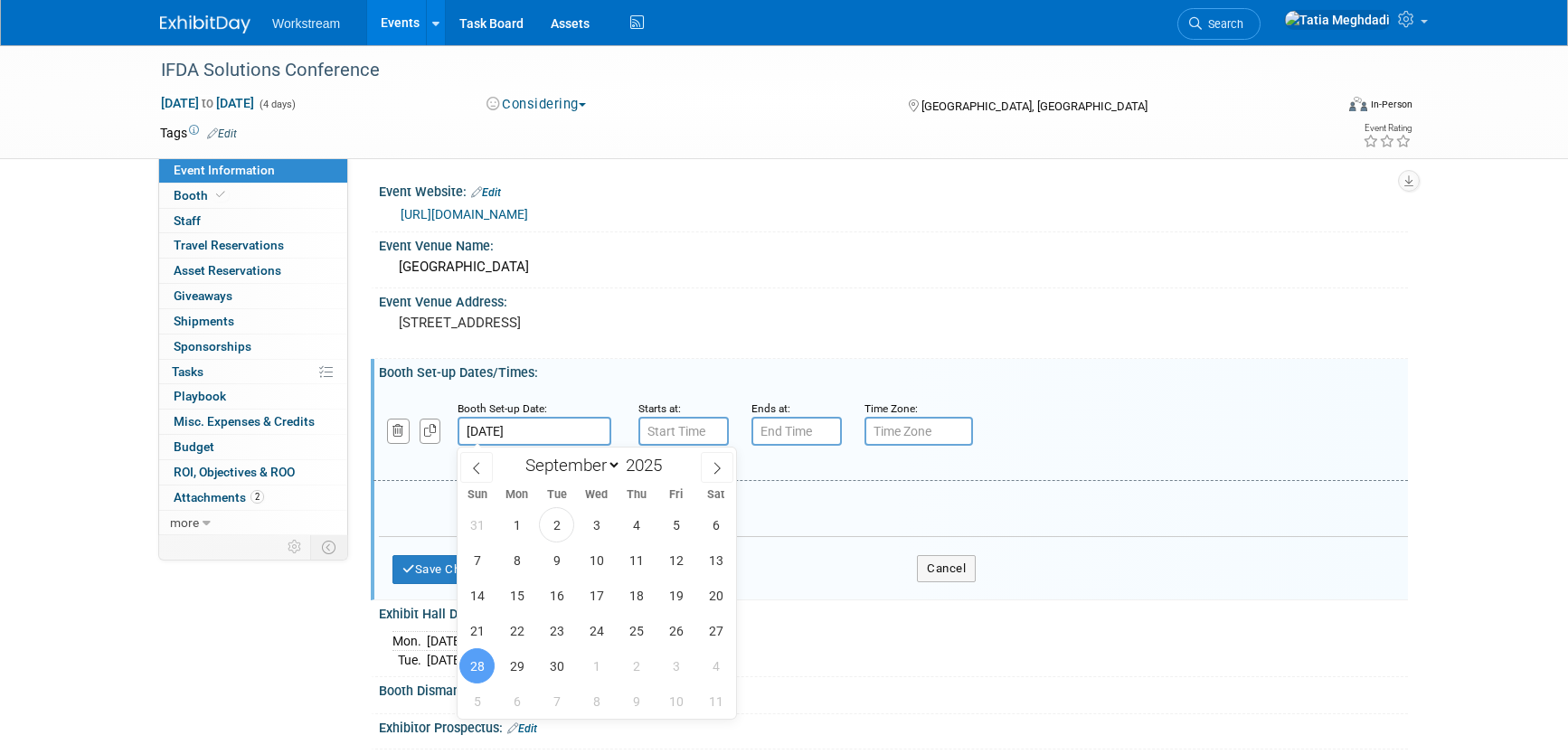
click at [540, 431] on input "[DATE]" at bounding box center [534, 431] width 154 height 29
drag, startPoint x: 645, startPoint y: 350, endPoint x: 669, endPoint y: 378, distance: 36.9
click at [645, 350] on div "[STREET_ADDRESS]" at bounding box center [593, 331] width 402 height 42
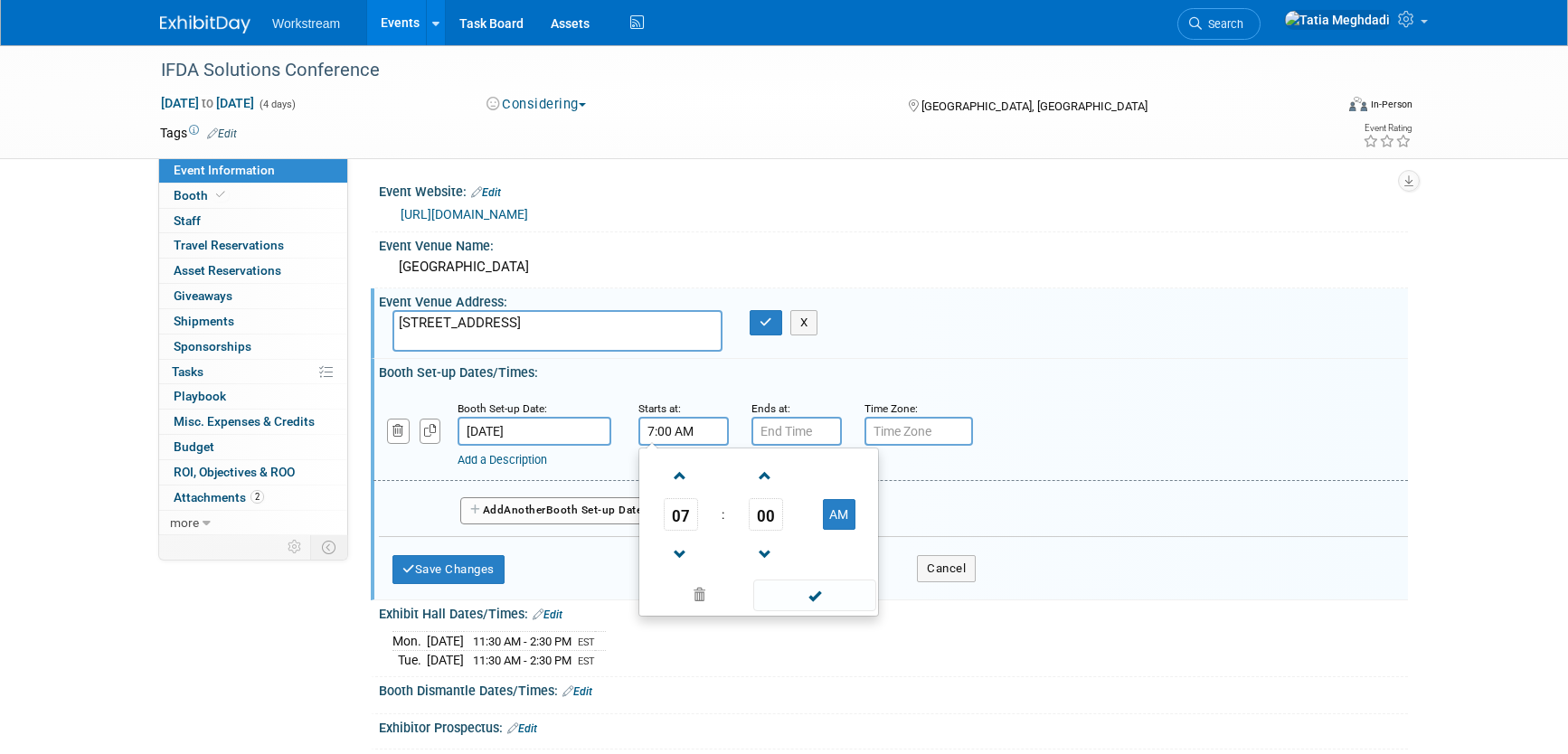
click at [683, 432] on input "7:00 AM" at bounding box center [683, 431] width 90 height 29
click at [682, 476] on span at bounding box center [681, 476] width 32 height 32
type input "8:00 AM"
drag, startPoint x: 809, startPoint y: 592, endPoint x: 807, endPoint y: 552, distance: 40.0
click at [810, 592] on span at bounding box center [814, 596] width 122 height 32
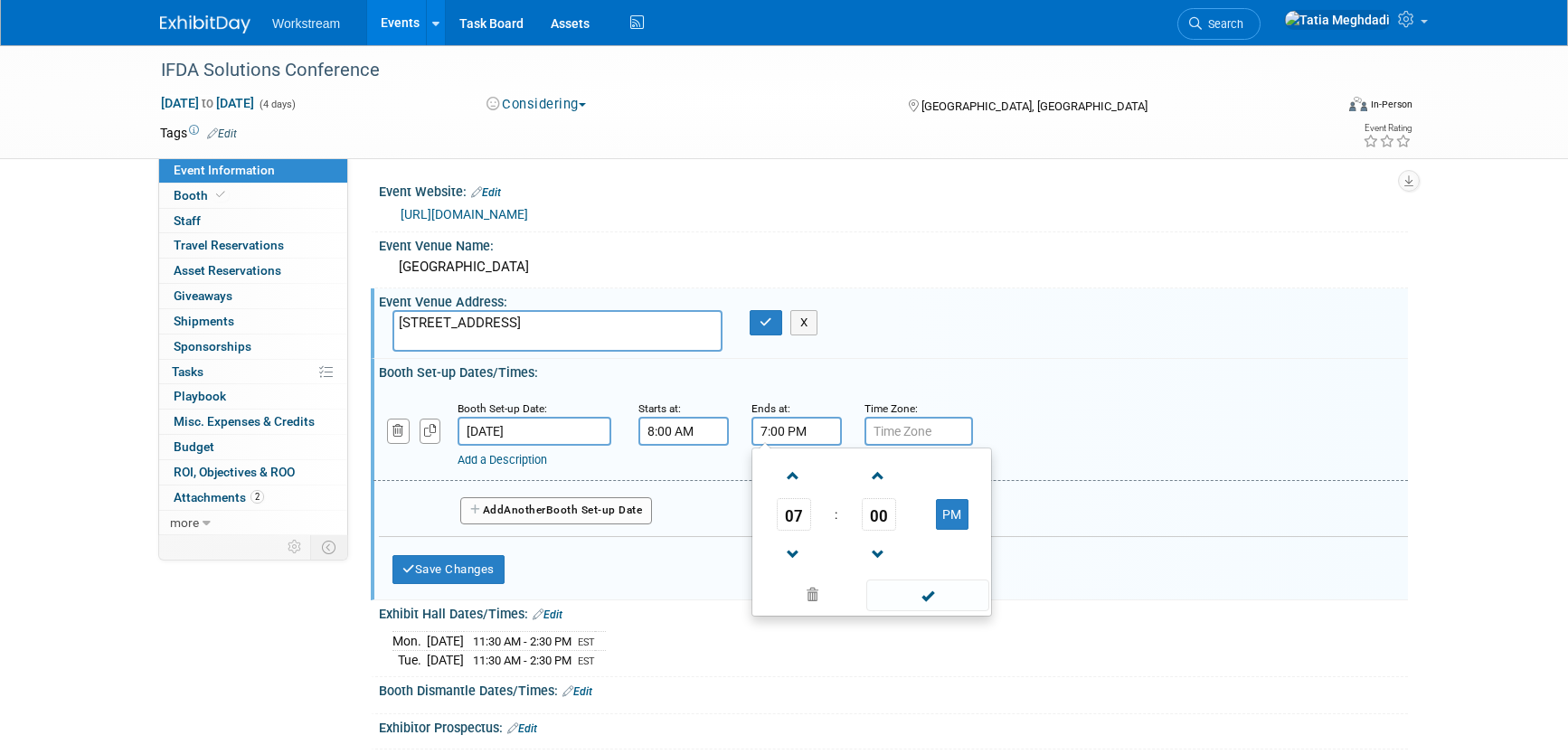
click at [811, 428] on input "7:00 PM" at bounding box center [796, 431] width 90 height 29
click at [789, 549] on span at bounding box center [793, 555] width 32 height 32
type input "6:00 PM"
click at [921, 594] on span at bounding box center [927, 596] width 122 height 32
click at [902, 434] on input "text" at bounding box center [919, 431] width 108 height 29
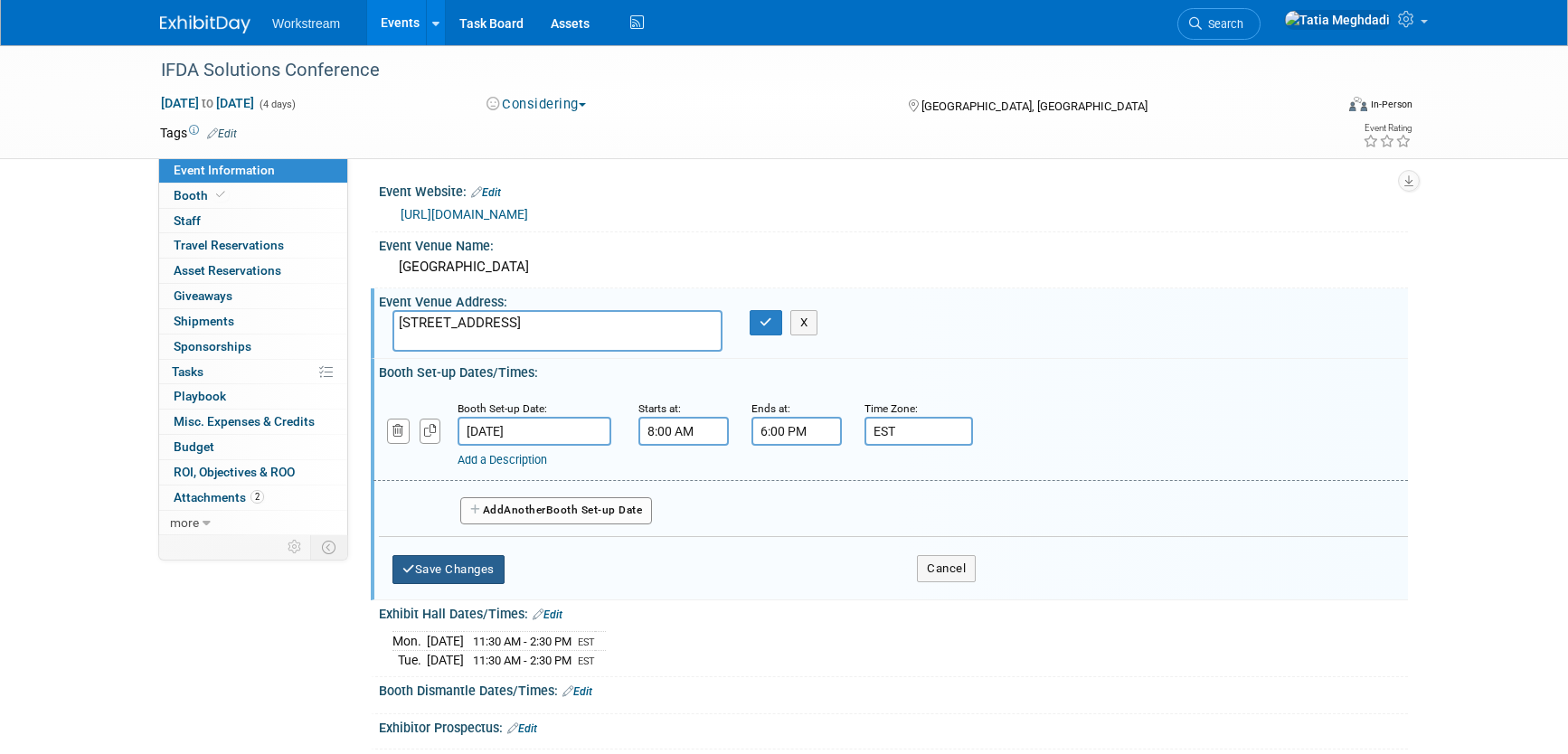
type input "EST"
click at [485, 561] on button "Save Changes" at bounding box center [448, 569] width 112 height 29
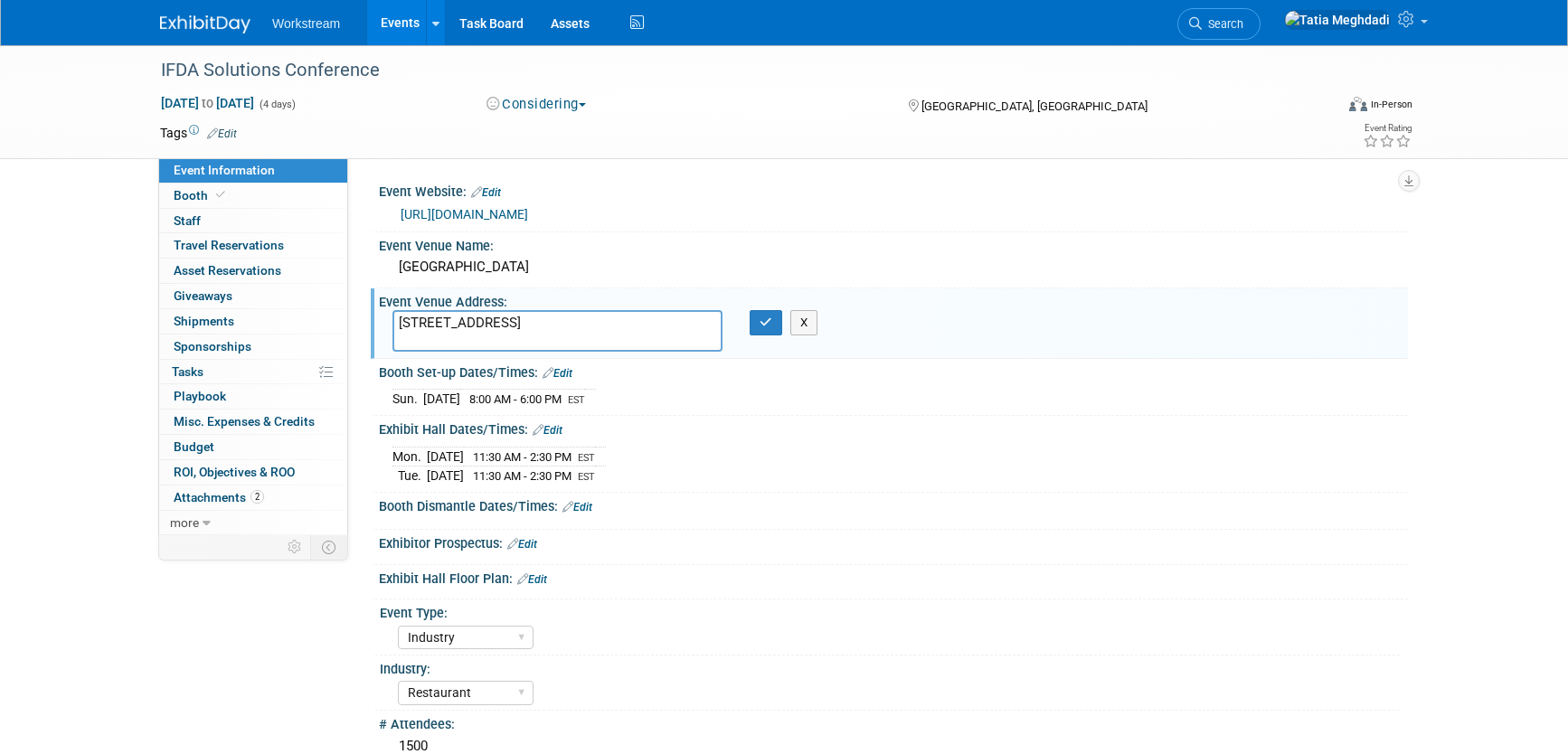
click at [556, 427] on link "Edit" at bounding box center [547, 431] width 30 height 13
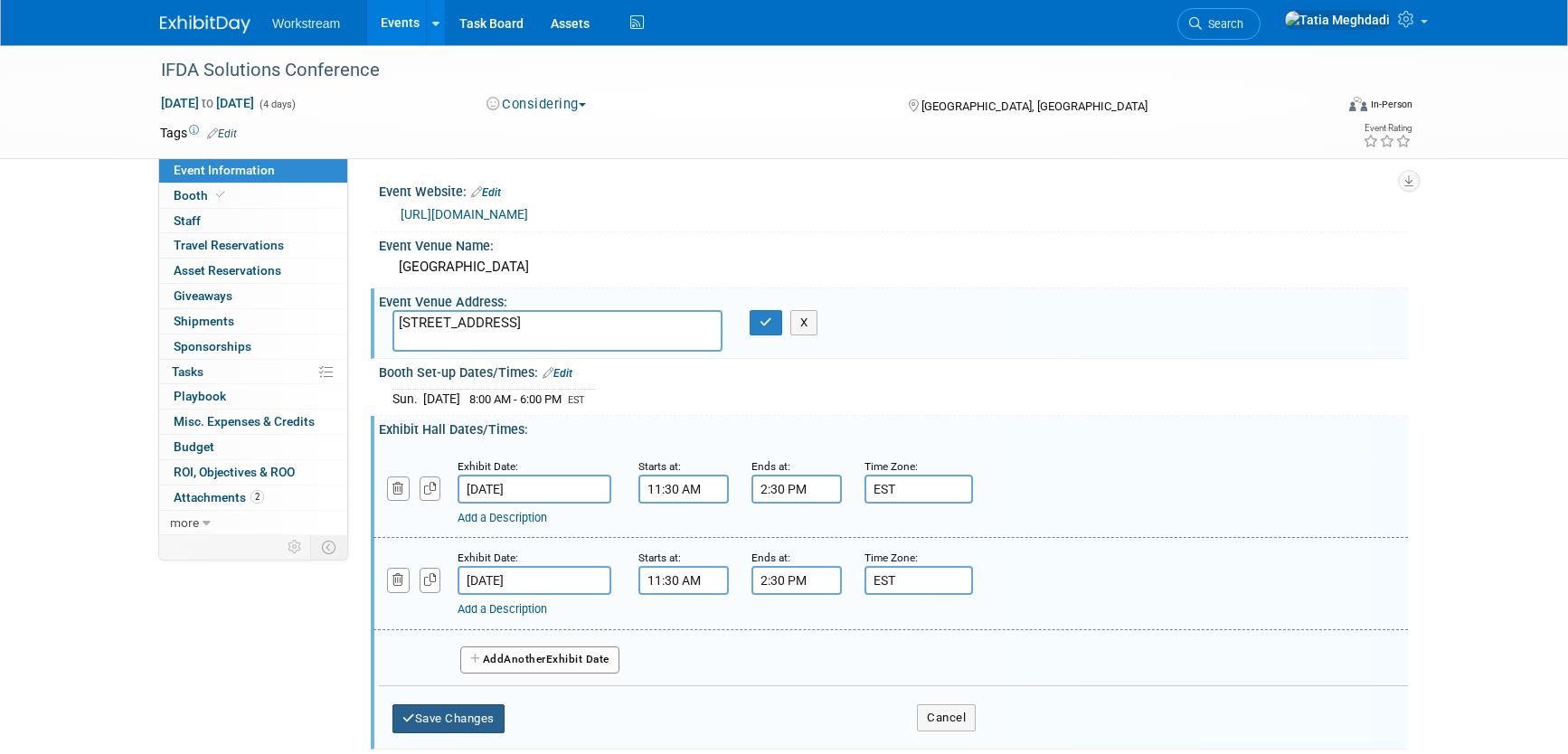
click at [471, 713] on button "Save Changes" at bounding box center [448, 719] width 112 height 29
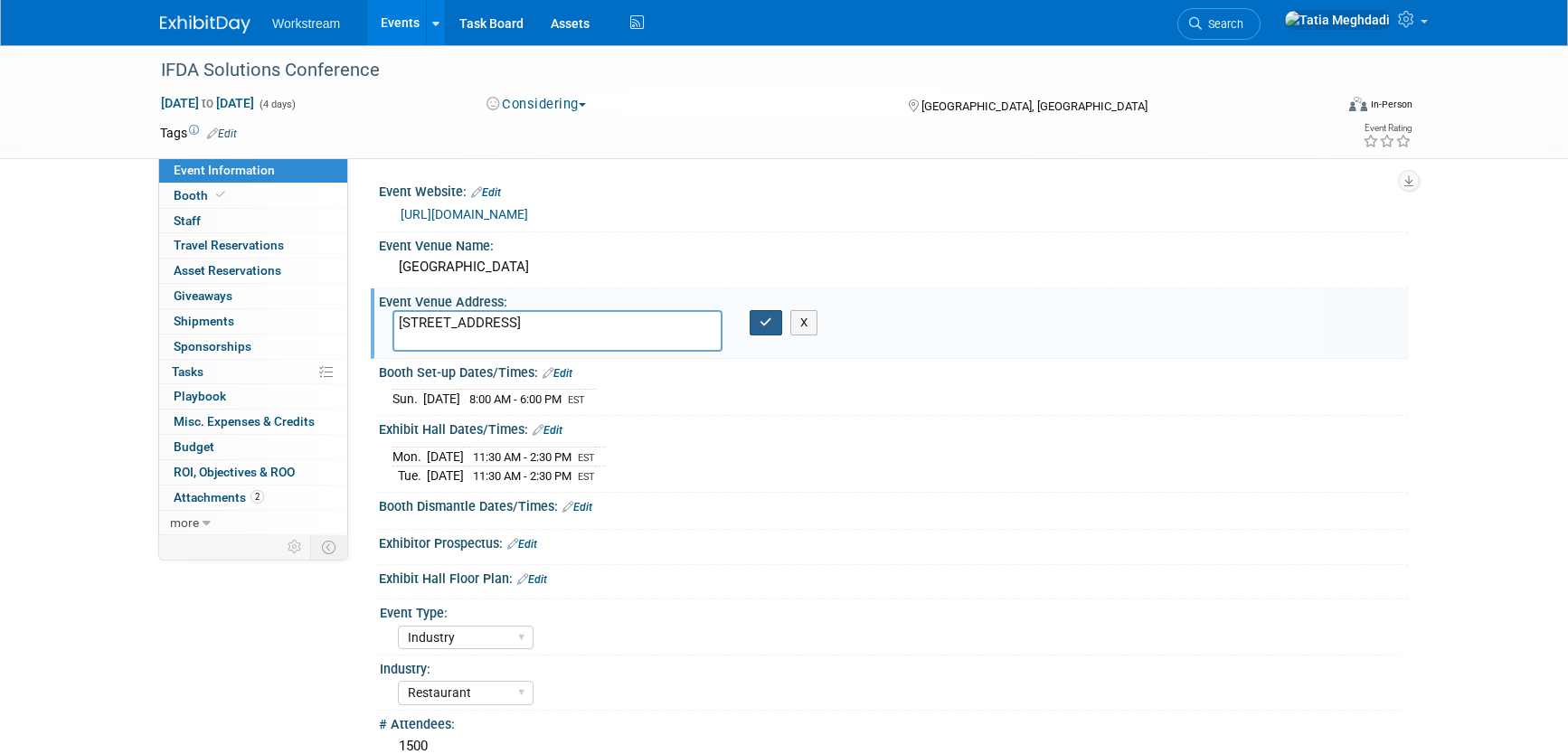
click at [756, 315] on button "button" at bounding box center [765, 322] width 33 height 25
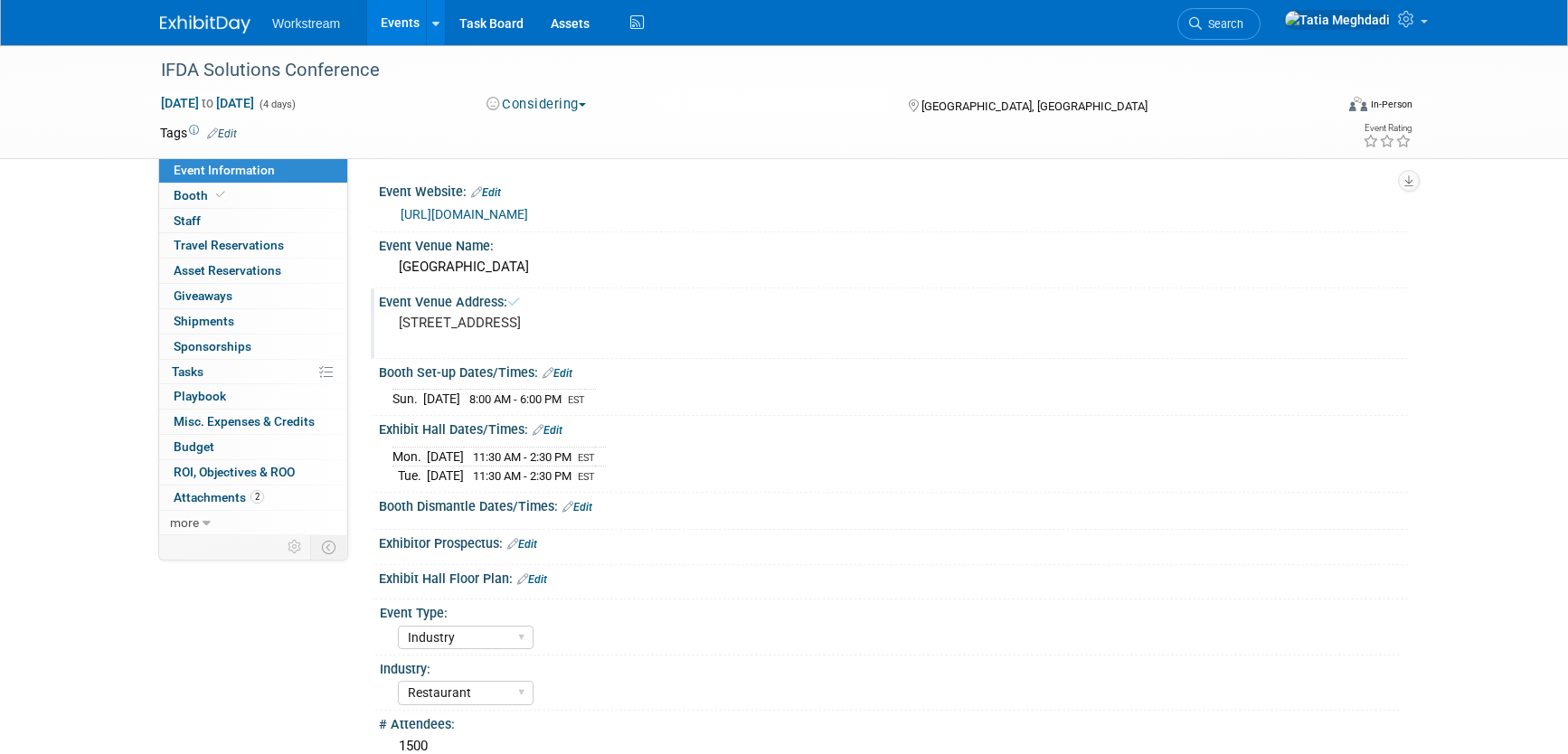
click at [562, 432] on link "Edit" at bounding box center [547, 431] width 30 height 13
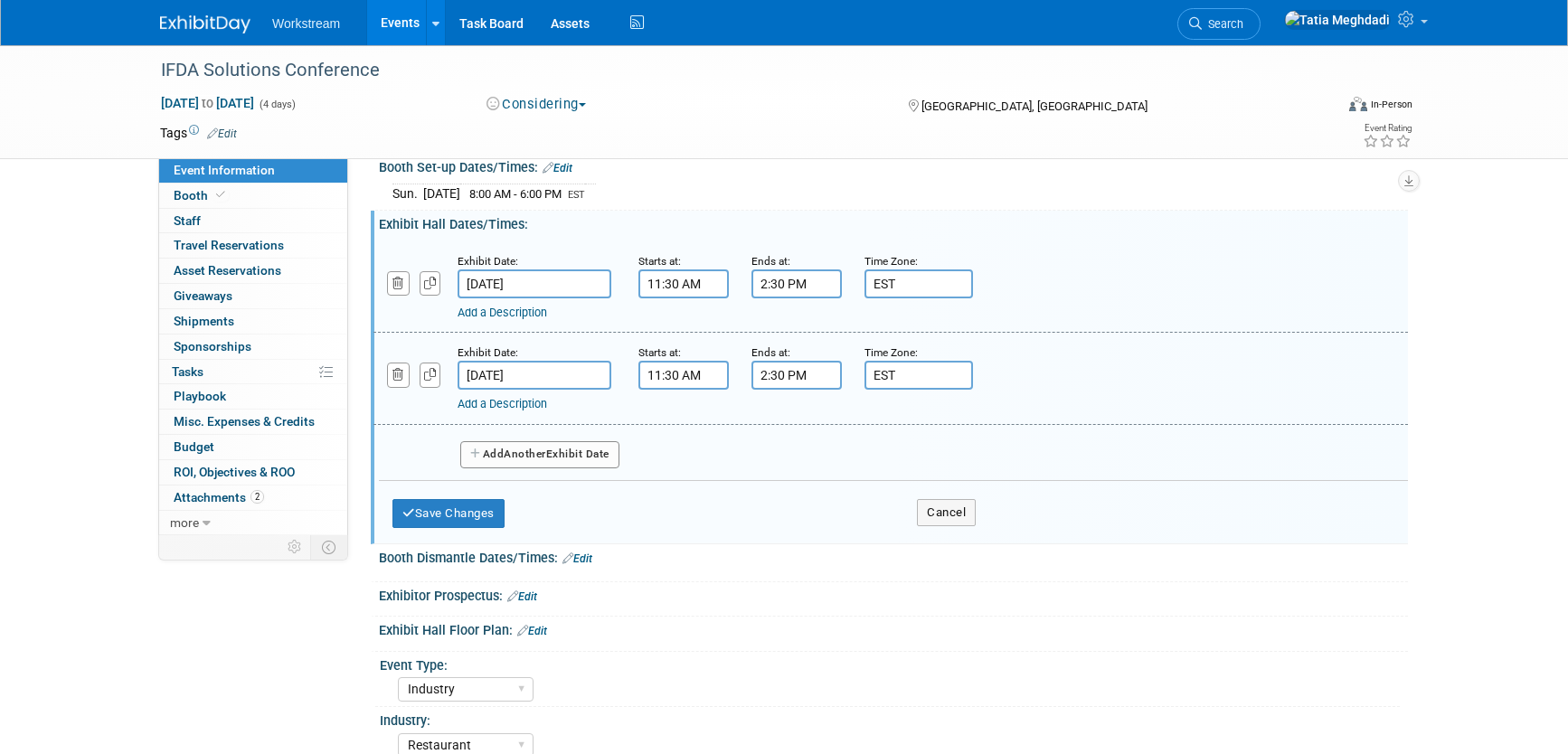
scroll to position [210, 0]
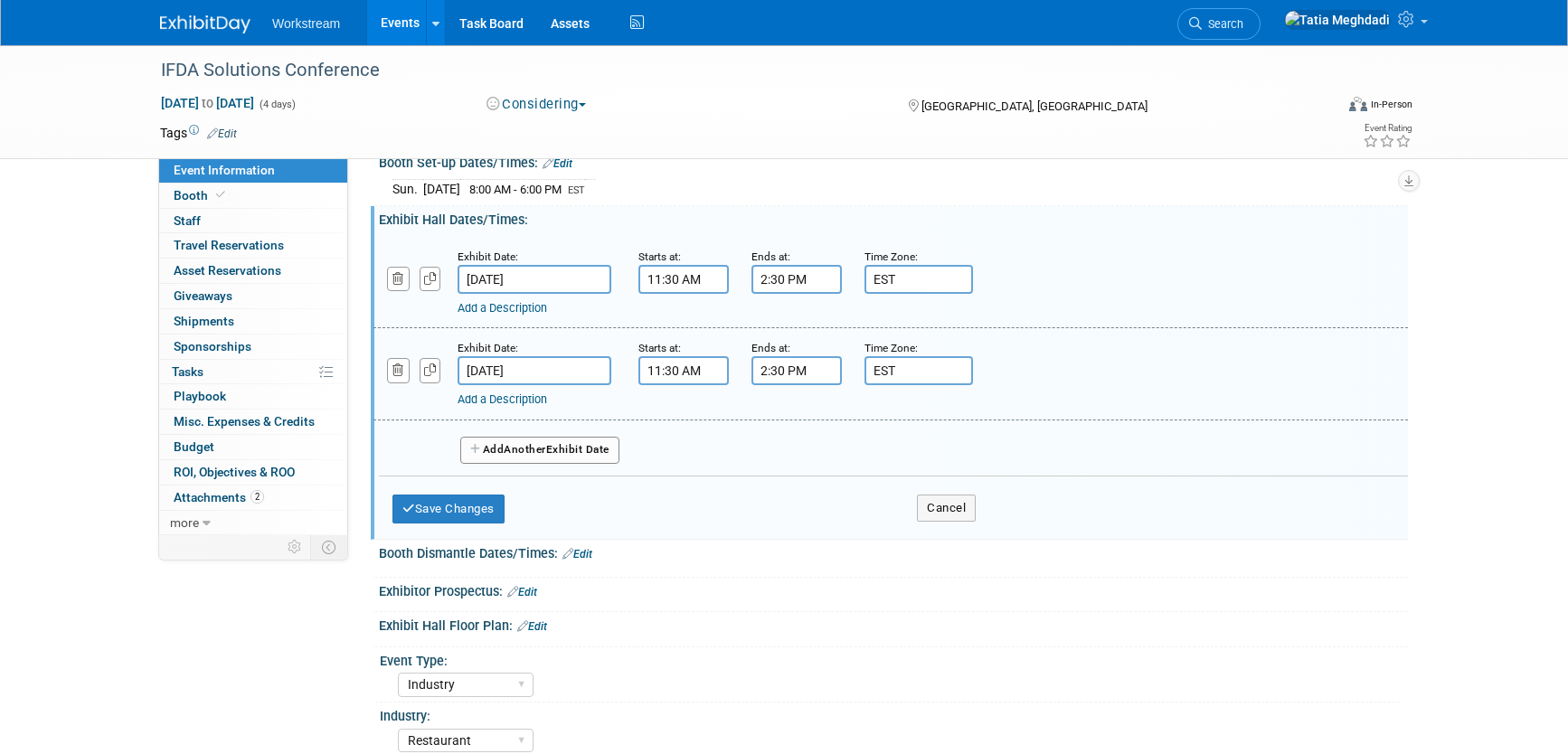
click at [546, 448] on span "Another" at bounding box center [525, 449] width 43 height 13
select select "9"
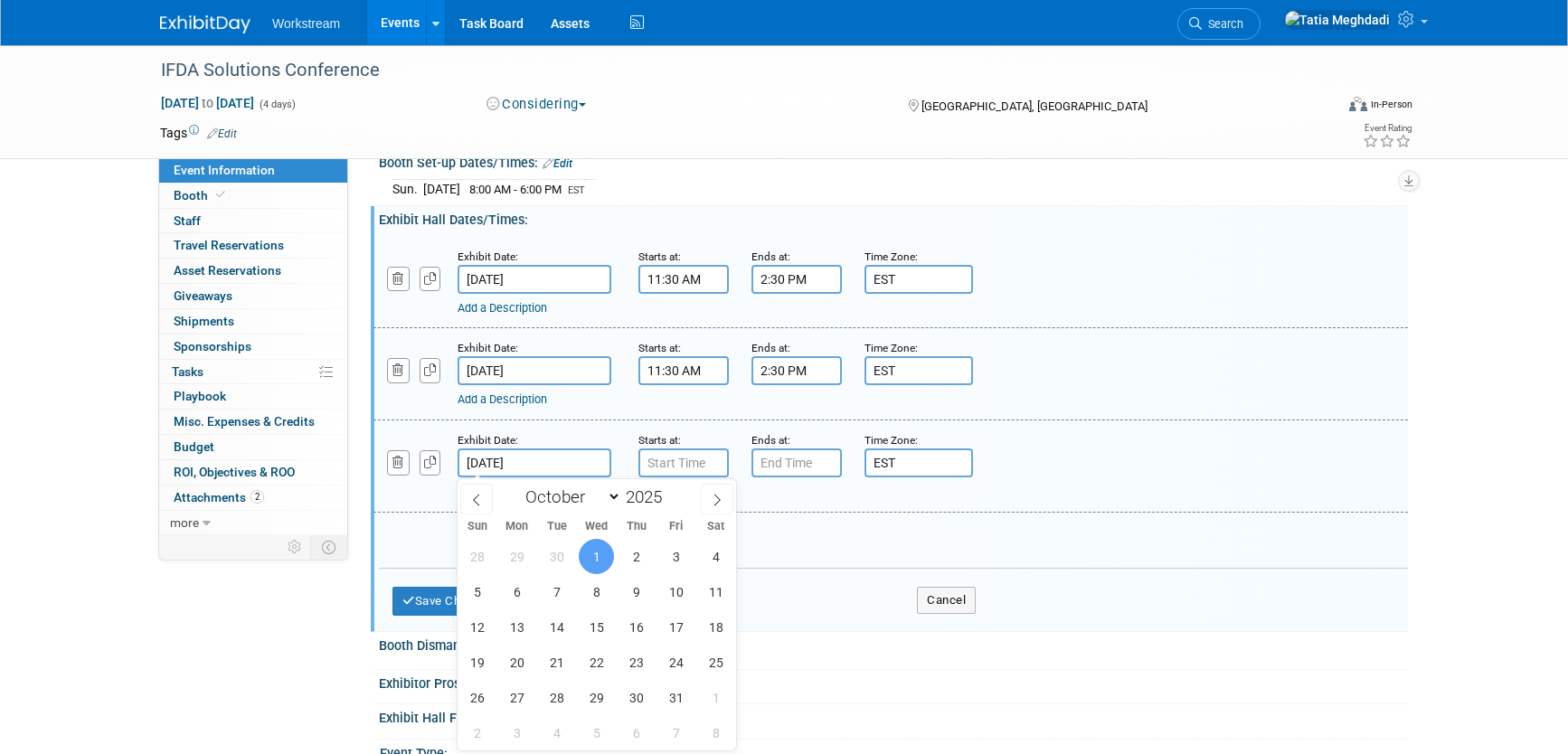
click at [537, 461] on input "[DATE]" at bounding box center [534, 462] width 154 height 29
click at [513, 555] on span "29" at bounding box center [517, 556] width 35 height 35
type input "Sep 29, 2025"
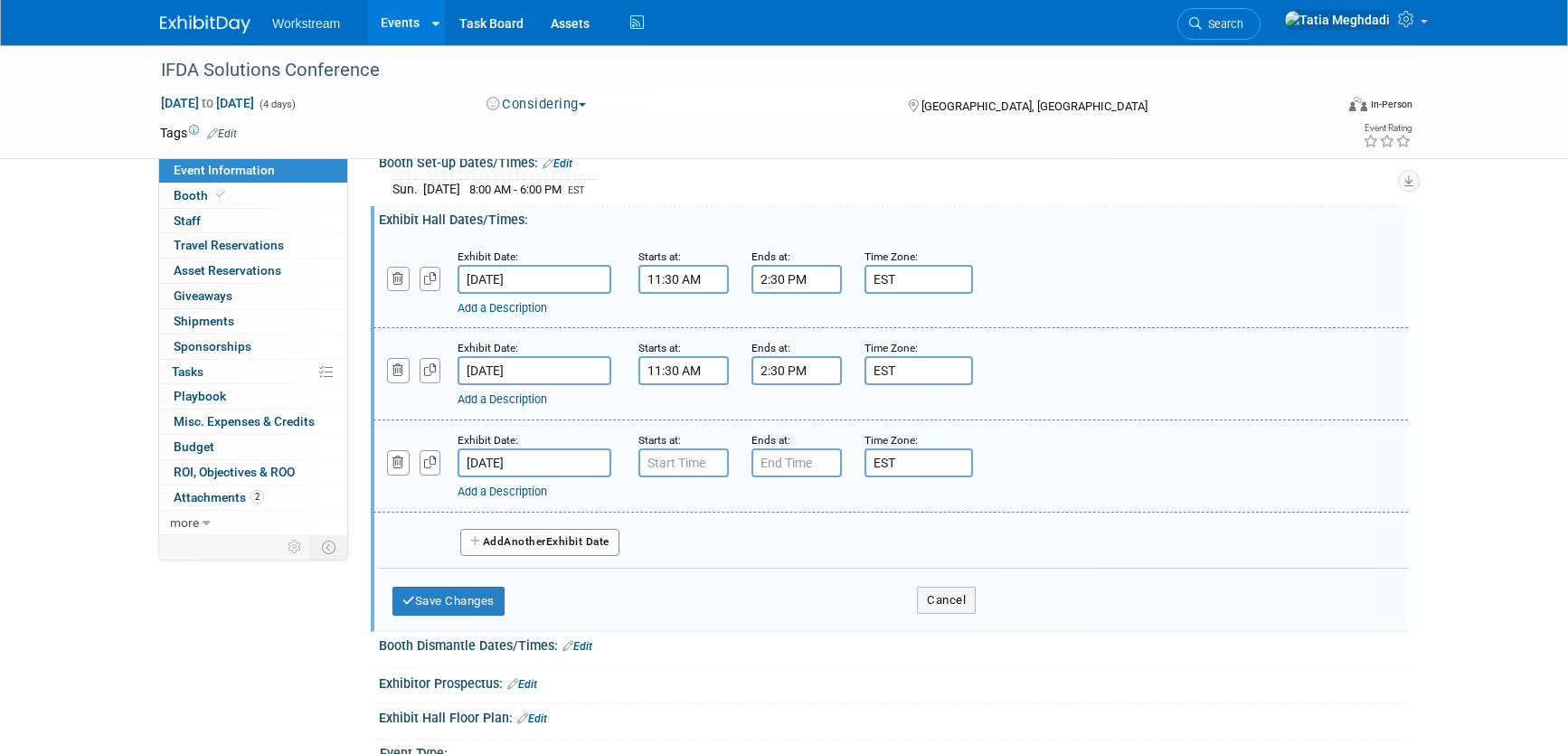
type input "7:00 AM"
click at [683, 467] on input "7:00 AM" at bounding box center [683, 462] width 90 height 29
click at [423, 597] on button "Save Changes" at bounding box center [448, 601] width 112 height 29
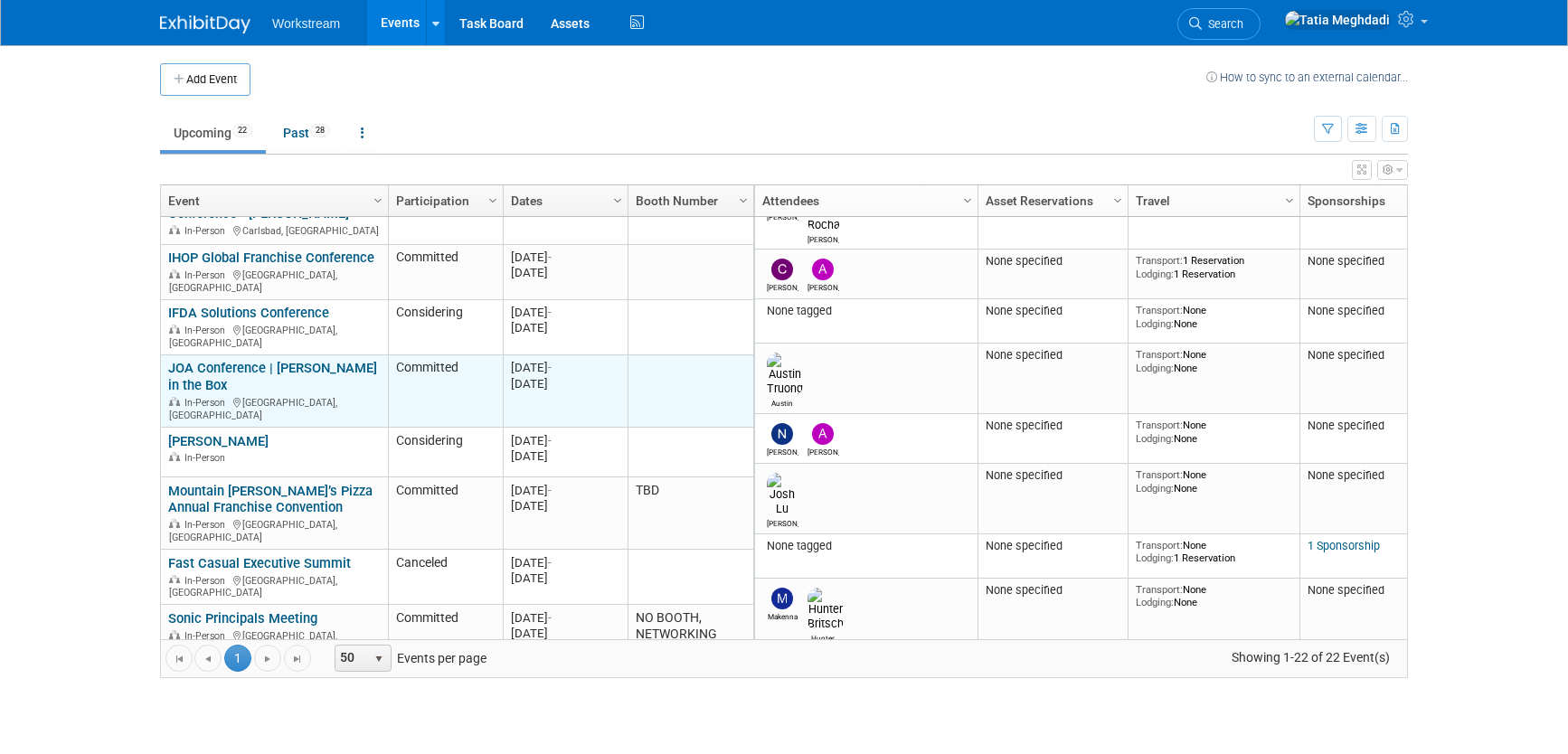
scroll to position [279, 0]
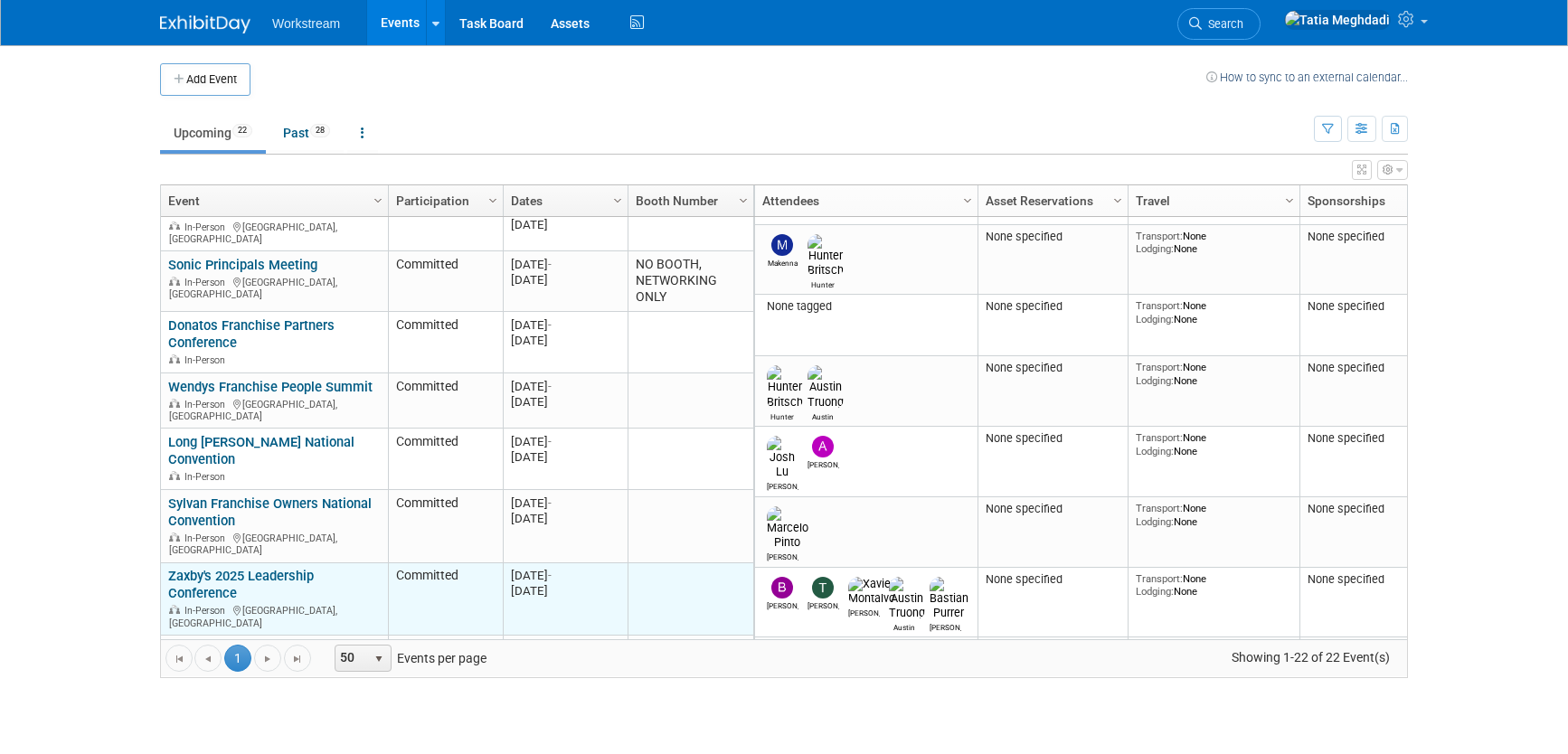
click at [208, 568] on link "Zaxby's 2025 Leadership Conference" at bounding box center [241, 584] width 145 height 34
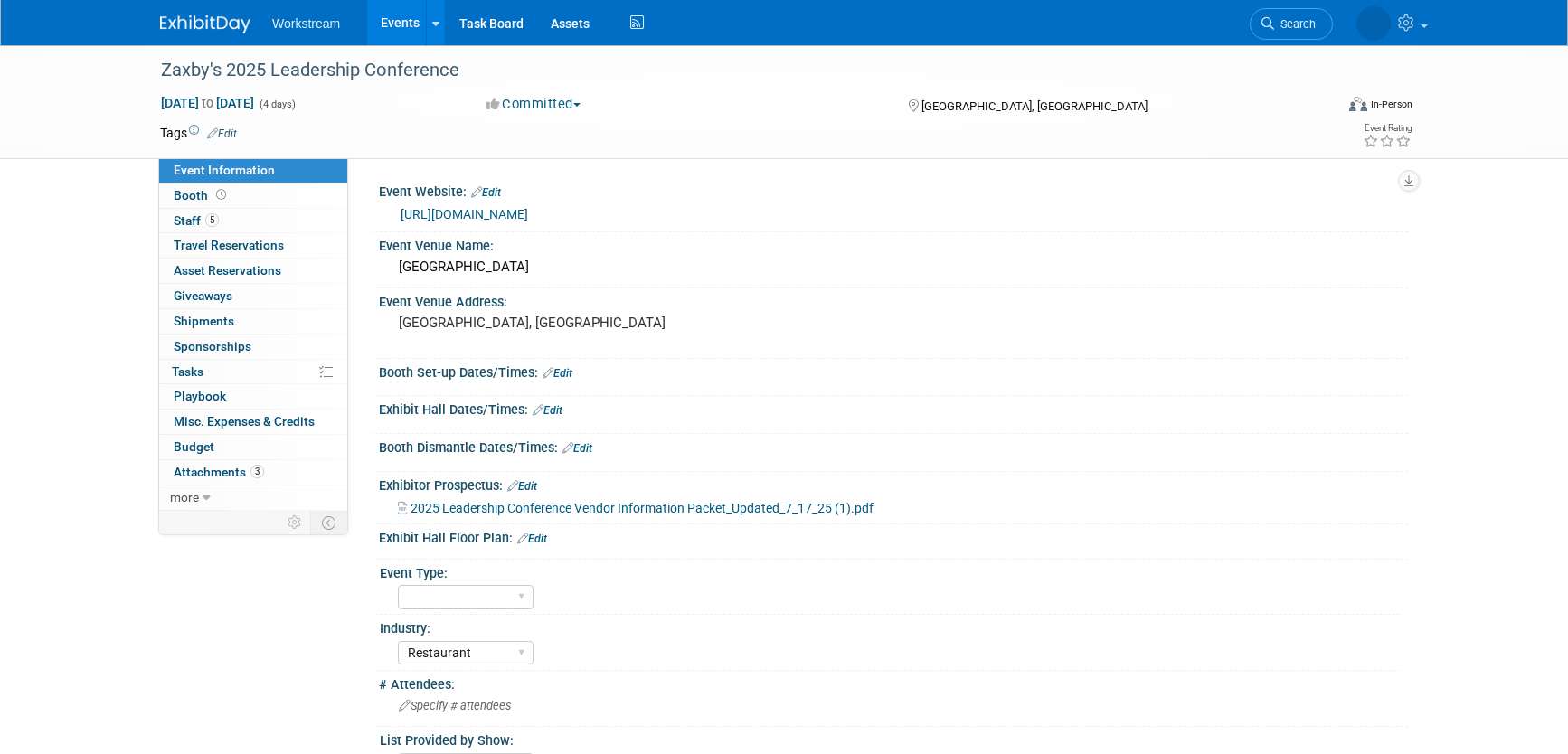
select select "Restaurant"
select select "No"
click at [194, 196] on span "Booth" at bounding box center [201, 196] width 56 height 15
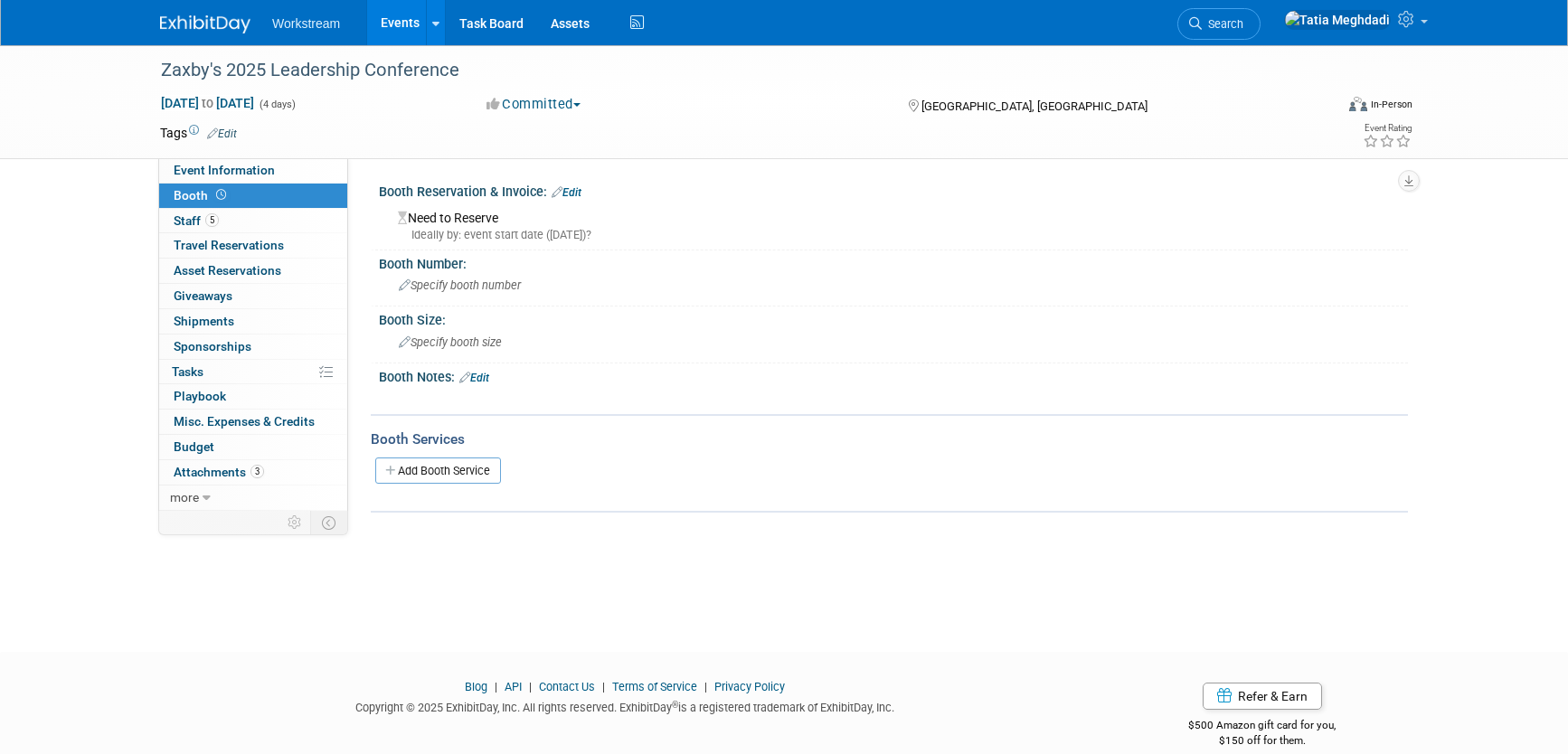
click at [570, 193] on link "Edit" at bounding box center [567, 193] width 30 height 13
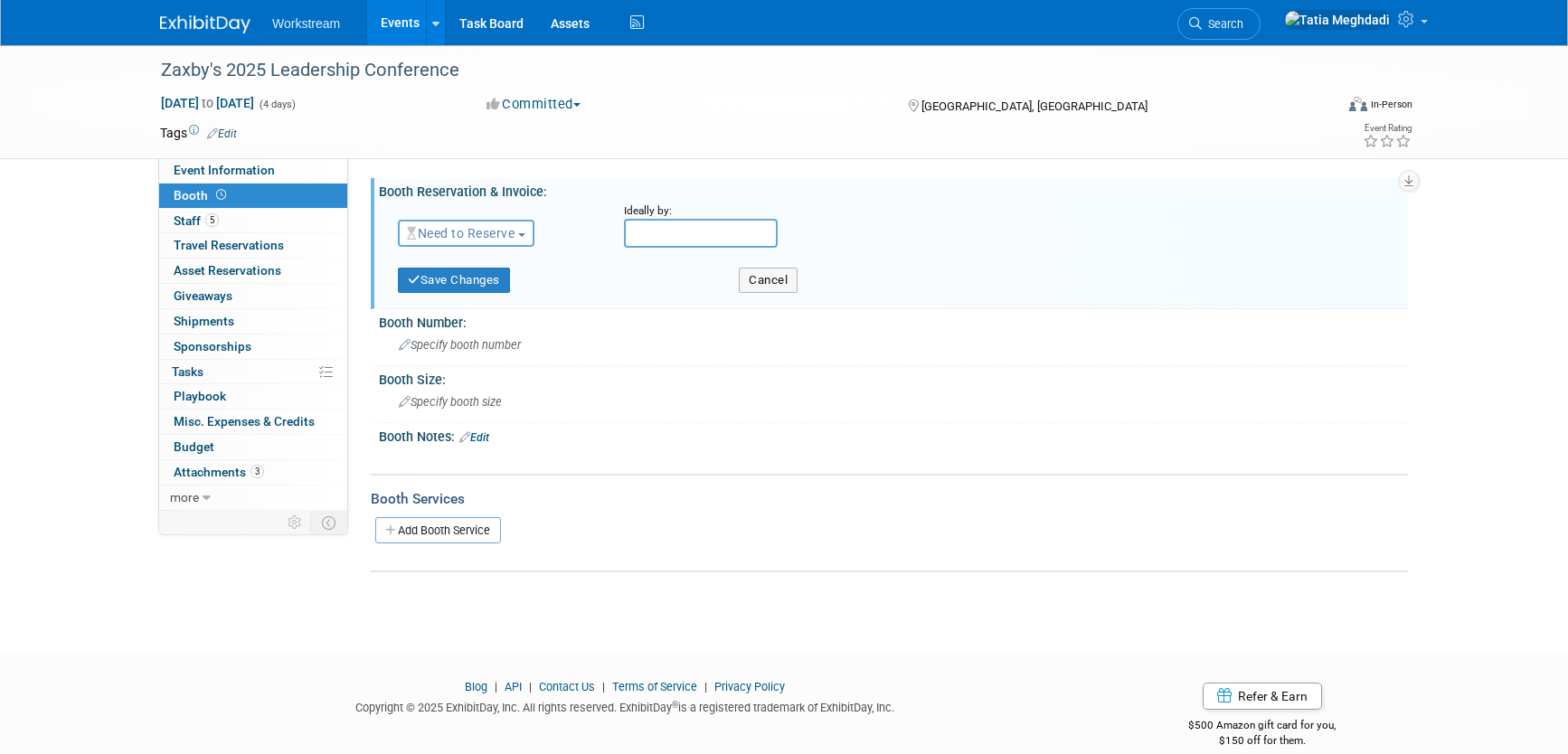
click at [447, 235] on span "Need to Reserve" at bounding box center [461, 234] width 107 height 15
drag, startPoint x: 445, startPoint y: 289, endPoint x: 432, endPoint y: 286, distance: 13.3
click at [445, 289] on link "Reserved" at bounding box center [496, 289] width 194 height 25
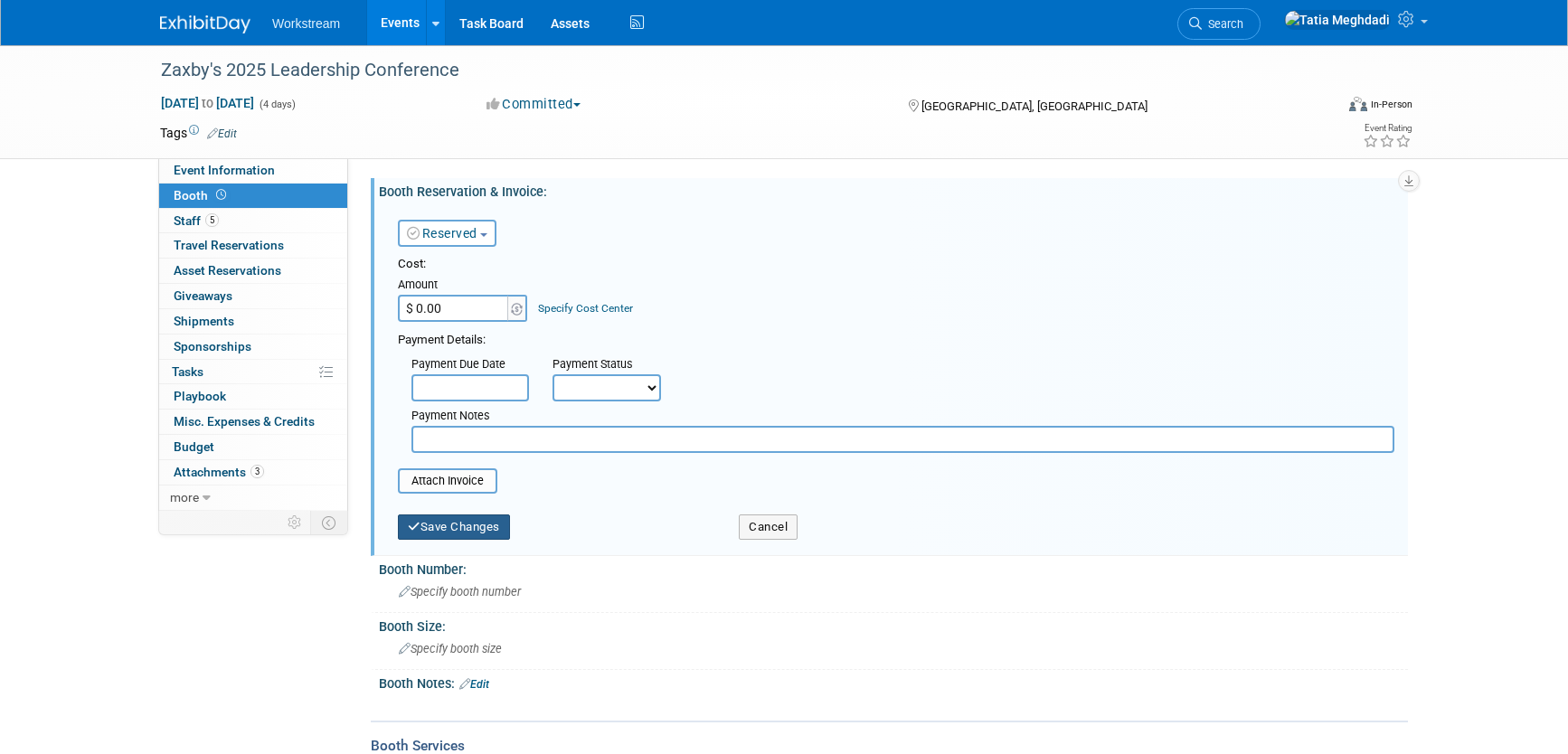
click at [468, 526] on button "Save Changes" at bounding box center [454, 527] width 112 height 25
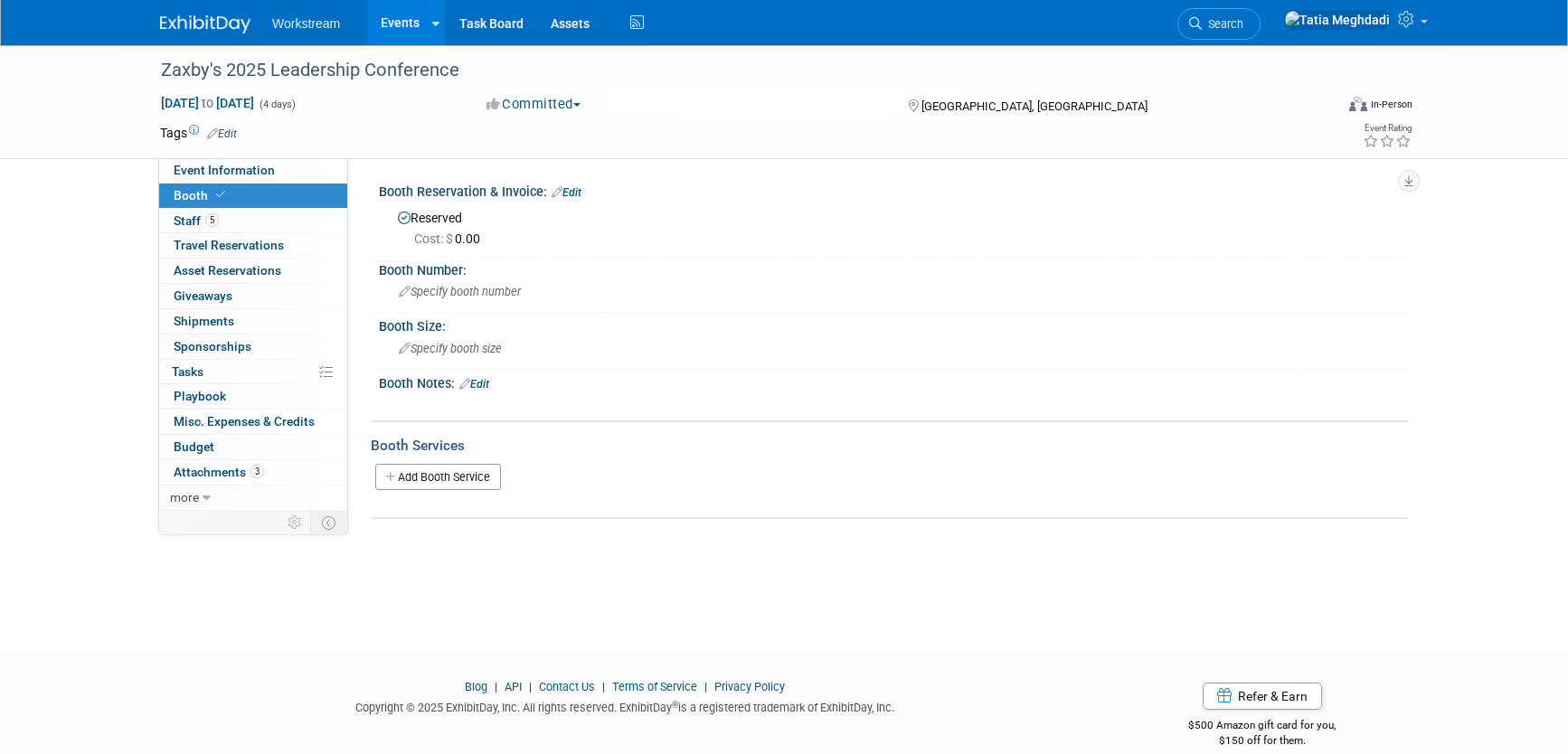
click at [402, 25] on link "Events" at bounding box center [400, 22] width 66 height 46
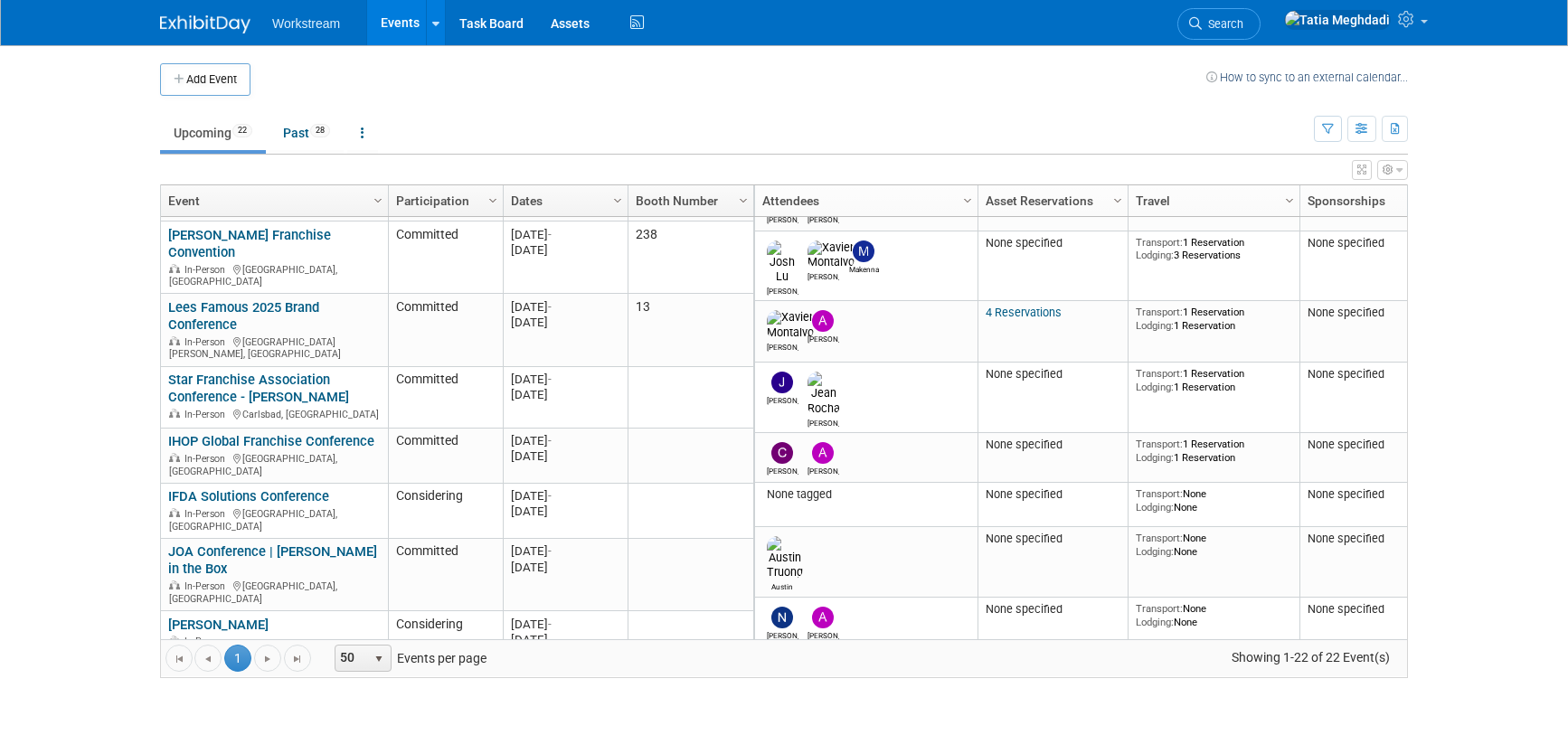
scroll to position [138, 0]
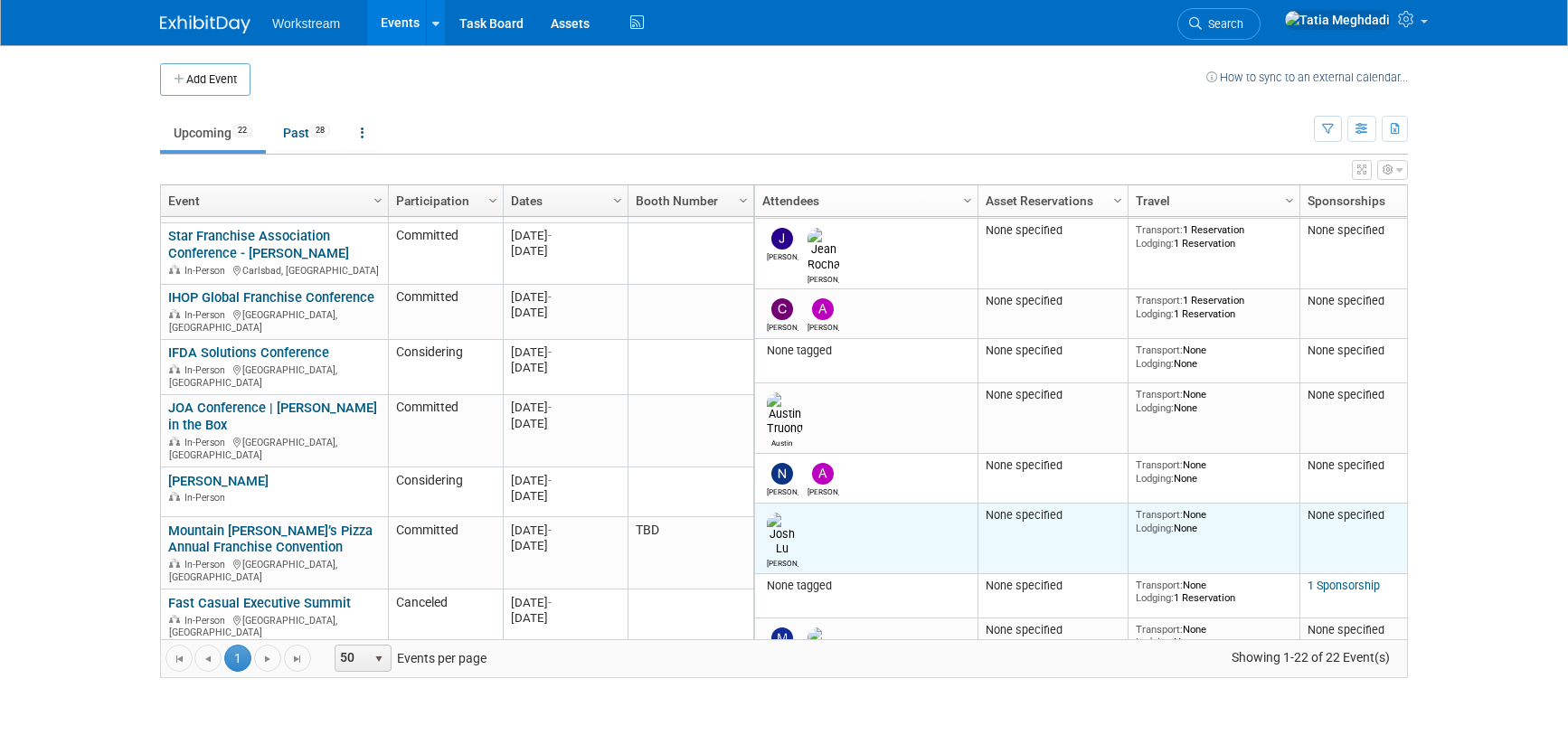
click at [776, 556] on div "[PERSON_NAME]" at bounding box center [783, 562] width 32 height 12
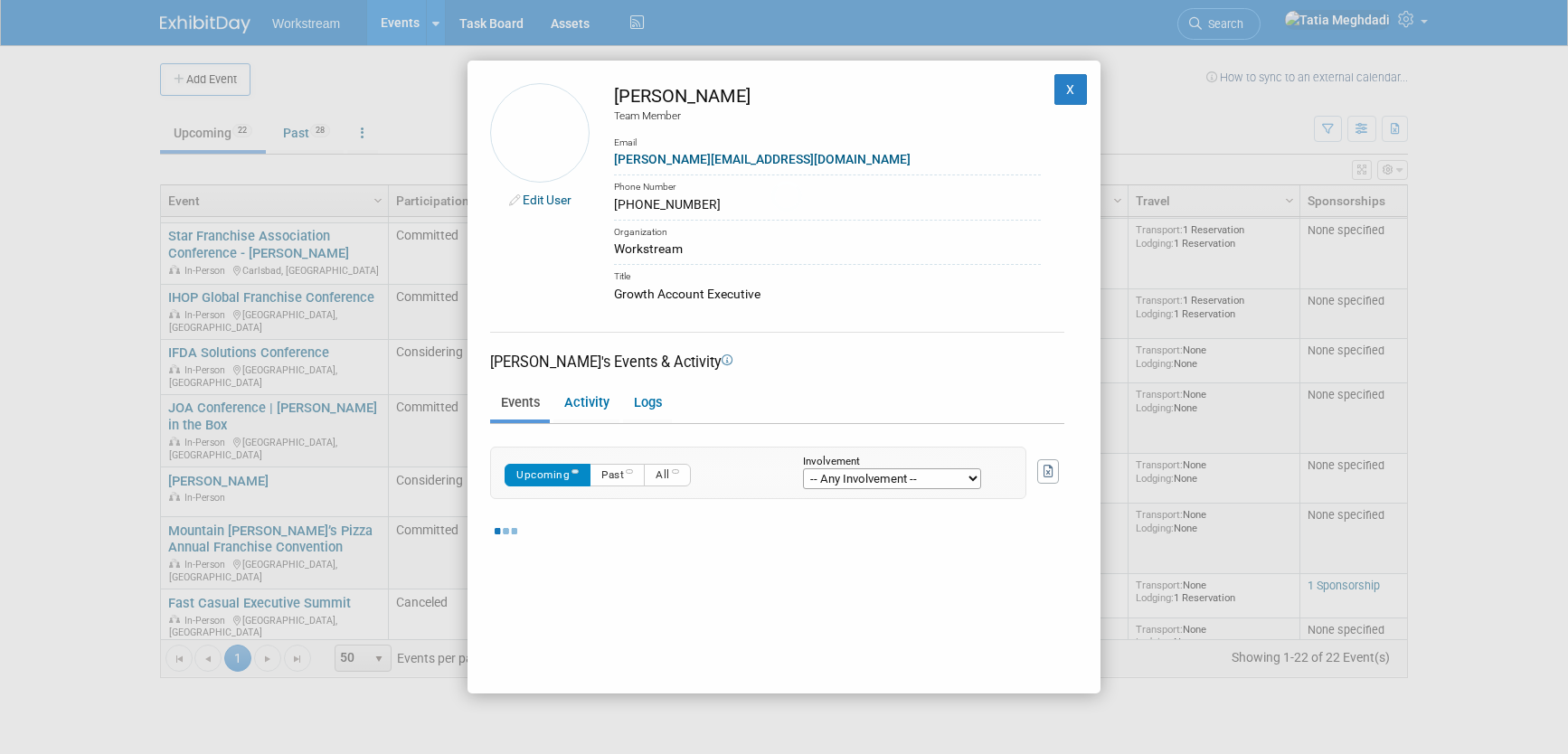
click at [781, 485] on body "Workstream Events Add Event Bulk Upload Events Shareable Event Boards Recently …" at bounding box center [784, 377] width 1568 height 754
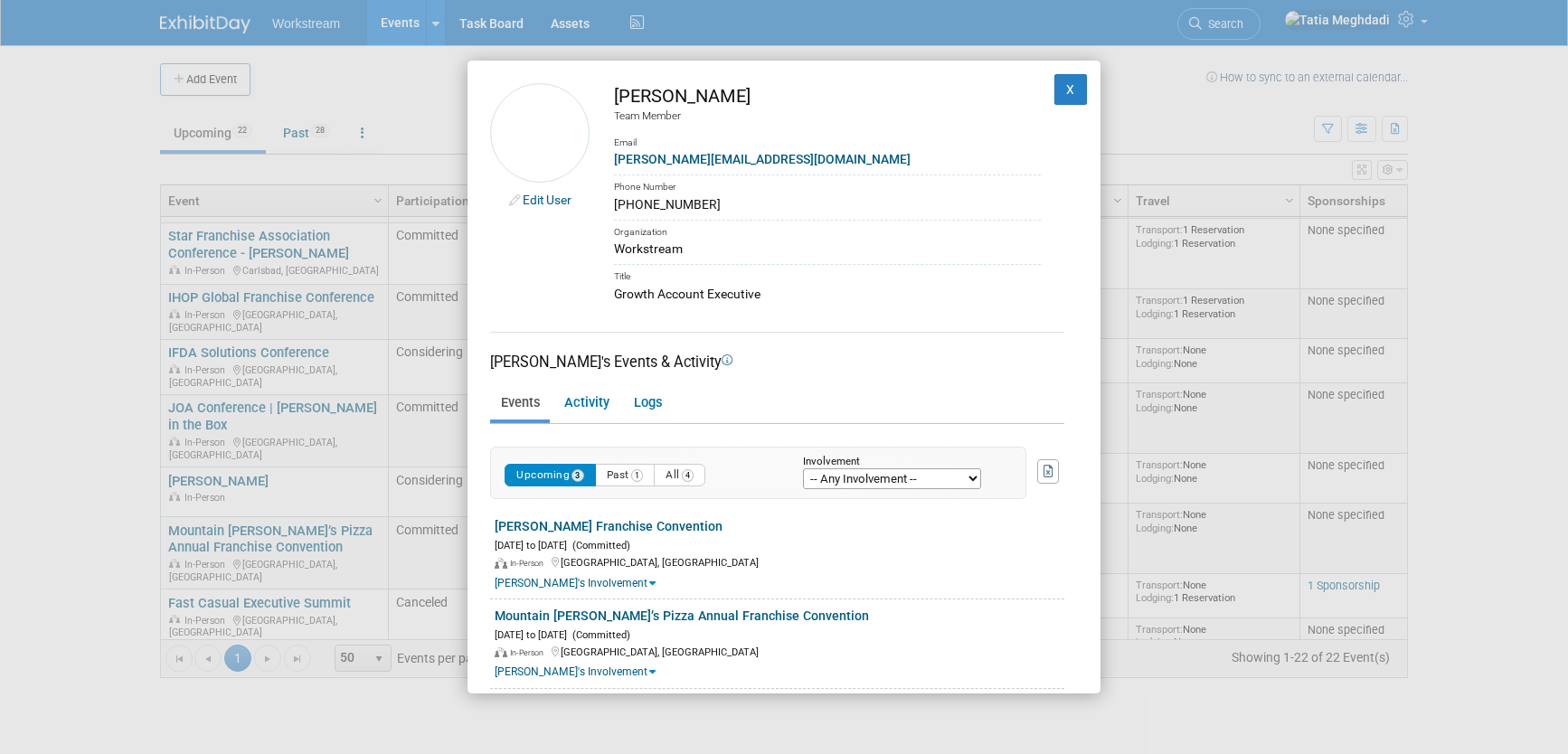
drag, startPoint x: 703, startPoint y: 207, endPoint x: 612, endPoint y: 209, distance: 91.0
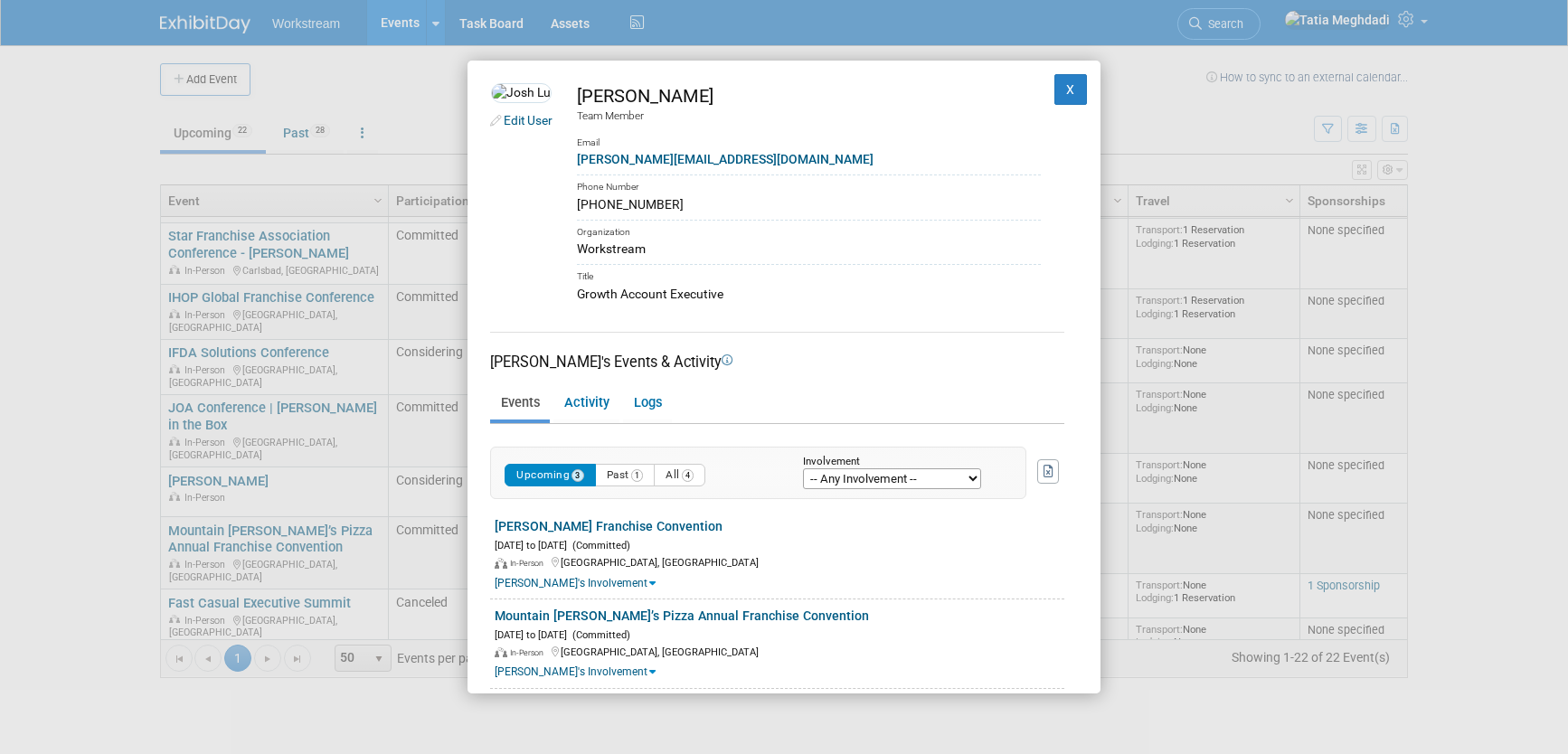
click at [612, 209] on td "[PERSON_NAME] Team Member Email [PERSON_NAME][EMAIL_ADDRESS][DOMAIN_NAME] Phone…" at bounding box center [797, 193] width 488 height 221
copy div "[PHONE_NUMBER]"
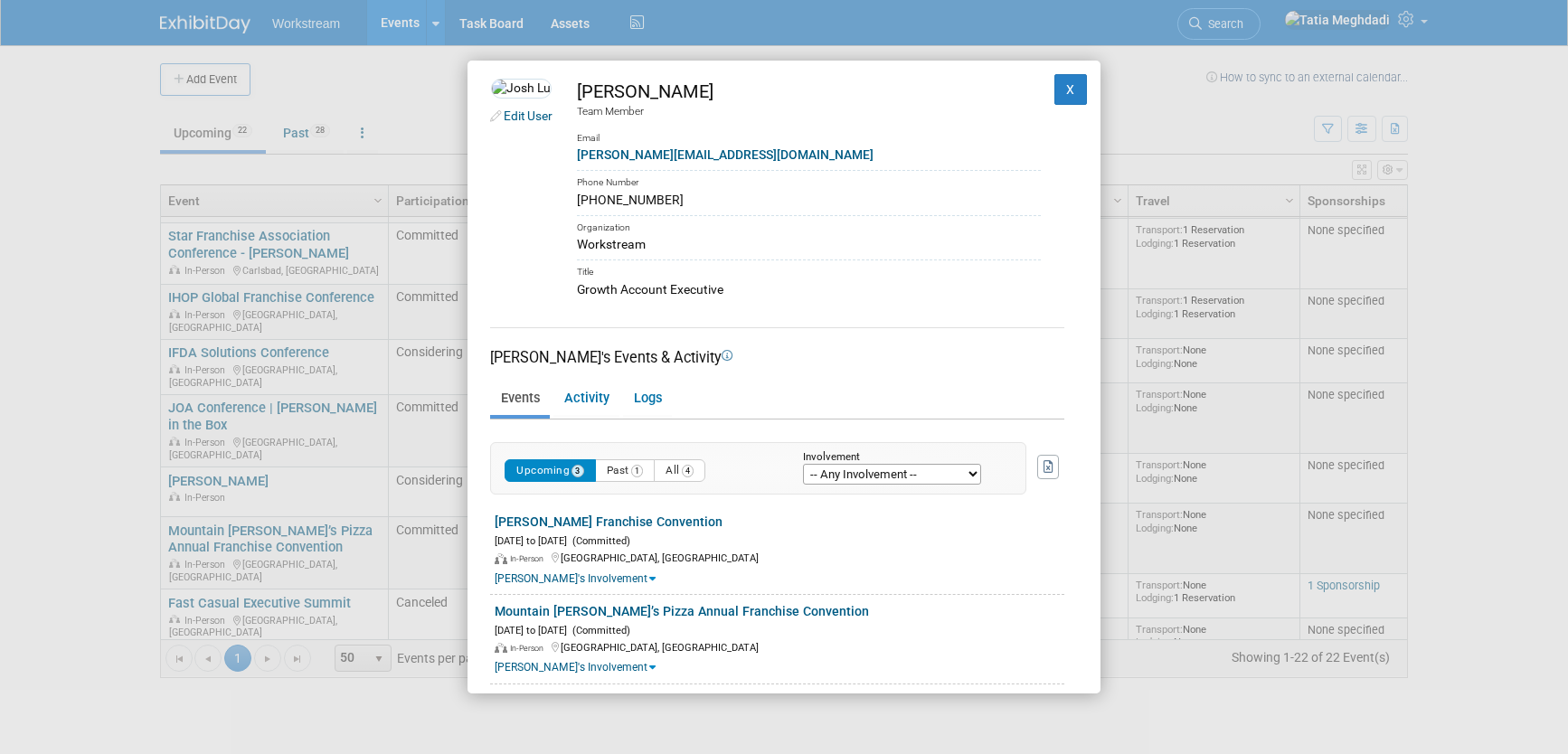
click at [70, 274] on div "Edit User [PERSON_NAME] Team Member Email [PERSON_NAME][EMAIL_ADDRESS][DOMAIN_N…" at bounding box center [784, 377] width 1568 height 754
click at [1064, 86] on button "X" at bounding box center [1070, 89] width 33 height 31
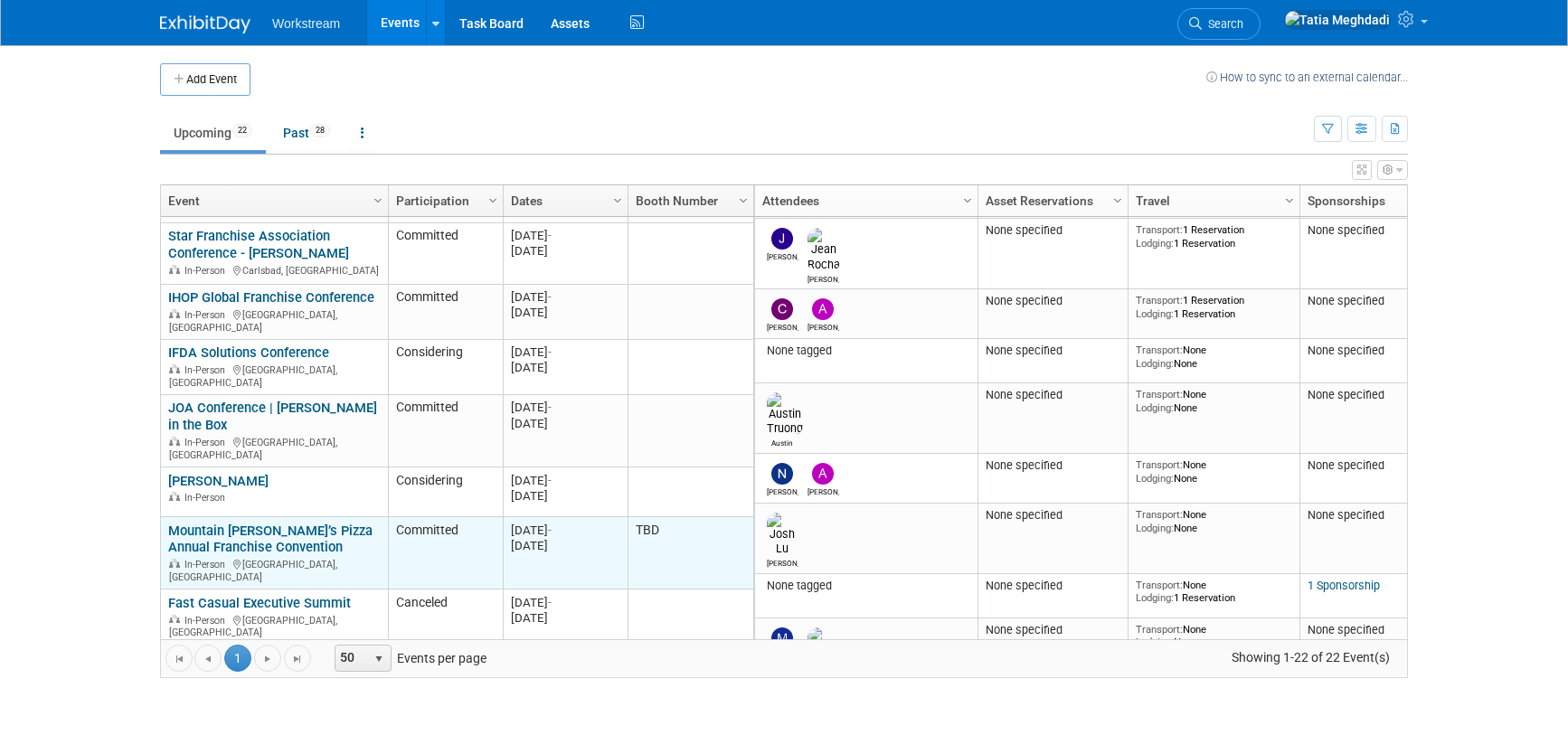
click at [198, 523] on link "Mountain [PERSON_NAME]’s Pizza Annual Franchise Convention" at bounding box center [269, 540] width 204 height 34
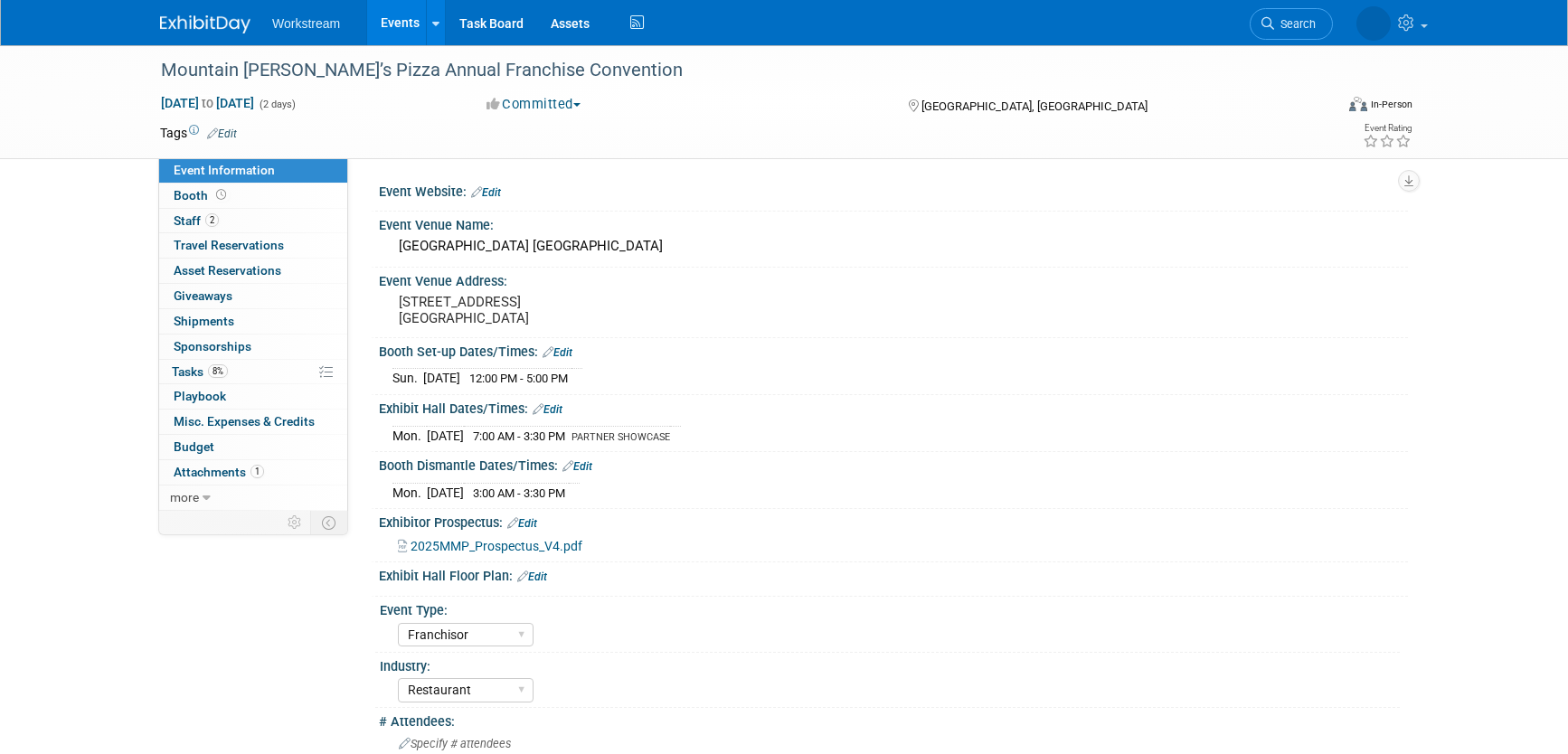
select select "Franchisor"
select select "Restaurant"
select select "TBD"
select select "Tatia Meghdadi"
click at [192, 198] on span "Booth" at bounding box center [201, 196] width 56 height 15
